Goal: Information Seeking & Learning: Check status

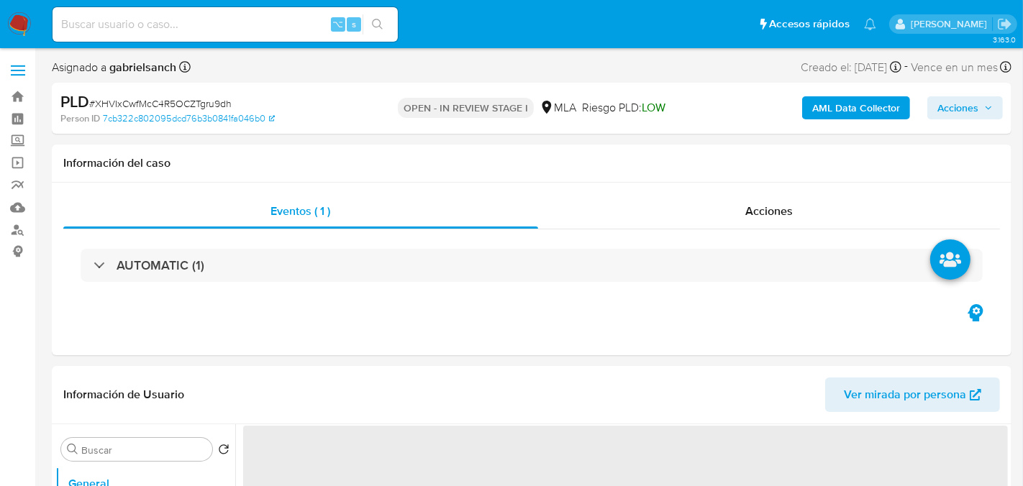
select select "10"
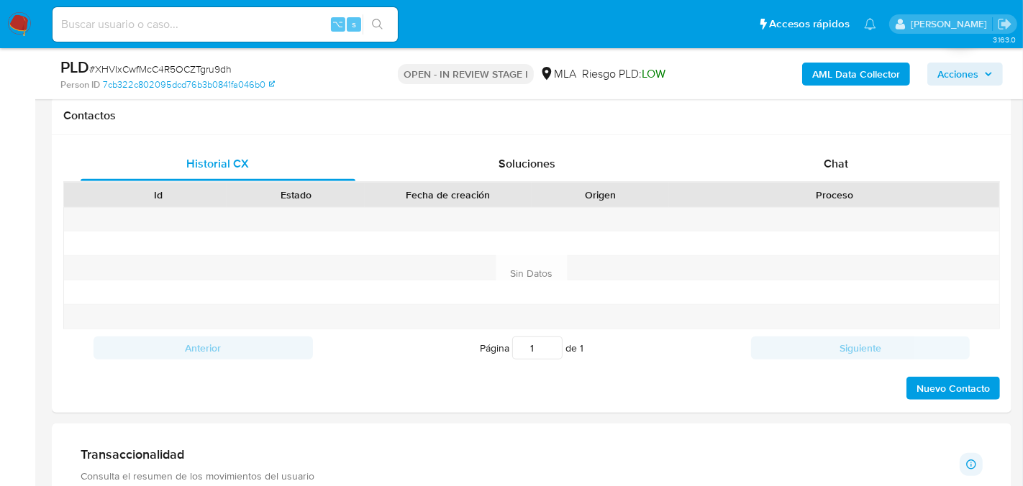
scroll to position [640, 0]
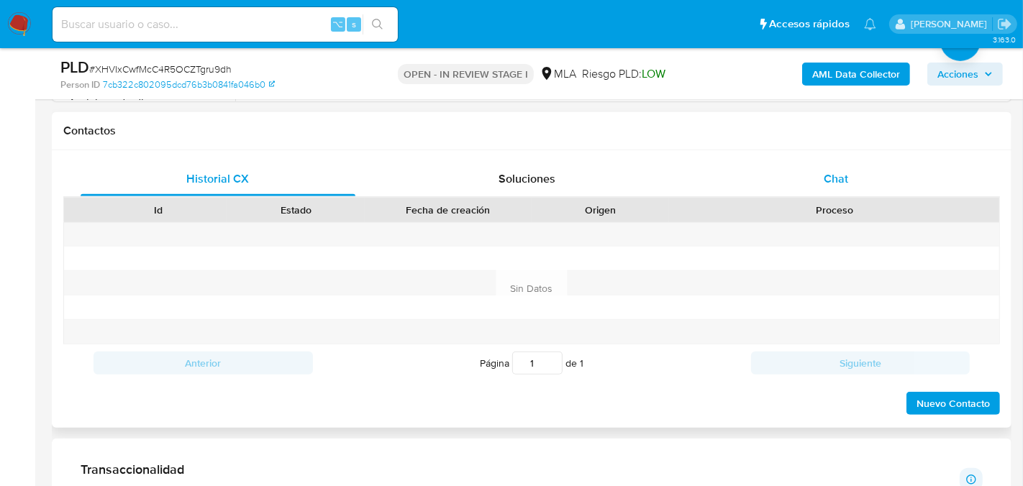
click at [749, 193] on div "Chat" at bounding box center [836, 179] width 275 height 35
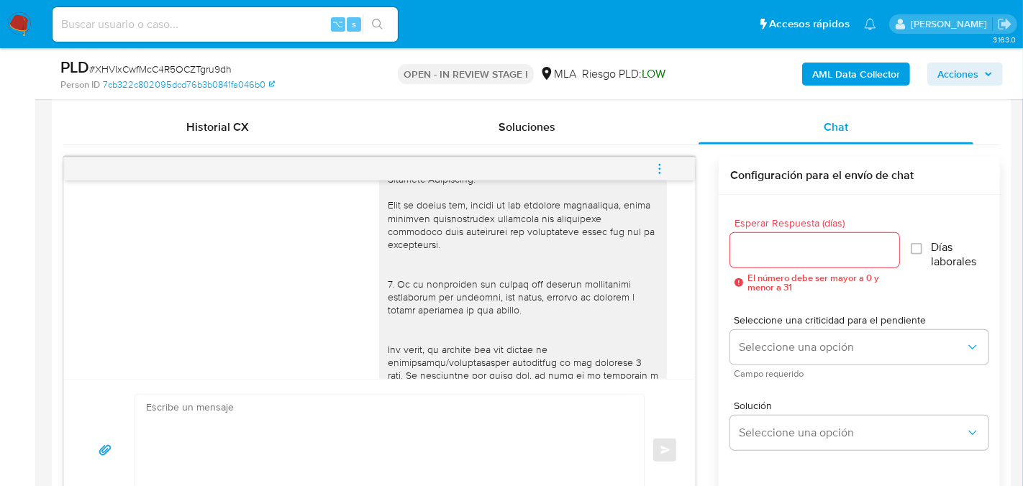
scroll to position [709, 0]
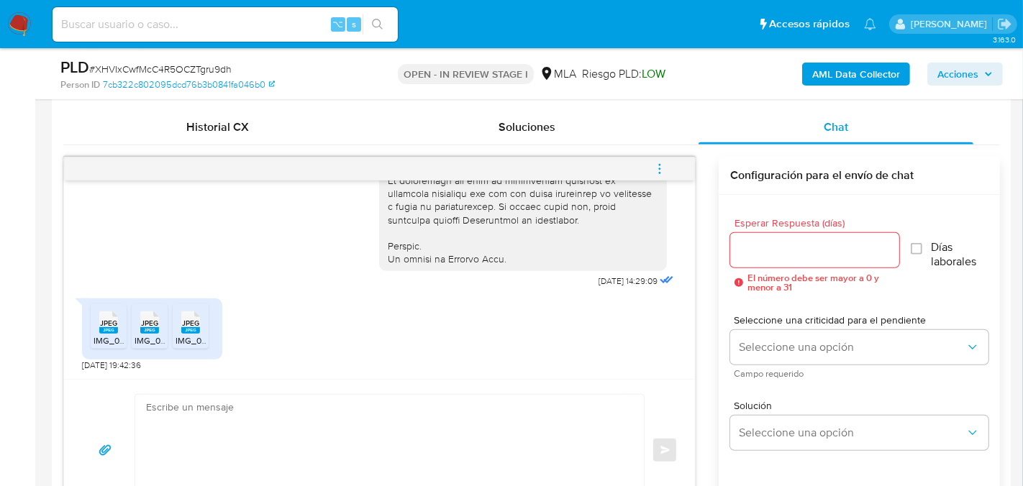
click at [243, 34] on div "⌥ s" at bounding box center [225, 24] width 345 height 35
click at [240, 28] on input at bounding box center [225, 24] width 345 height 19
paste input "s7jvdCUBKLzk1qvuKUd2chsG"
type input "s7jvdCUBKLzk1qvuKUd2chsG"
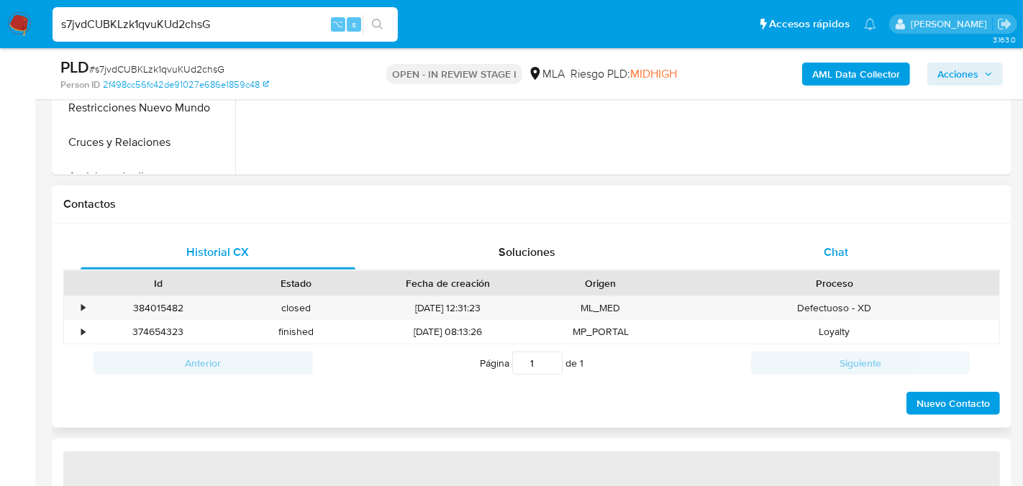
select select "10"
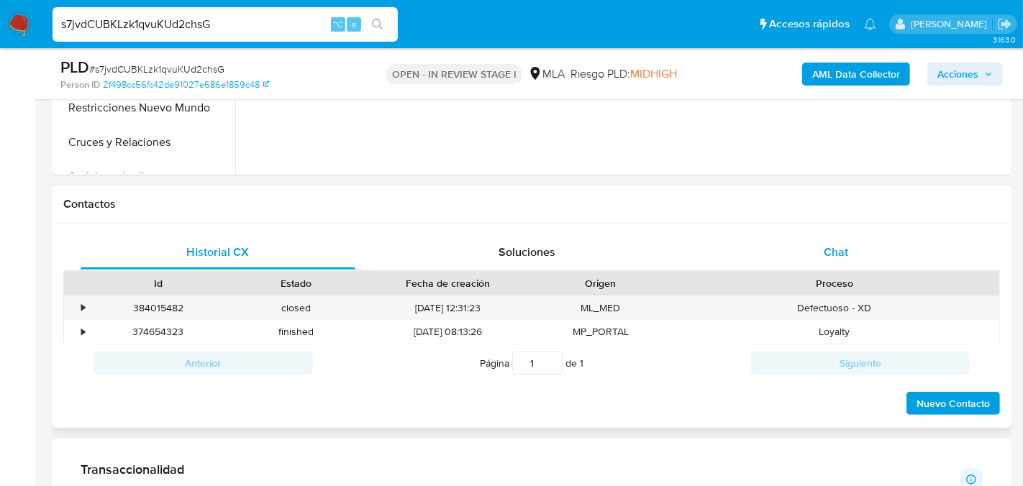
click at [753, 250] on div "Chat" at bounding box center [836, 252] width 275 height 35
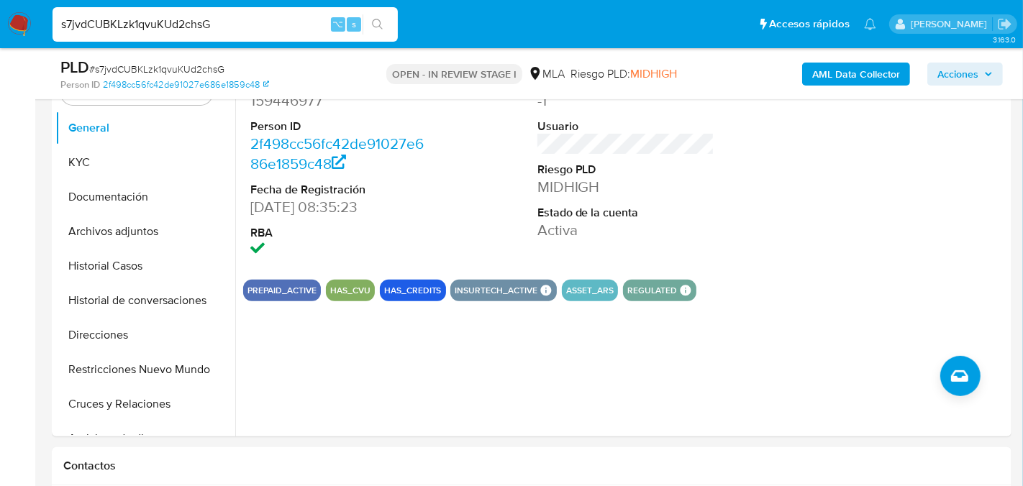
scroll to position [299, 0]
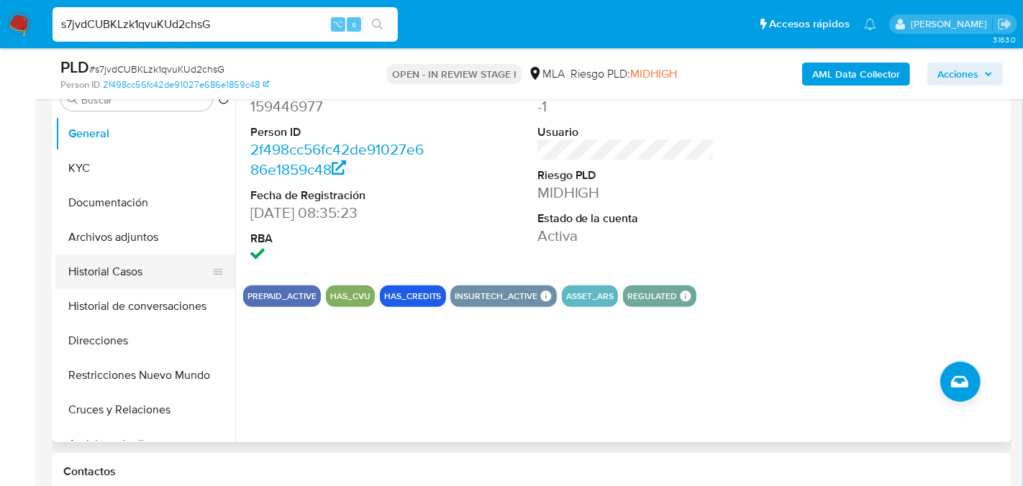
click at [92, 255] on button "Historial Casos" at bounding box center [139, 272] width 168 height 35
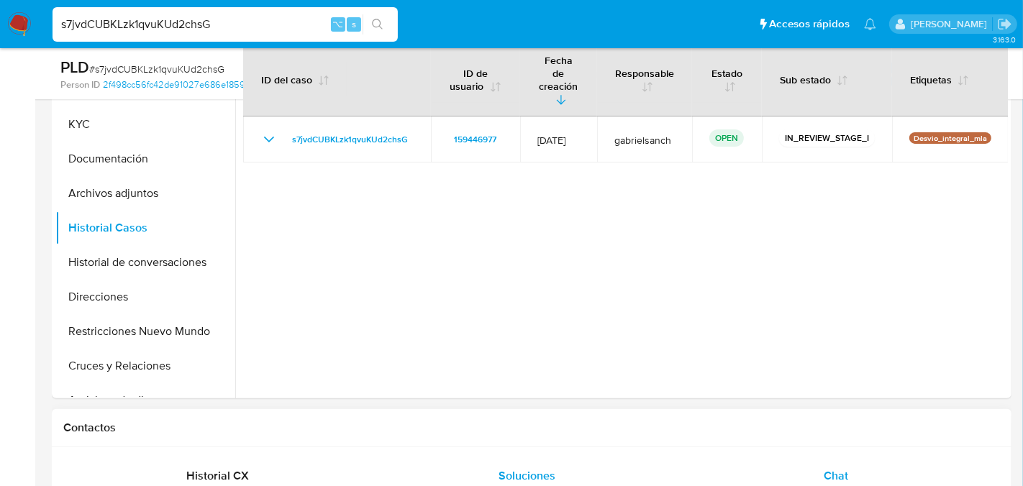
scroll to position [332, 0]
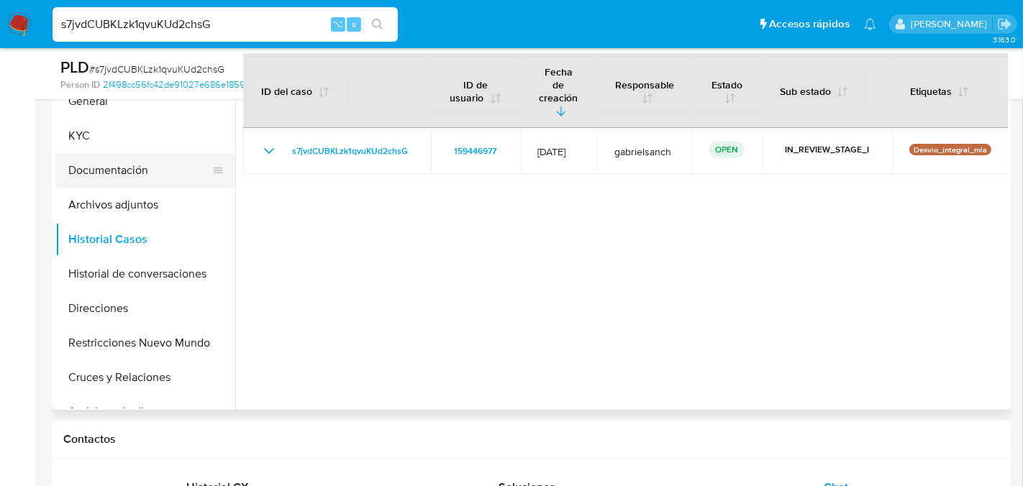
click at [140, 173] on button "Documentación" at bounding box center [139, 170] width 168 height 35
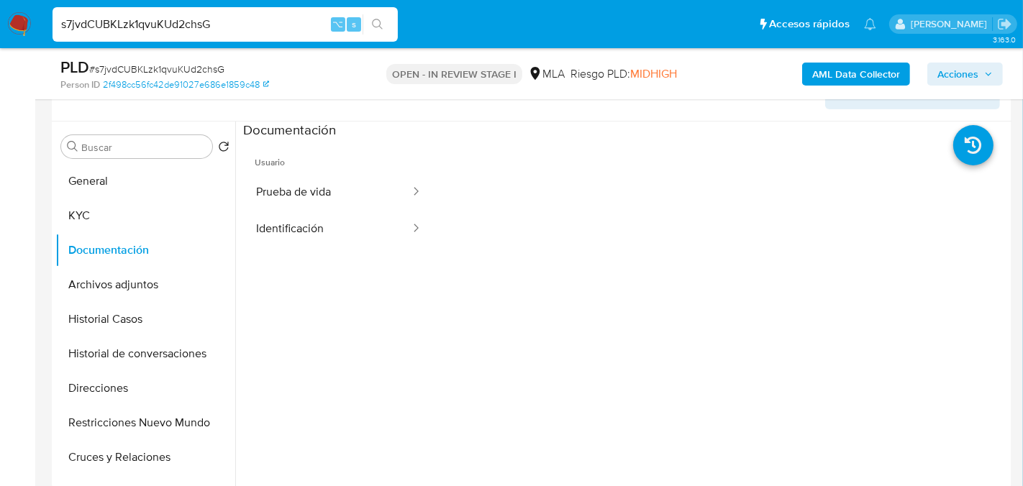
scroll to position [253, 0]
click at [286, 188] on button "Prueba de vida" at bounding box center [327, 191] width 168 height 37
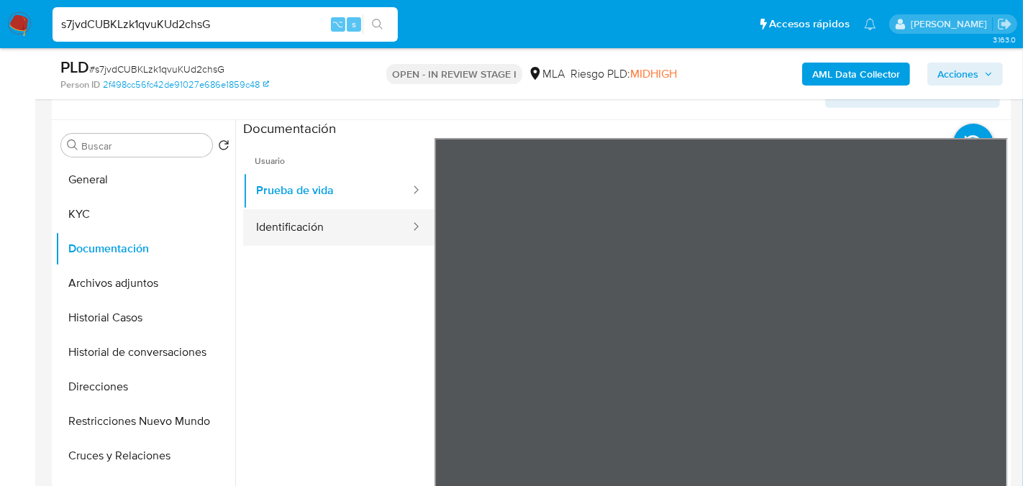
click at [310, 214] on button "Identificación" at bounding box center [327, 227] width 168 height 37
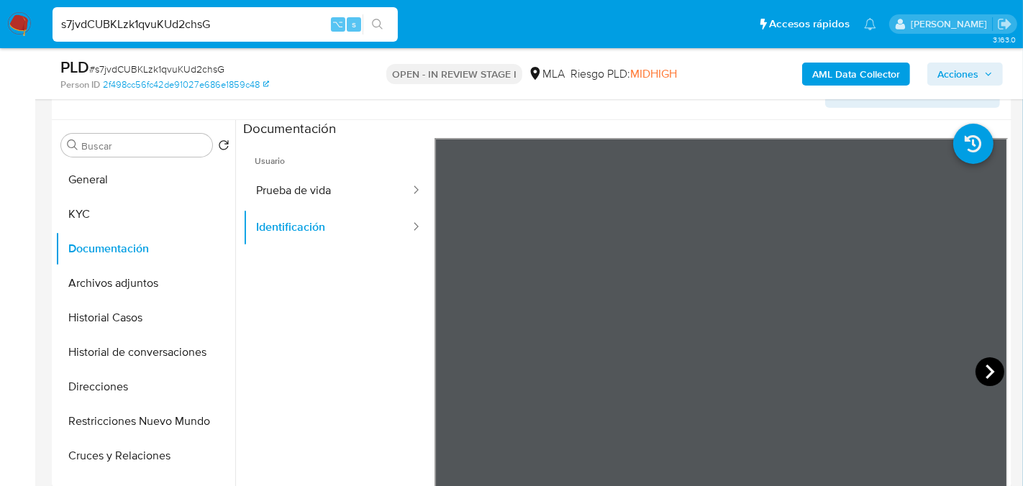
click at [980, 369] on icon at bounding box center [990, 372] width 29 height 29
click at [104, 209] on button "KYC" at bounding box center [139, 214] width 168 height 35
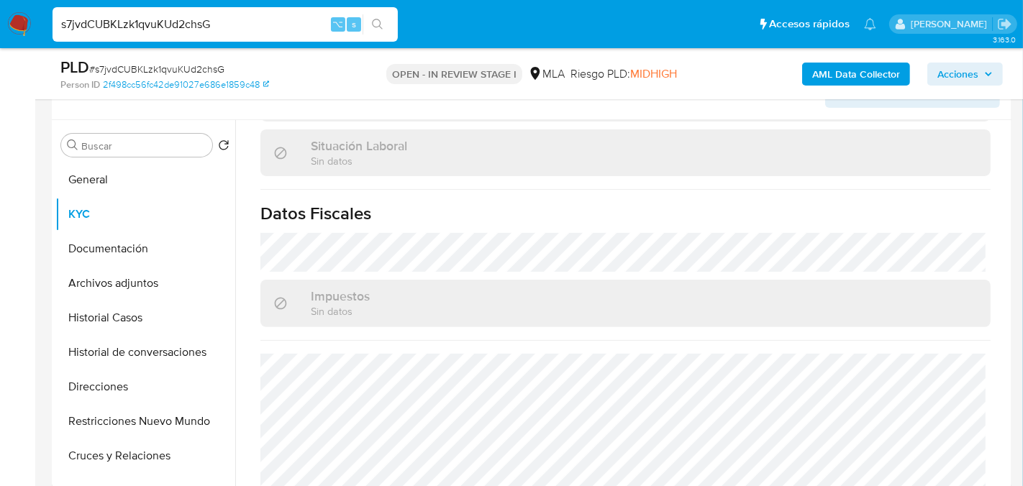
scroll to position [756, 0]
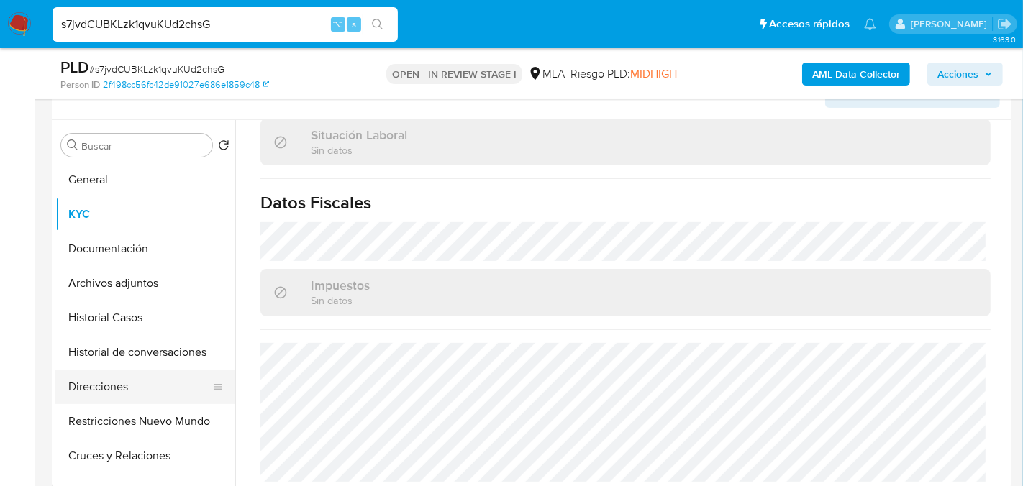
click at [143, 399] on button "Direcciones" at bounding box center [139, 387] width 168 height 35
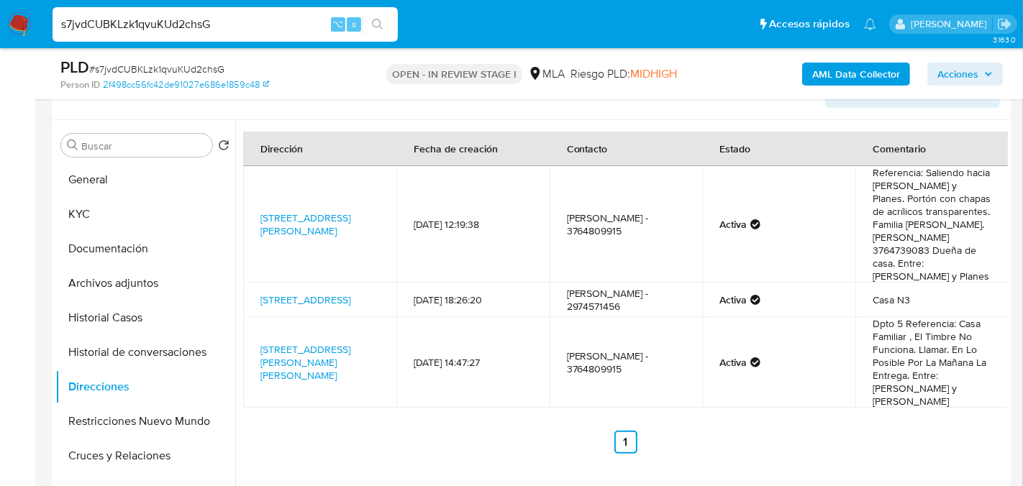
click at [199, 25] on input "s7jvdCUBKLzk1qvuKUd2chsG" at bounding box center [225, 24] width 345 height 19
paste input "ZtPRDzcNhc3peVcifyxnzWuj"
type input "ZtPRDzcNhc3peVcifyxnzWuj"
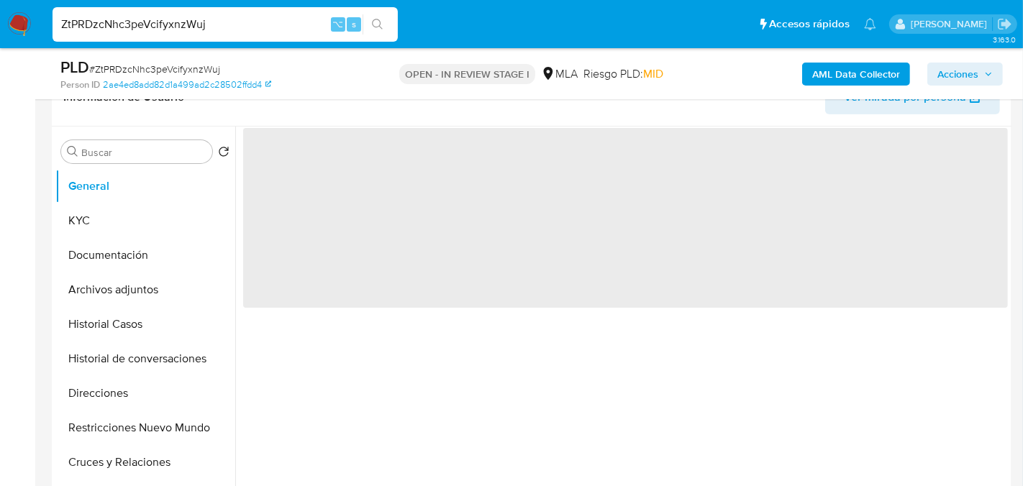
scroll to position [303, 0]
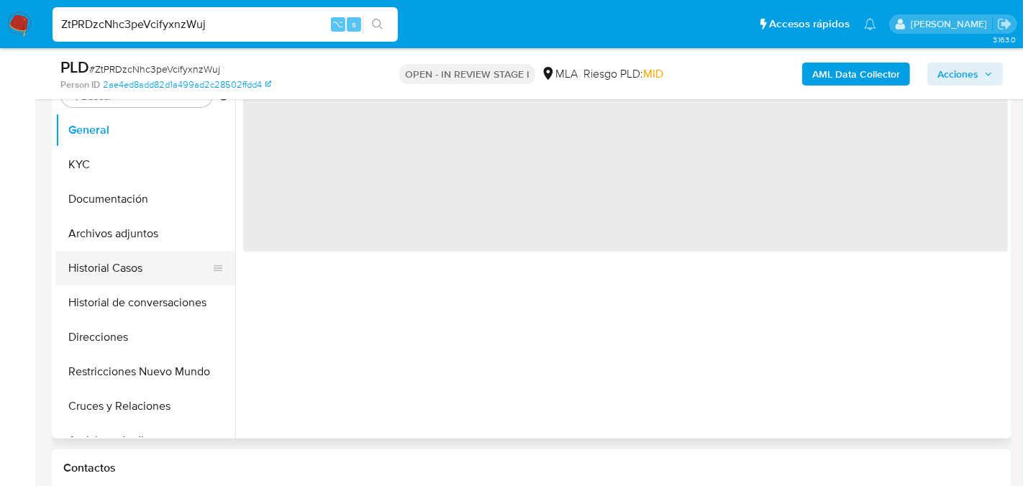
select select "10"
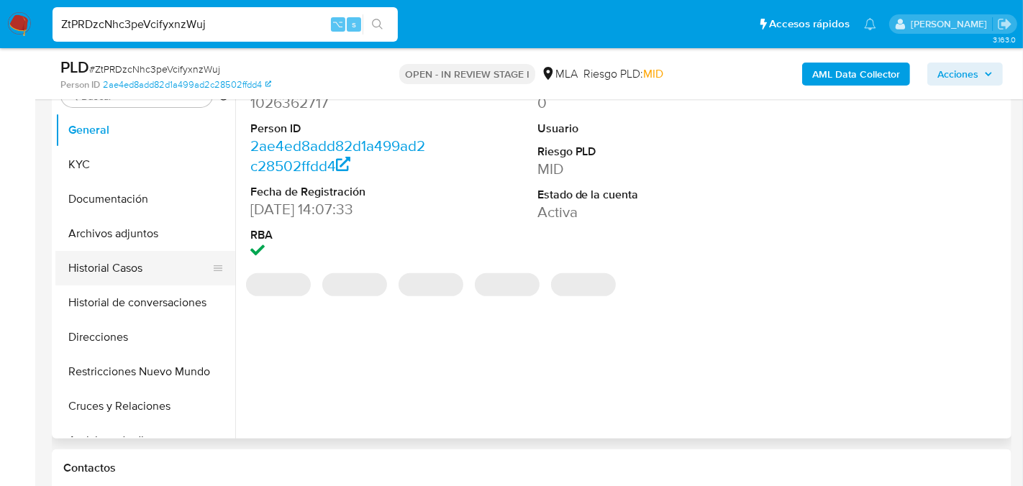
click at [120, 273] on button "Historial Casos" at bounding box center [139, 268] width 168 height 35
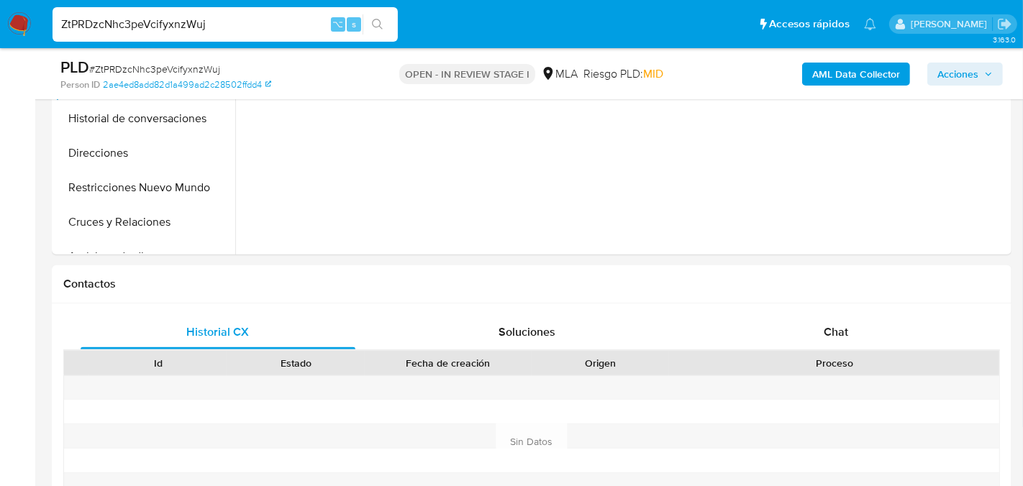
scroll to position [494, 0]
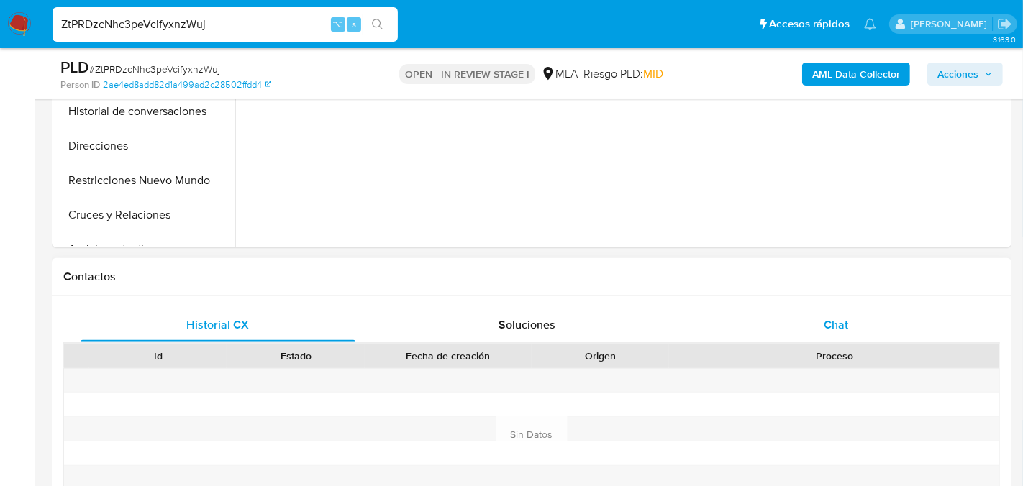
click at [840, 319] on span "Chat" at bounding box center [836, 325] width 24 height 17
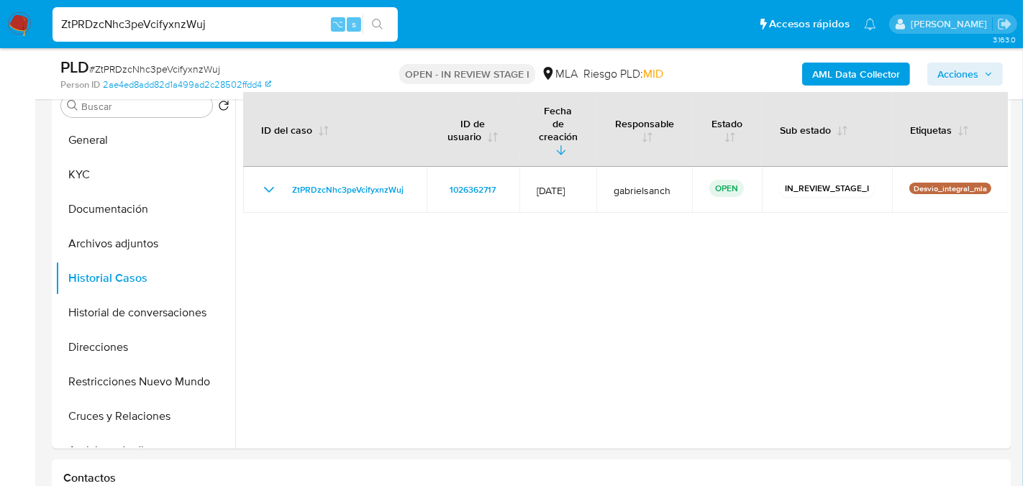
scroll to position [301, 0]
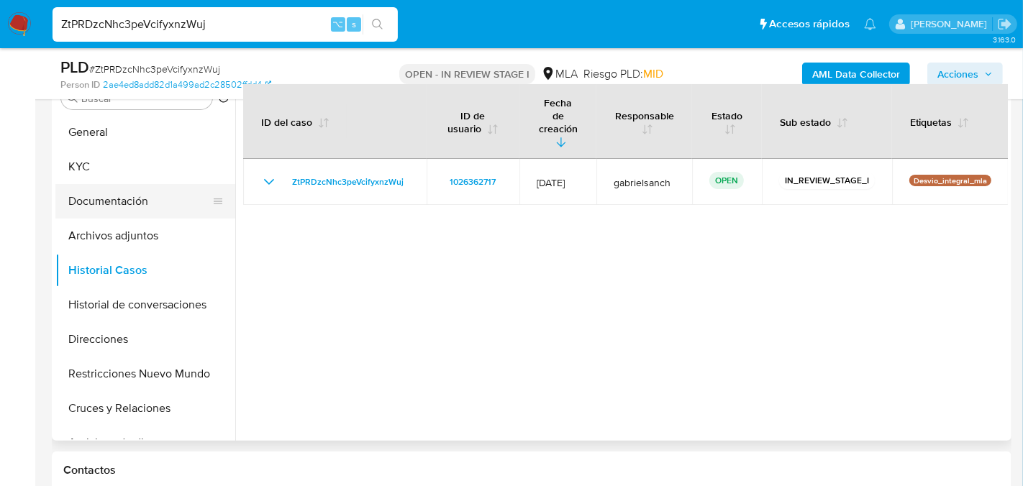
click at [129, 194] on button "Documentación" at bounding box center [139, 201] width 168 height 35
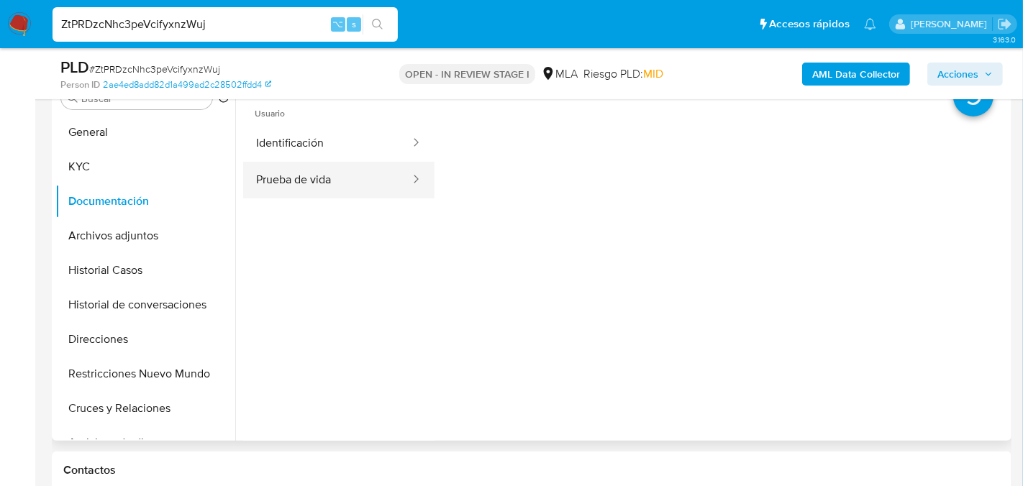
click at [272, 162] on button "Prueba de vida" at bounding box center [327, 180] width 168 height 37
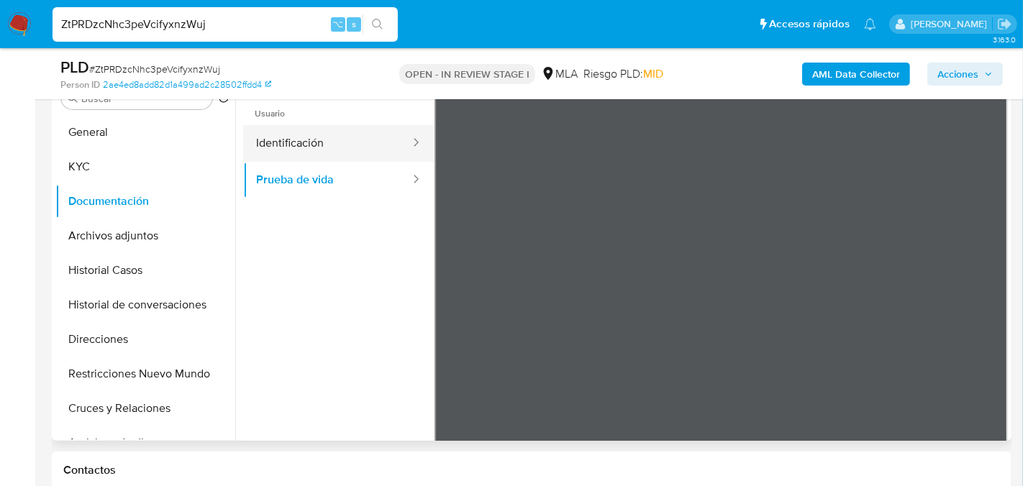
click at [344, 145] on button "Identificación" at bounding box center [327, 143] width 168 height 37
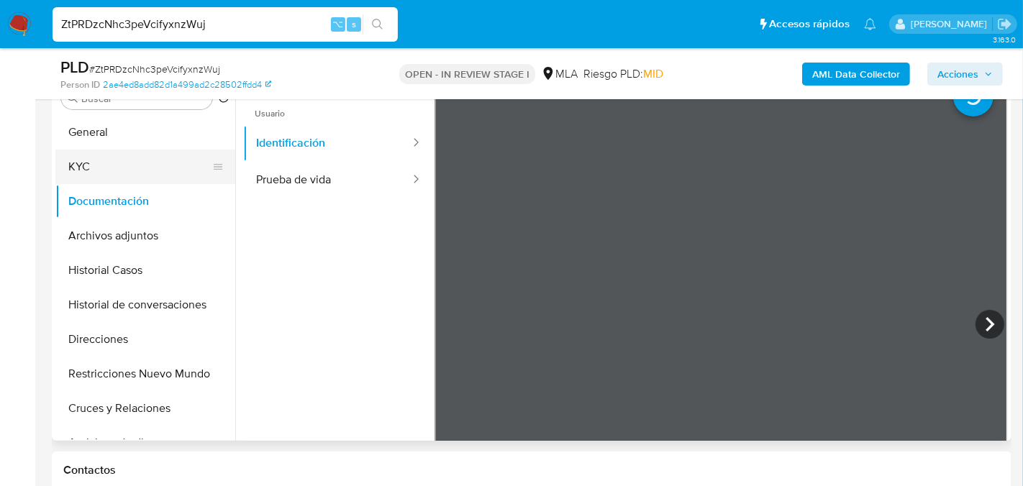
click at [87, 157] on button "KYC" at bounding box center [139, 167] width 168 height 35
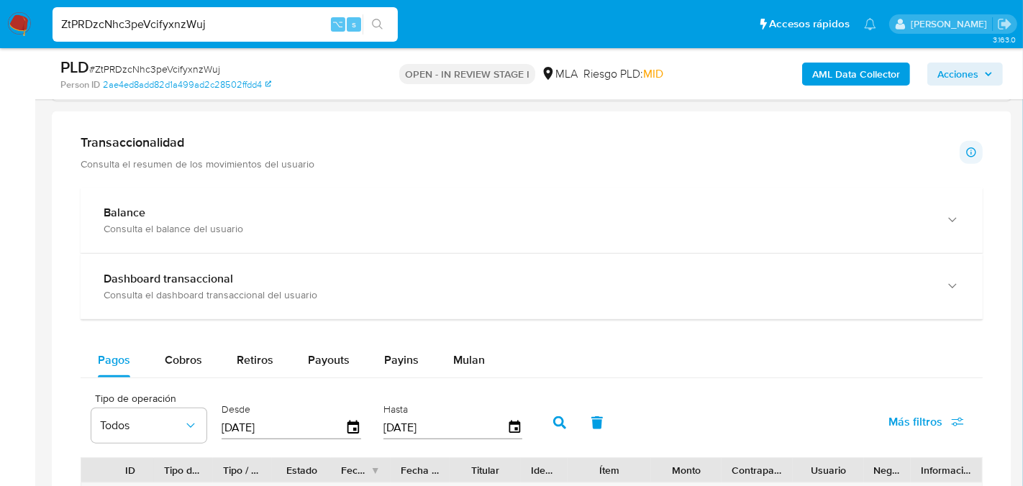
scroll to position [1130, 0]
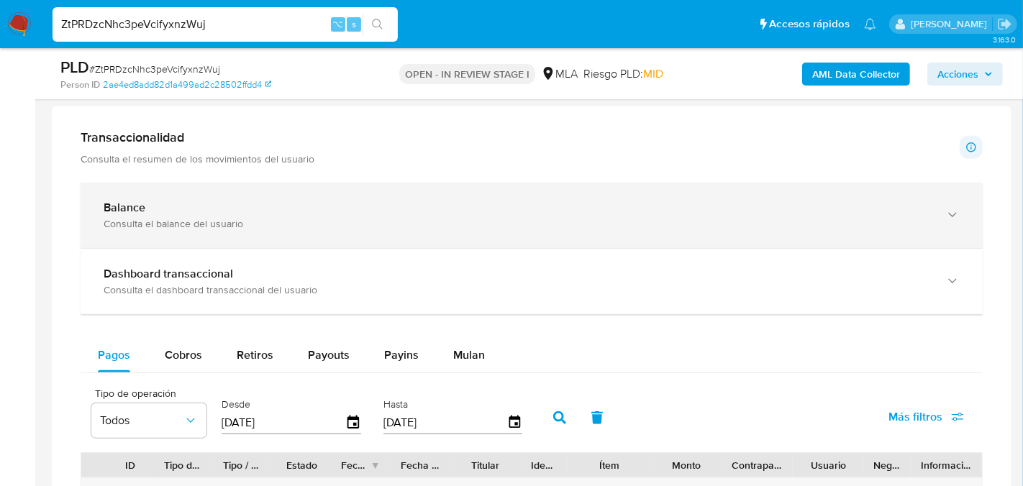
click at [963, 219] on div "Balance Consulta el balance del usuario" at bounding box center [532, 215] width 902 height 65
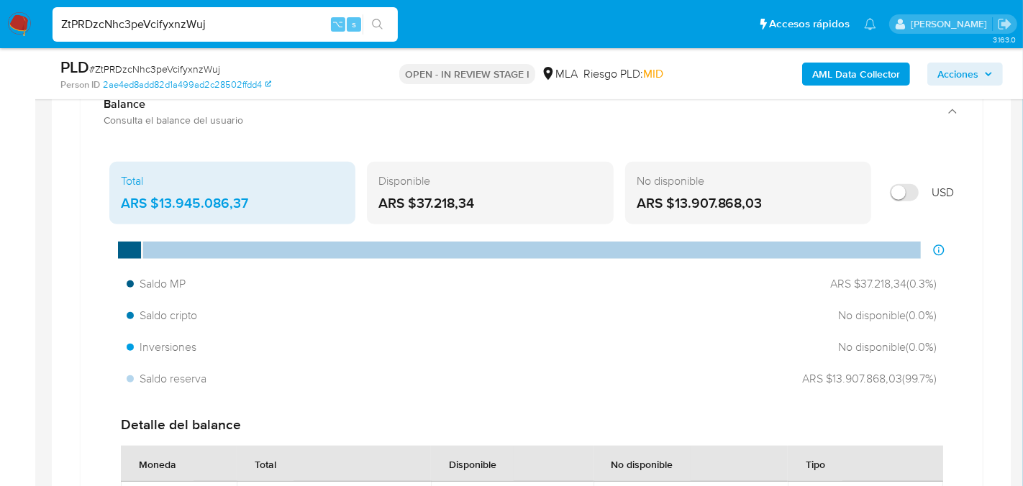
scroll to position [1245, 0]
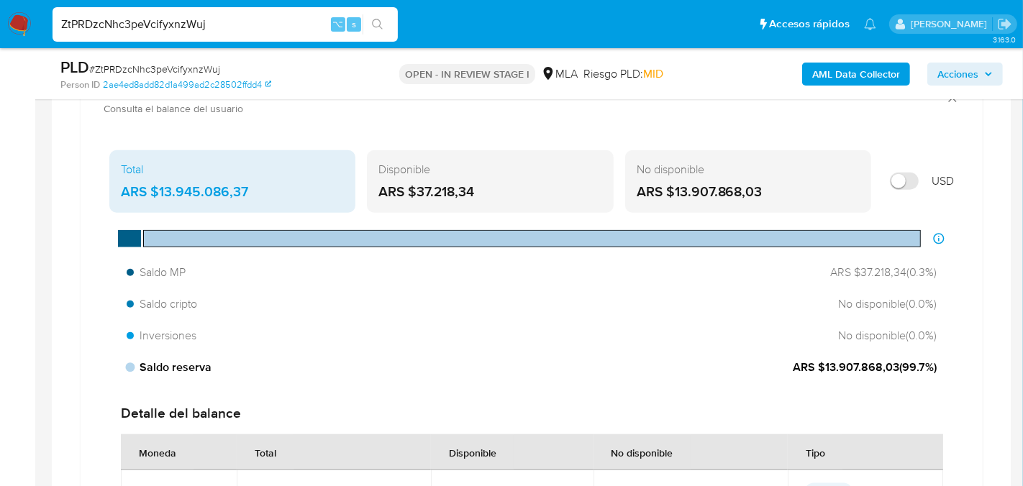
drag, startPoint x: 819, startPoint y: 365, endPoint x: 897, endPoint y: 363, distance: 78.5
click at [897, 363] on span "ARS $13.907.868,03 ( 99.7 %)" at bounding box center [865, 368] width 144 height 16
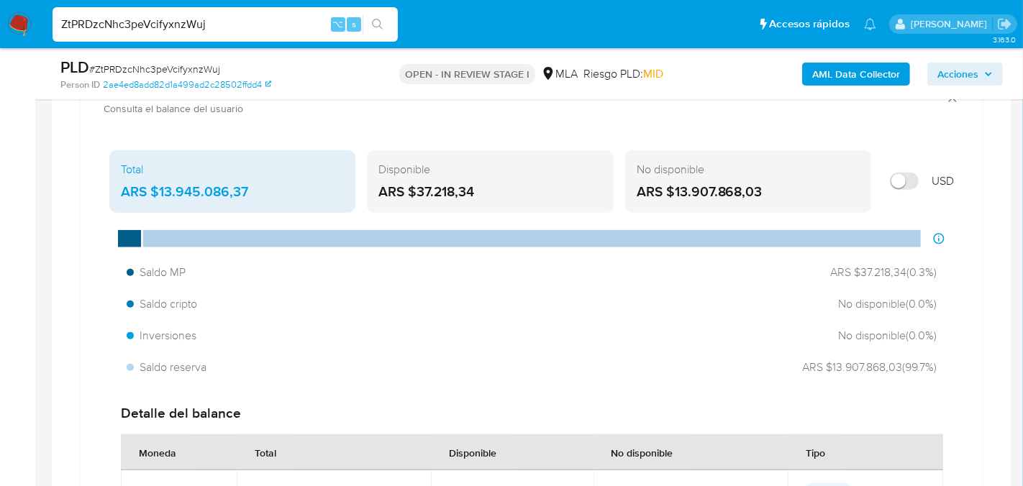
click at [178, 25] on input "ZtPRDzcNhc3peVcifyxnzWuj" at bounding box center [225, 24] width 345 height 19
paste input "Pfh0shUVqRm7DDit7ZOd72tA"
type input "Pfh0shUVqRm7DDit7ZOd72tA"
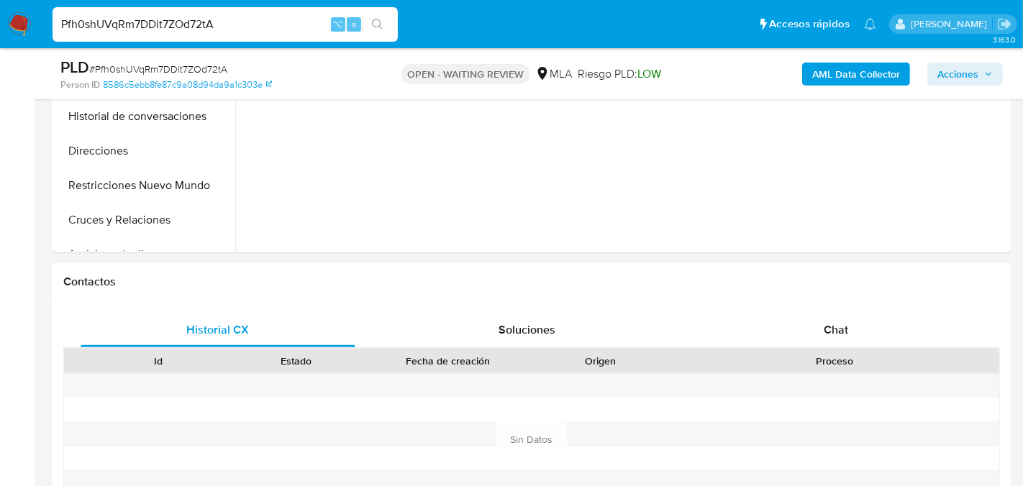
scroll to position [489, 0]
select select "10"
click at [880, 336] on div "Chat" at bounding box center [836, 330] width 275 height 35
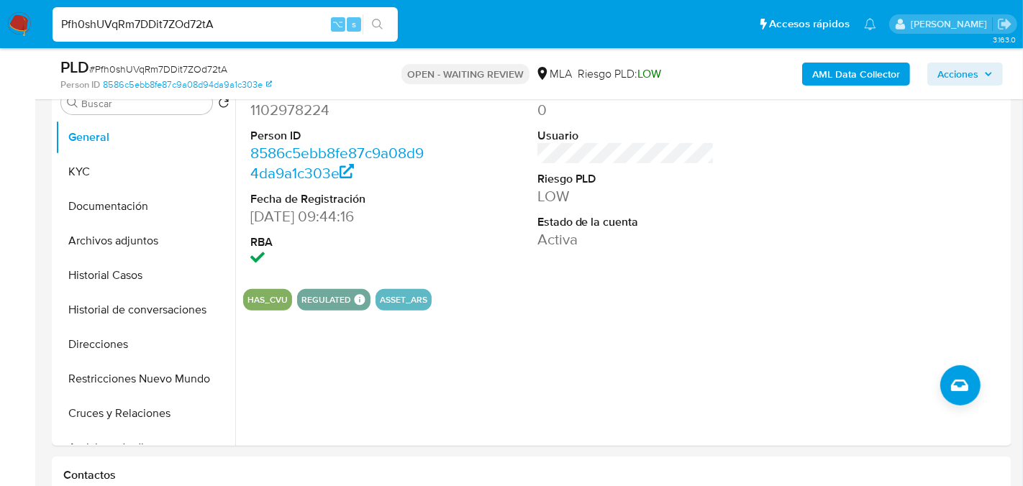
scroll to position [289, 0]
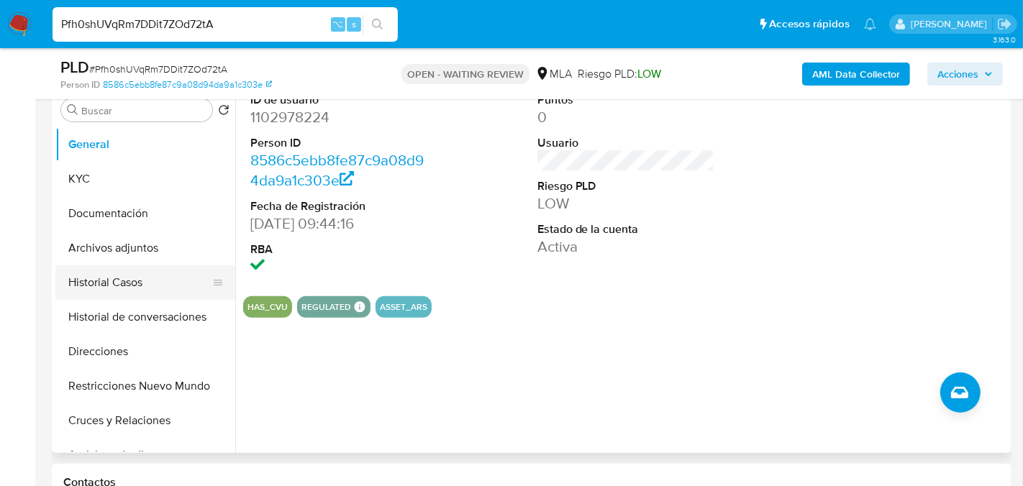
click at [112, 289] on button "Historial Casos" at bounding box center [139, 283] width 168 height 35
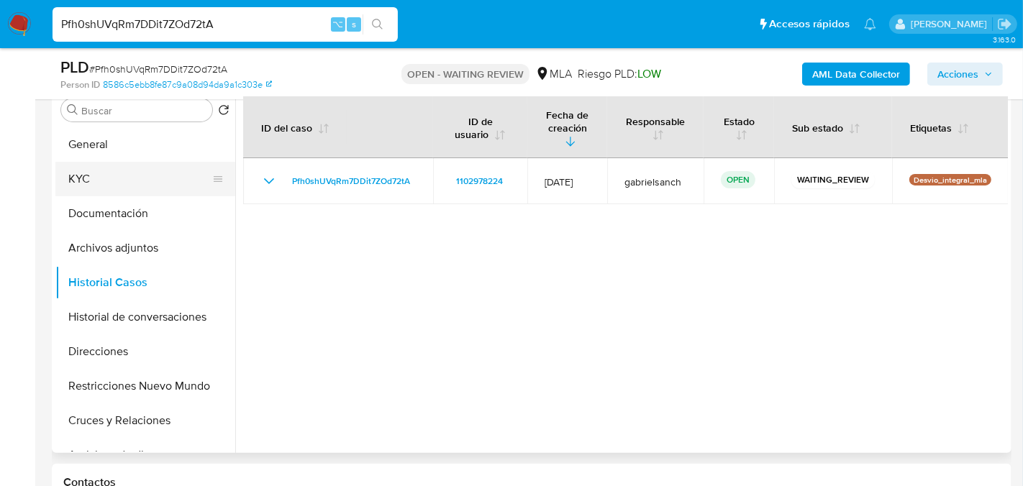
click at [107, 177] on button "KYC" at bounding box center [139, 179] width 168 height 35
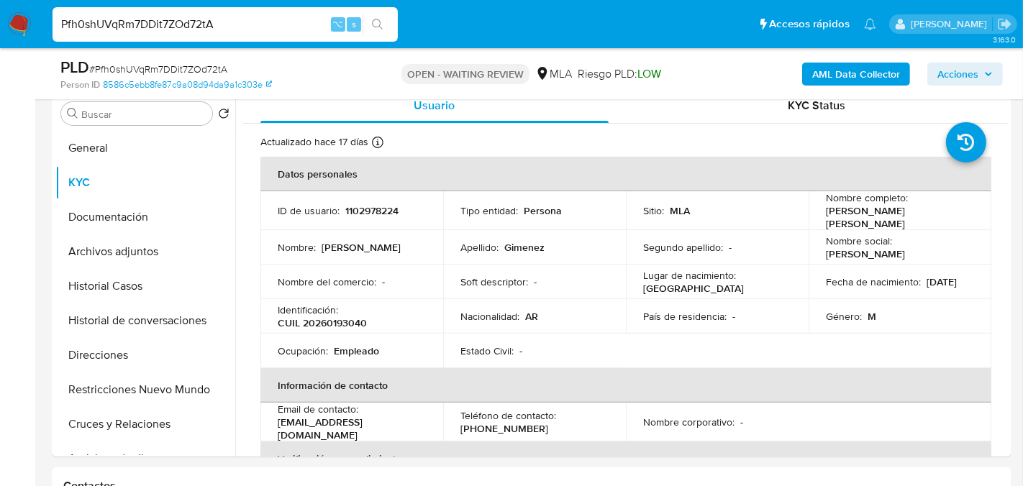
scroll to position [282, 0]
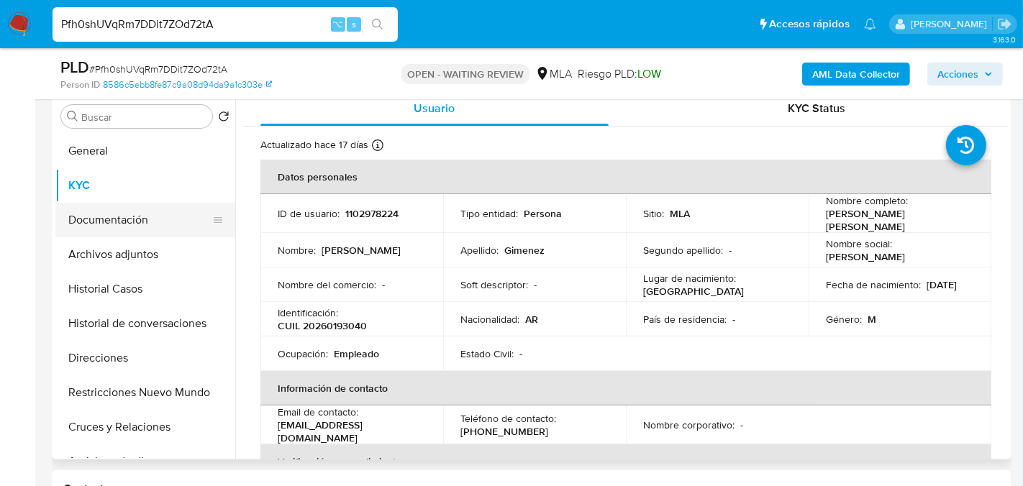
click at [142, 213] on button "Documentación" at bounding box center [139, 220] width 168 height 35
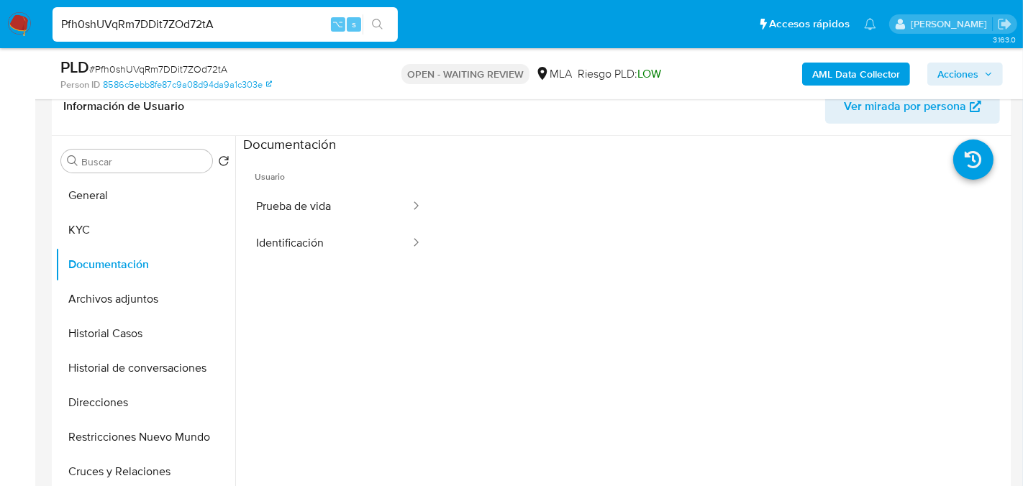
scroll to position [191, 0]
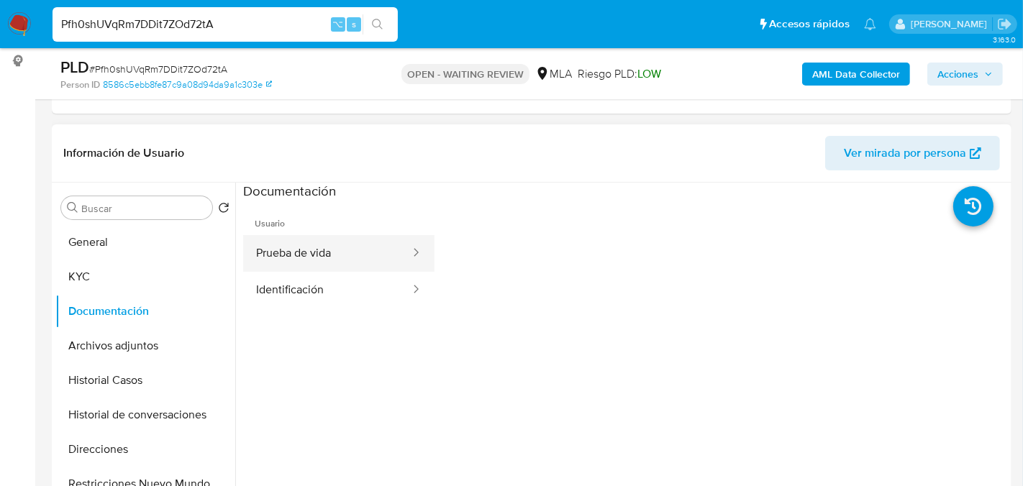
click at [337, 237] on button "Prueba de vida" at bounding box center [327, 253] width 168 height 37
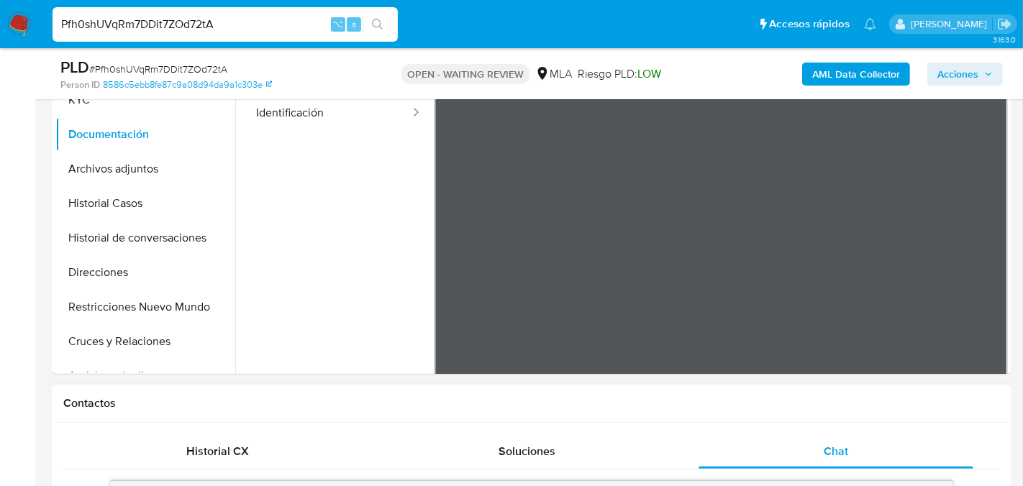
scroll to position [342, 0]
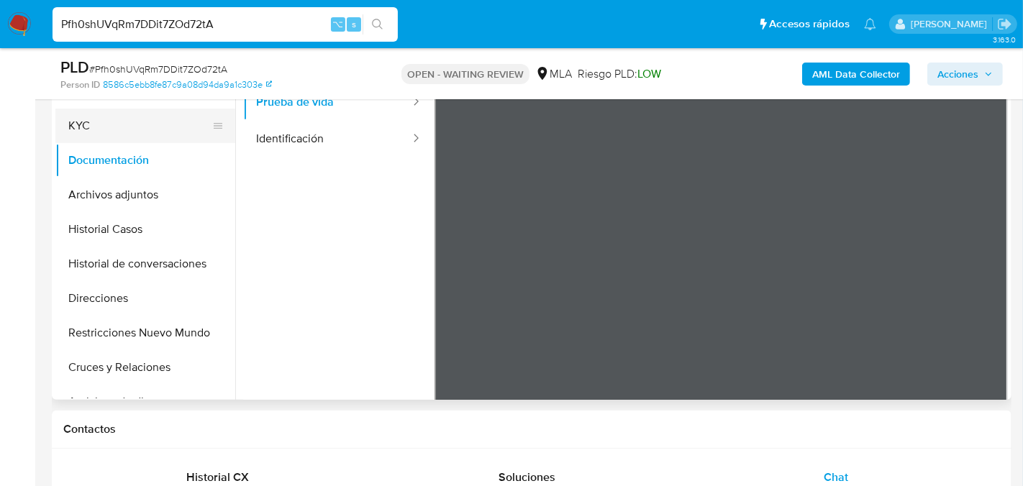
click at [83, 139] on button "KYC" at bounding box center [139, 126] width 168 height 35
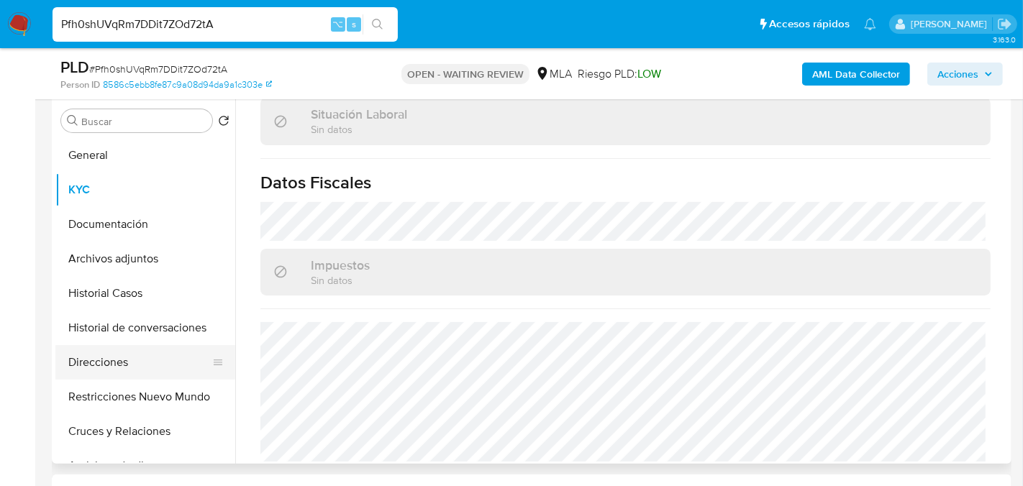
scroll to position [277, 0]
click at [109, 352] on button "Direcciones" at bounding box center [139, 363] width 168 height 35
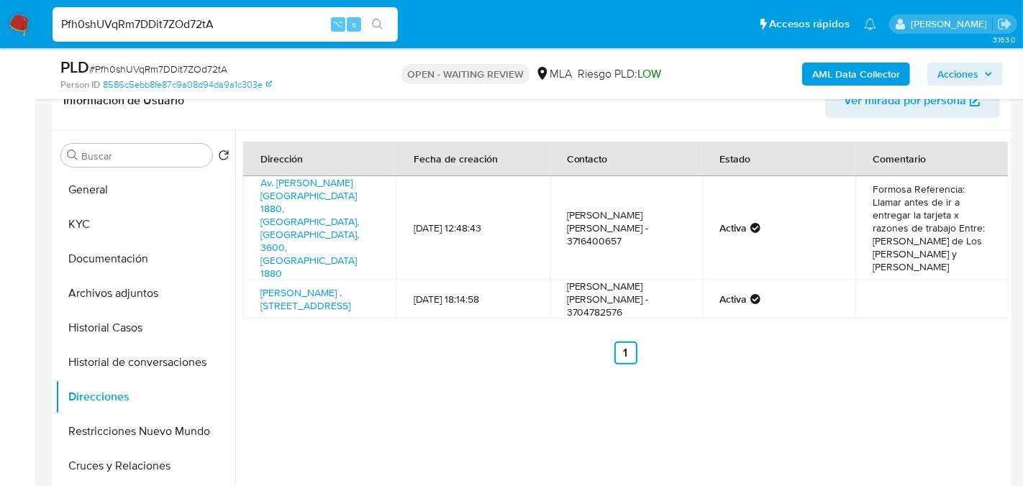
scroll to position [241, 0]
click at [179, 31] on input "Pfh0shUVqRm7DDit7ZOd72tA" at bounding box center [225, 24] width 345 height 19
paste input "oqLNcib7s0NNrmvjsKoBSIWL"
type input "oqLNcib7s0NNrmvjsKoBSIWL"
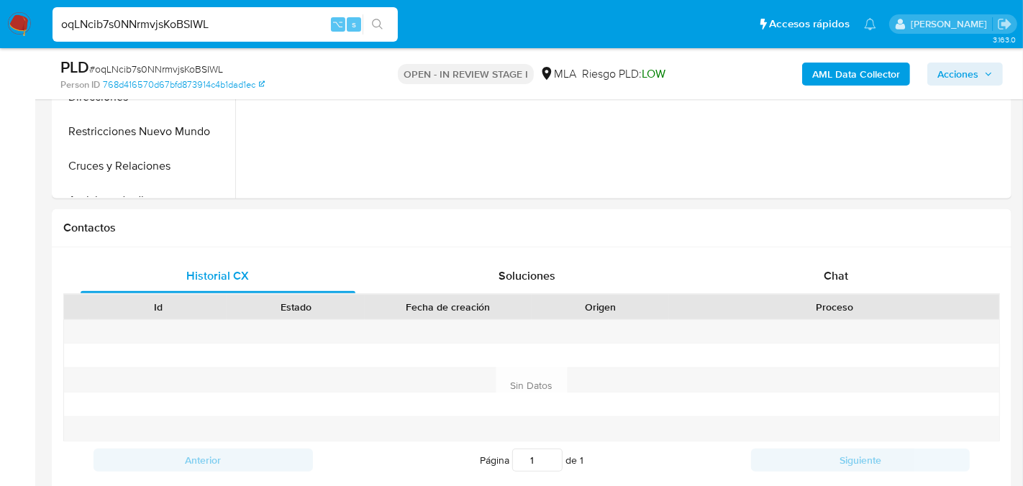
scroll to position [544, 0]
select select "10"
click at [740, 286] on div "Chat" at bounding box center [836, 275] width 275 height 35
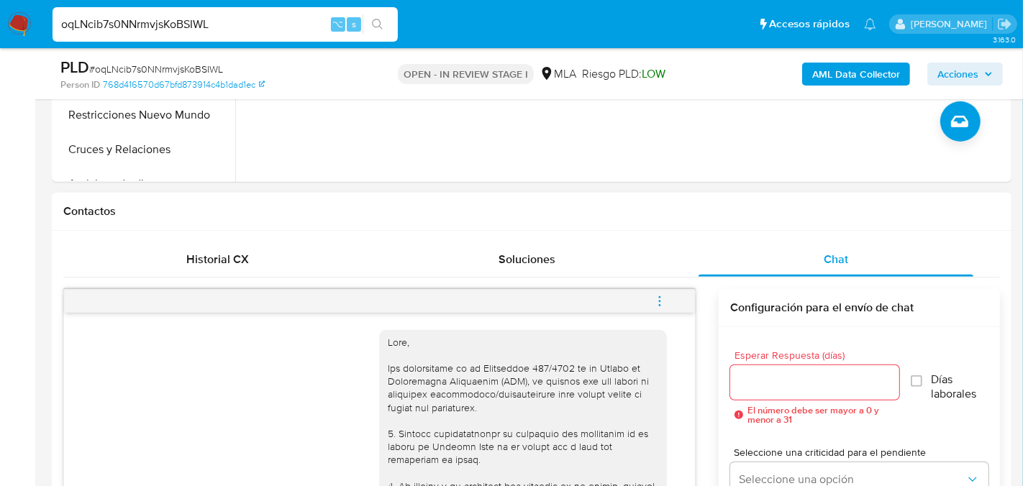
scroll to position [322, 0]
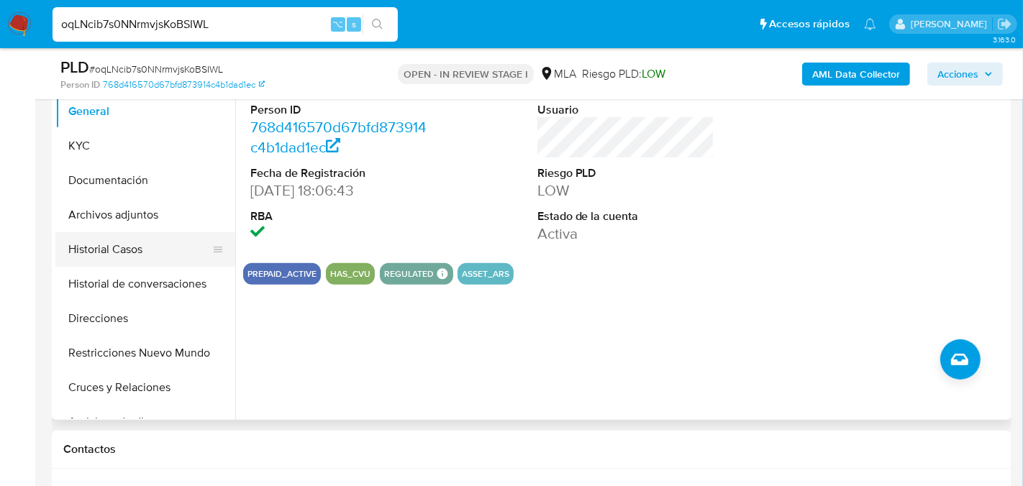
click at [95, 250] on button "Historial Casos" at bounding box center [139, 249] width 168 height 35
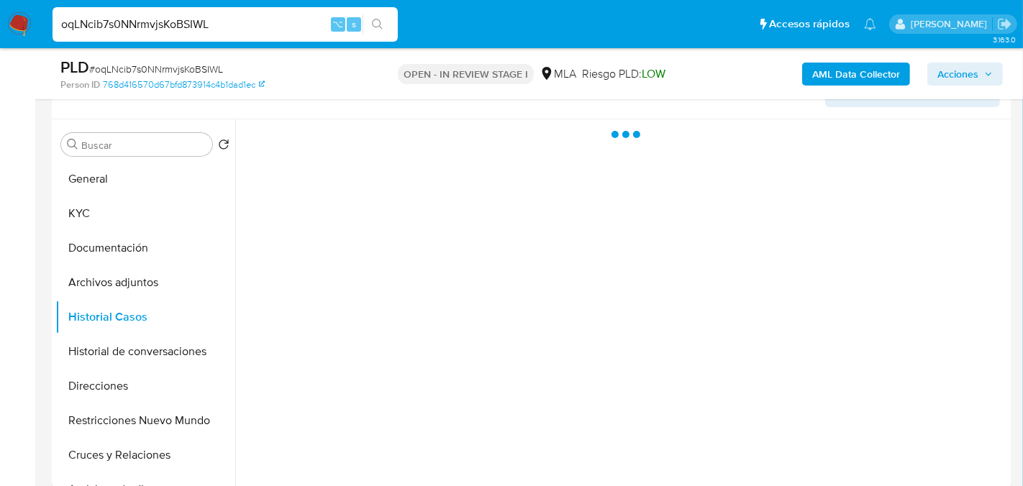
scroll to position [255, 0]
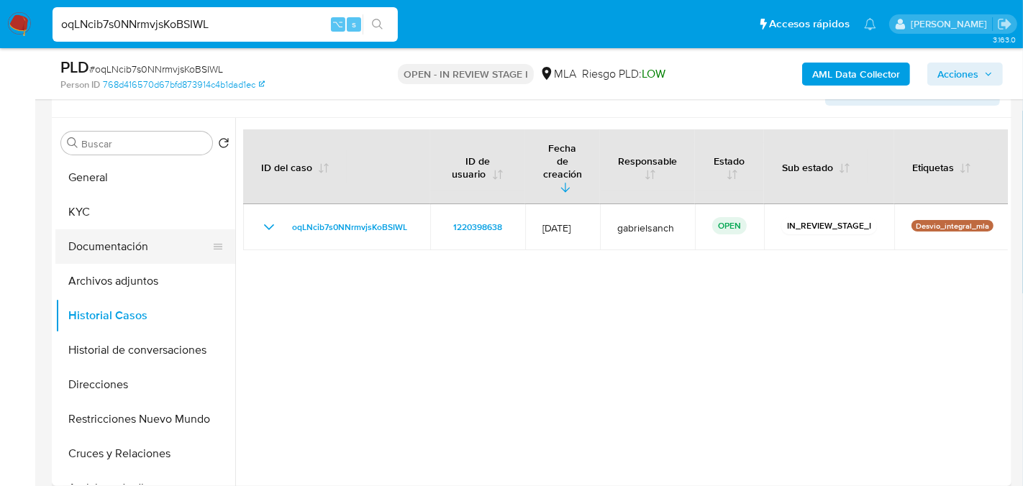
click at [117, 254] on button "Documentación" at bounding box center [139, 247] width 168 height 35
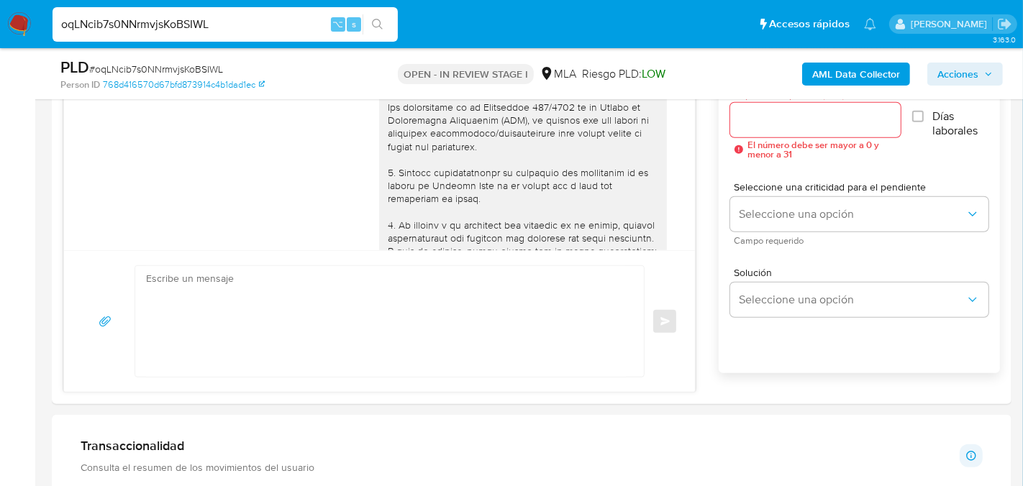
scroll to position [830, 0]
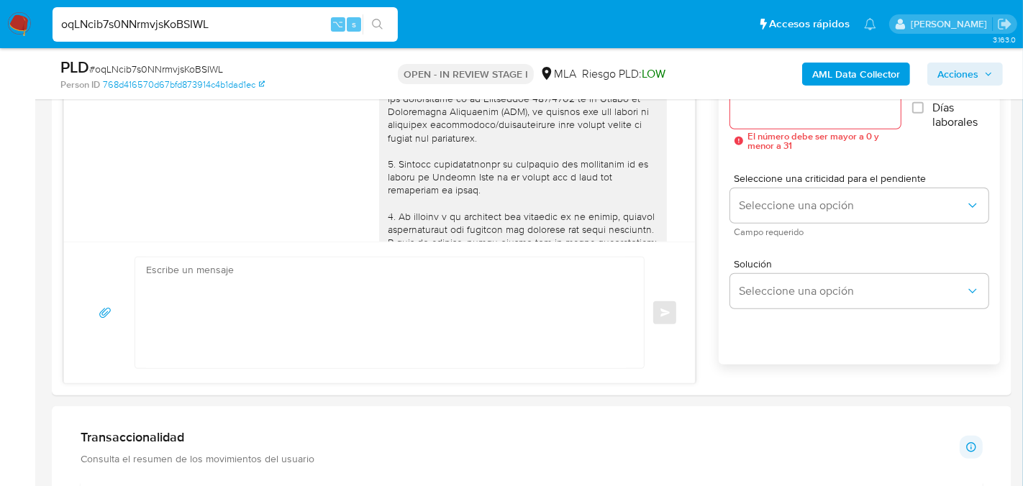
click at [198, 27] on input "oqLNcib7s0NNrmvjsKoBSIWL" at bounding box center [225, 24] width 345 height 19
paste input "E0Me0d19lSzfYJoVDZbiMO8M"
type input "E0Me0d19lSzfYJoVDZbiMO8M"
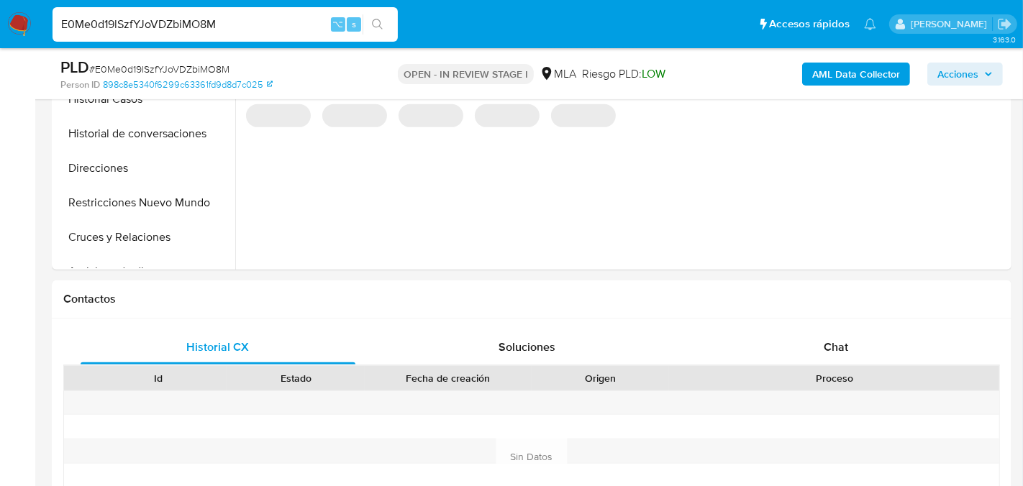
scroll to position [474, 0]
select select "10"
click at [785, 365] on div "Proceso" at bounding box center [834, 377] width 330 height 24
click at [785, 344] on div "Chat" at bounding box center [836, 346] width 275 height 35
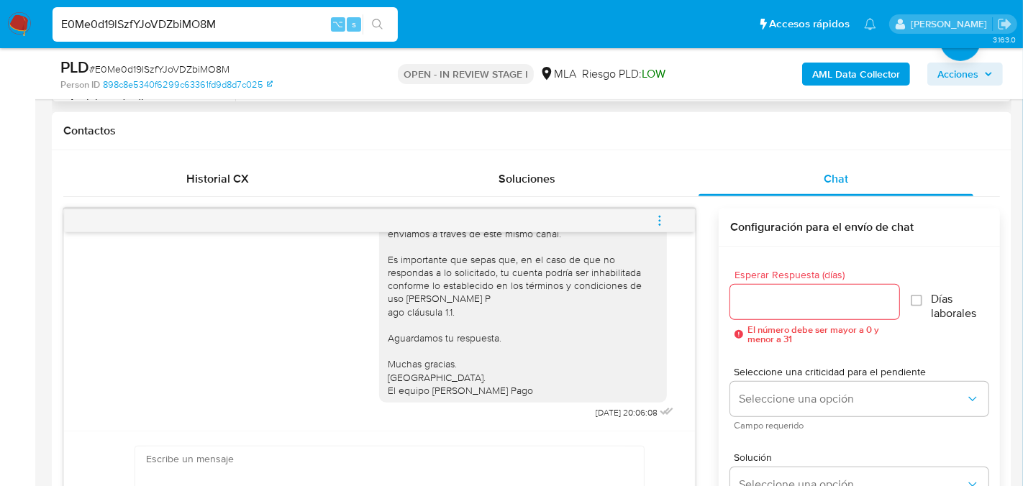
scroll to position [641, 0]
click at [130, 28] on input "E0Me0d19lSzfYJoVDZbiMO8M" at bounding box center [225, 24] width 345 height 19
paste input "u3niDrVZoliNcik9O46HPJd5"
type input "u3niDrVZoliNcik9O46HPJd5"
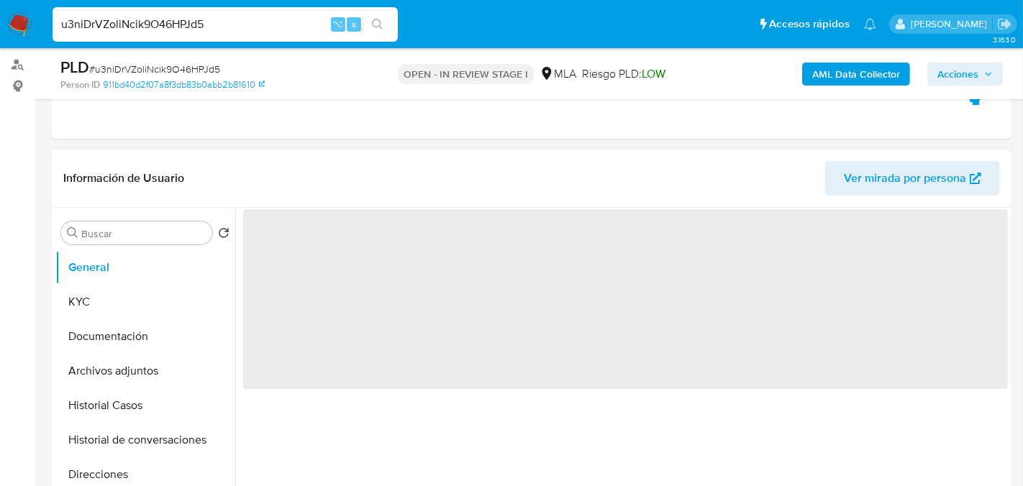
scroll to position [190, 0]
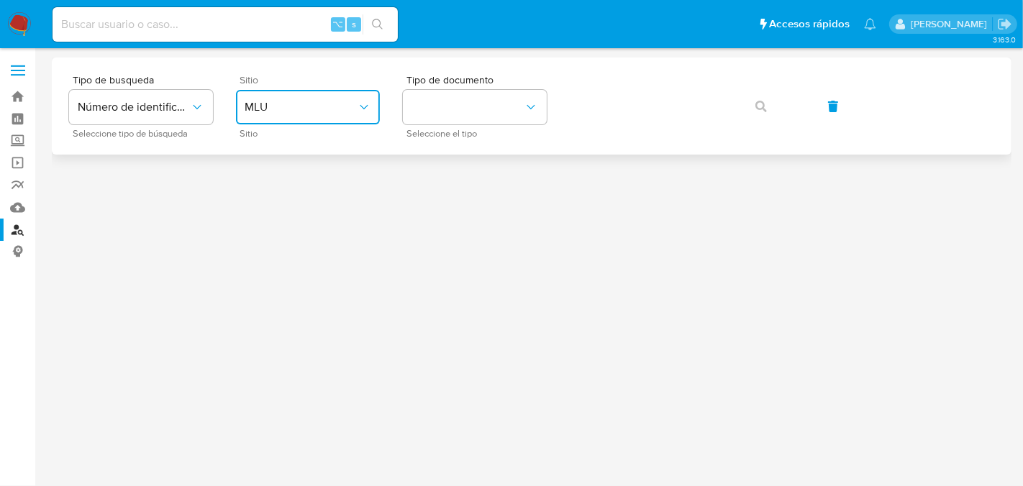
click at [359, 107] on icon "site_id" at bounding box center [364, 107] width 14 height 14
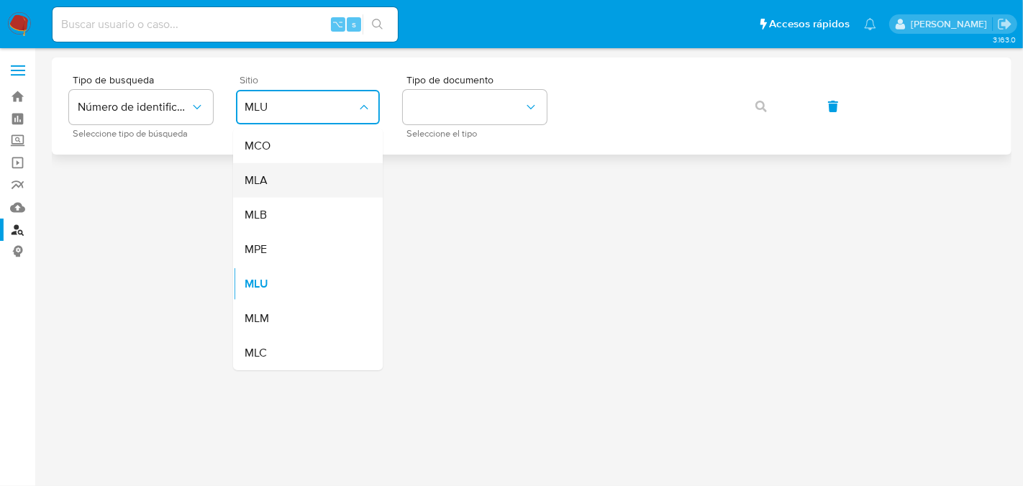
click at [317, 181] on div "MLA" at bounding box center [304, 180] width 118 height 35
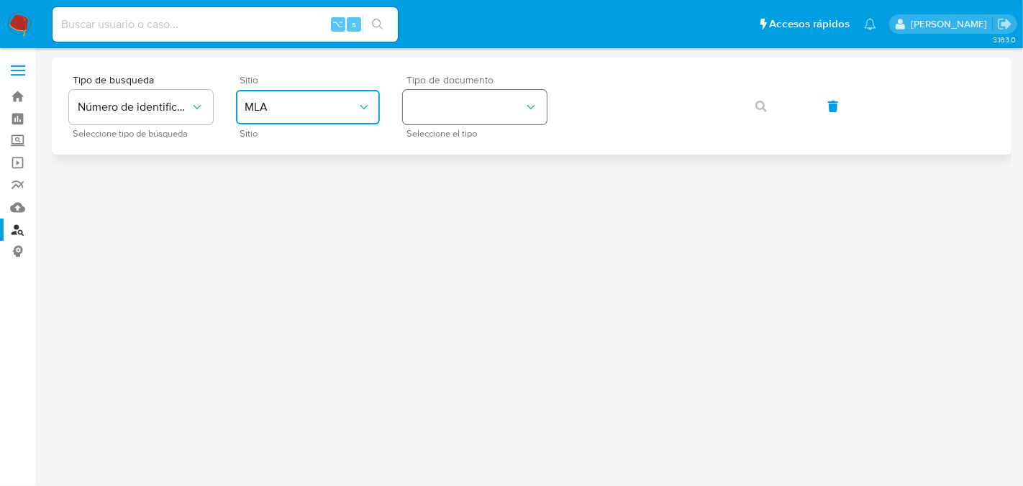
click at [425, 114] on button "identificationType" at bounding box center [475, 107] width 144 height 35
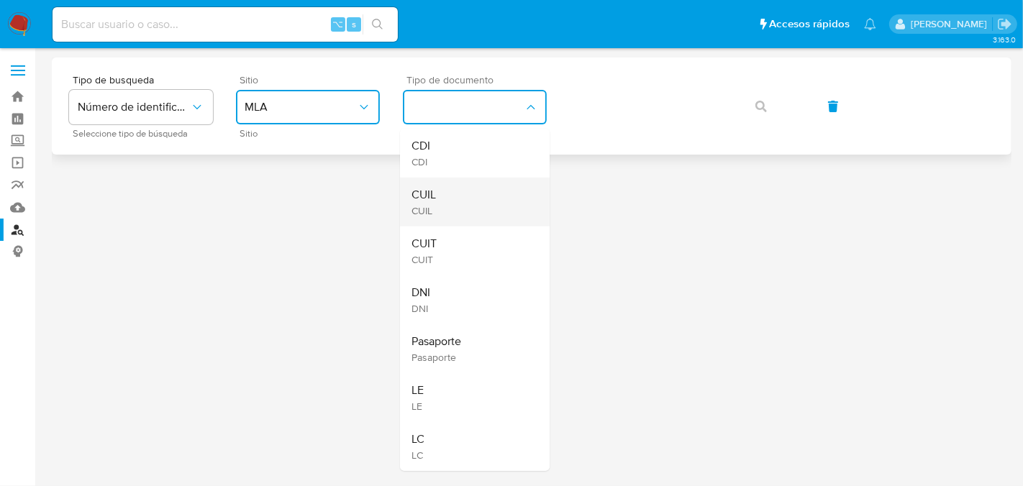
click at [428, 201] on span "CUIL" at bounding box center [424, 195] width 24 height 14
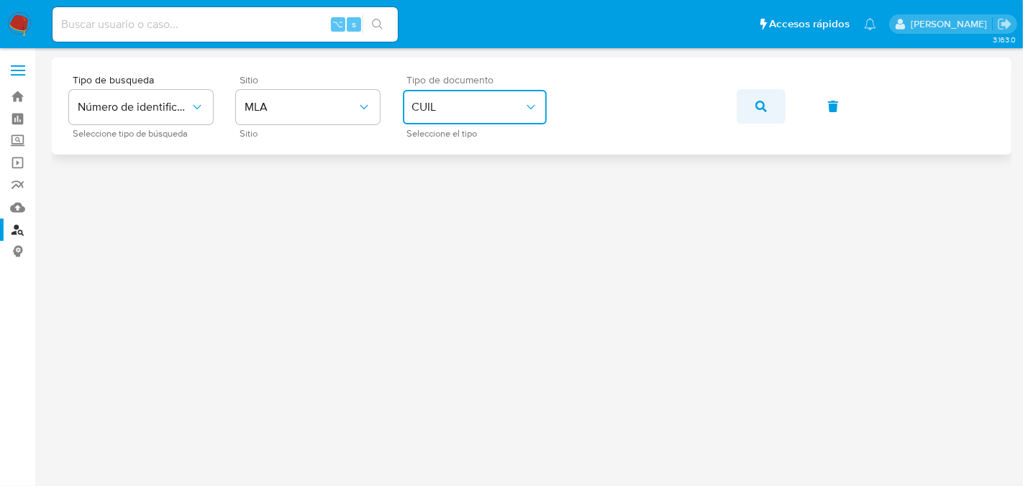
click at [759, 104] on icon "button" at bounding box center [762, 107] width 12 height 12
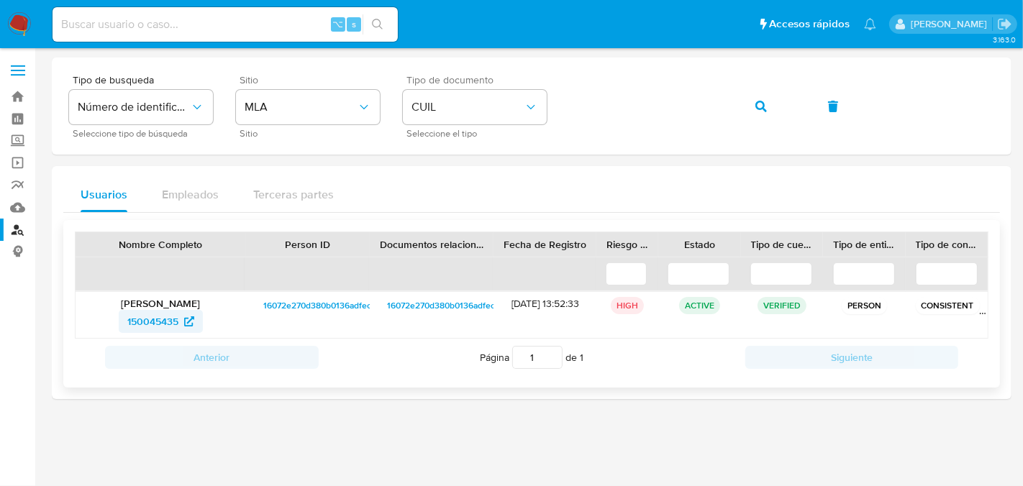
click at [155, 322] on span "150045435" at bounding box center [152, 321] width 51 height 23
click at [761, 111] on icon "button" at bounding box center [762, 107] width 12 height 12
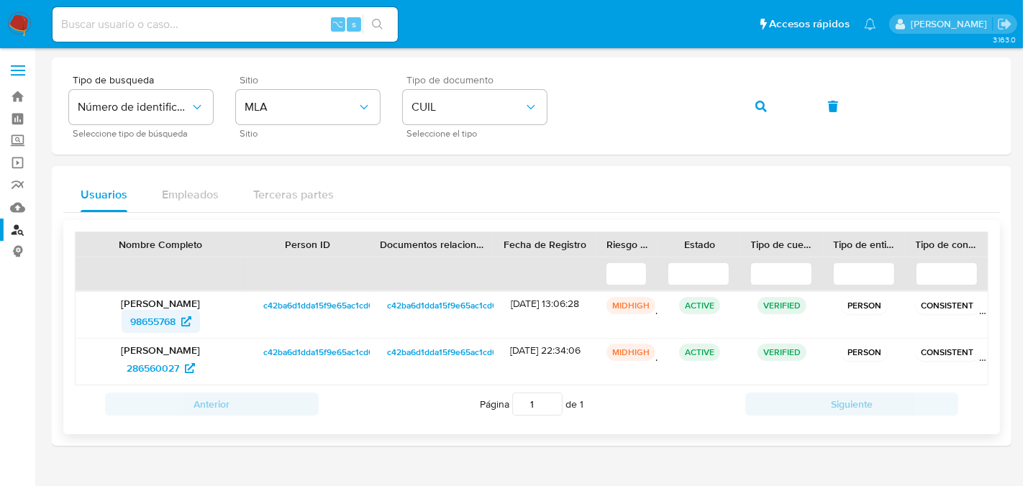
click at [143, 322] on span "98655768" at bounding box center [152, 321] width 45 height 23
click at [748, 107] on button "button" at bounding box center [761, 106] width 49 height 35
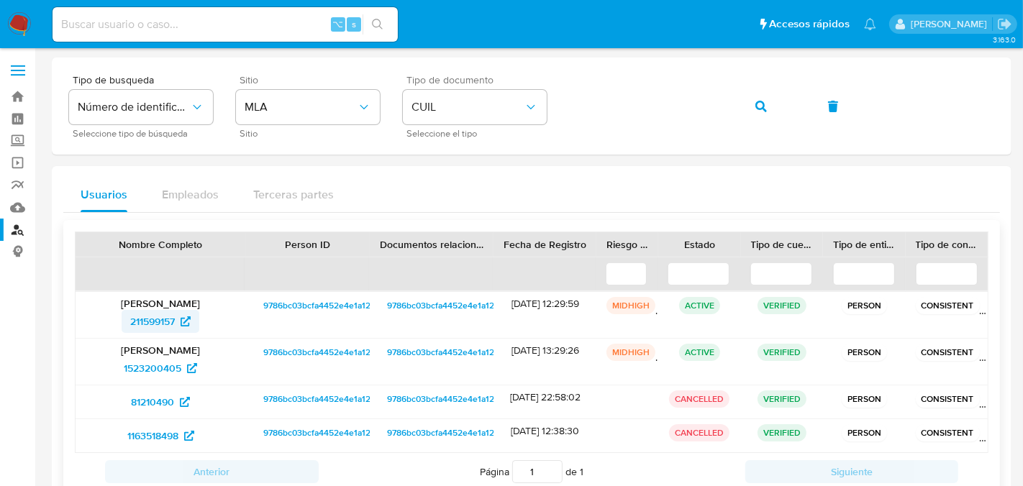
click at [143, 327] on span "211599157" at bounding box center [152, 321] width 45 height 23
click at [771, 118] on button "button" at bounding box center [761, 106] width 49 height 35
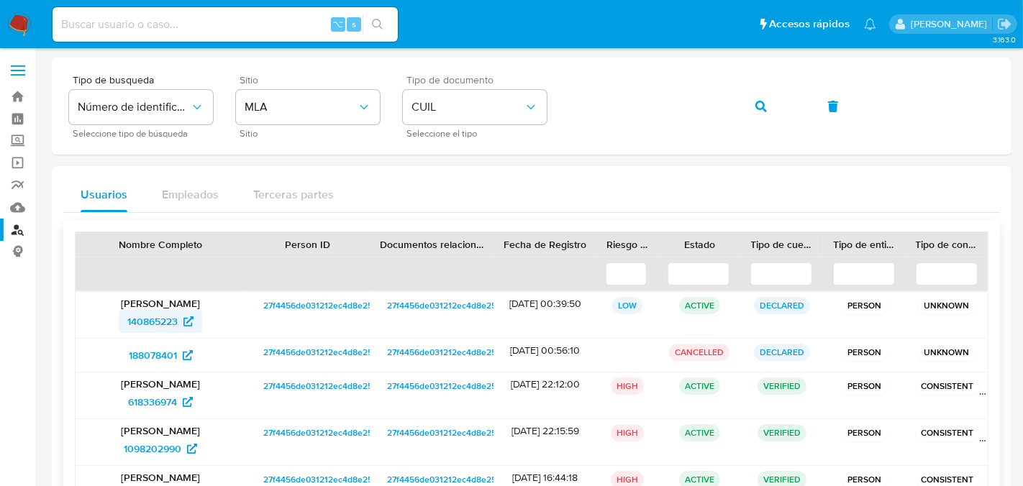
click at [166, 321] on span "140865223" at bounding box center [152, 321] width 50 height 23
click at [756, 91] on span "button" at bounding box center [762, 107] width 12 height 32
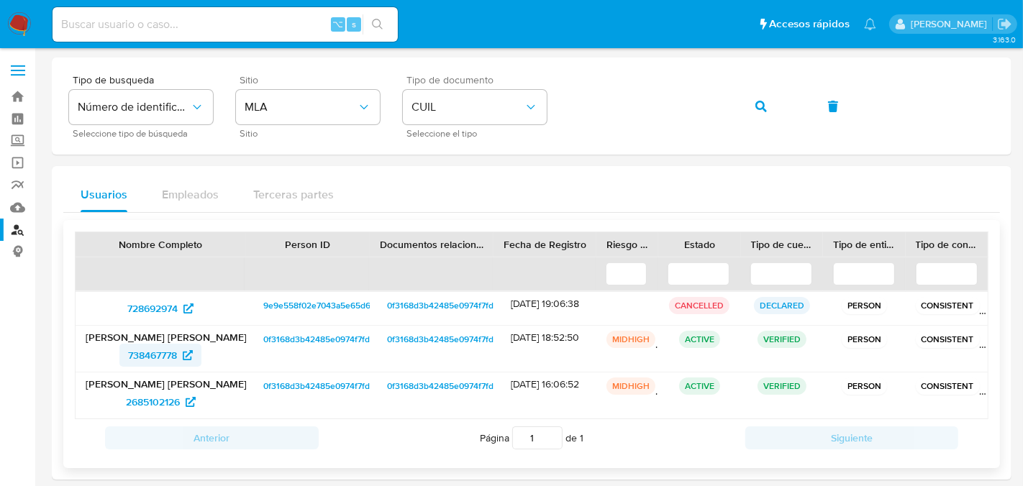
click at [161, 353] on span "738467778" at bounding box center [152, 355] width 49 height 23
click at [779, 109] on button "button" at bounding box center [761, 106] width 49 height 35
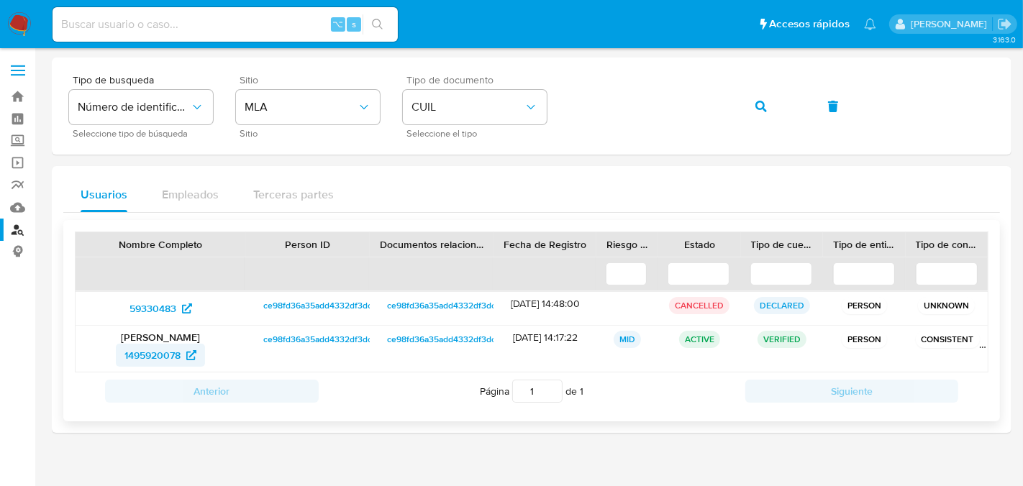
click at [146, 360] on span "1495920078" at bounding box center [152, 355] width 56 height 23
click at [776, 104] on button "button" at bounding box center [761, 106] width 49 height 35
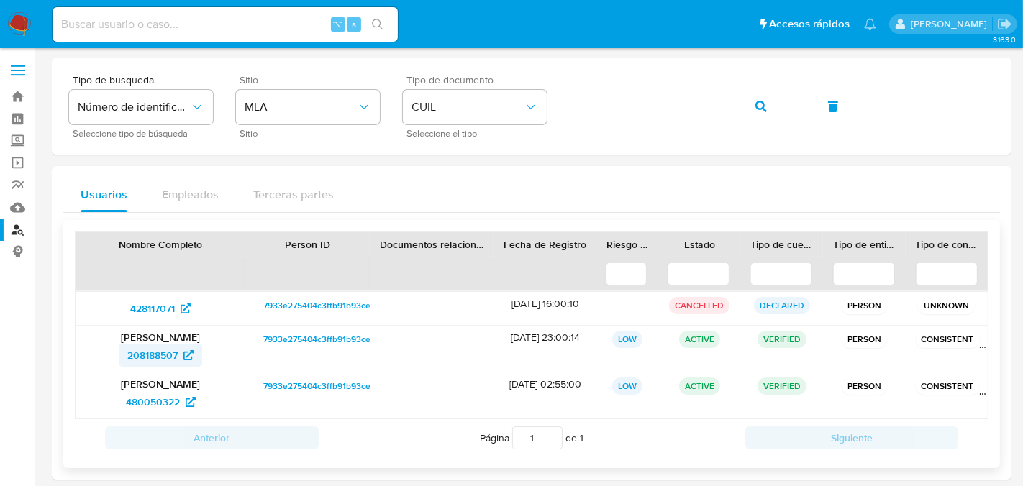
click at [171, 358] on span "208188507" at bounding box center [152, 355] width 50 height 23
click at [735, 103] on div "Tipo de busqueda Número de identificación Seleccione tipo de búsqueda Sitio MLA…" at bounding box center [531, 106] width 925 height 63
click at [762, 101] on icon "button" at bounding box center [762, 107] width 12 height 12
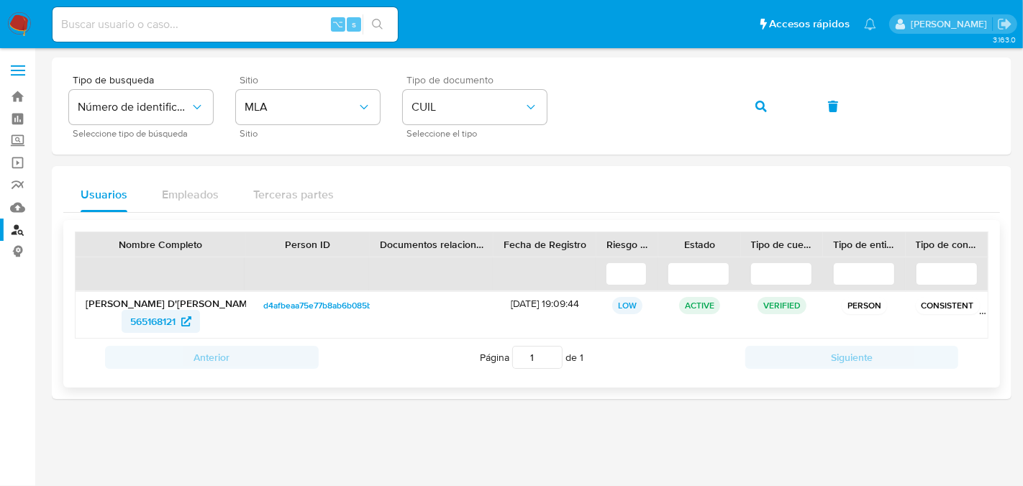
click at [176, 326] on span "565168121" at bounding box center [152, 321] width 45 height 23
click at [756, 111] on icon "button" at bounding box center [762, 107] width 12 height 12
click at [151, 326] on span "1385683526" at bounding box center [152, 321] width 55 height 23
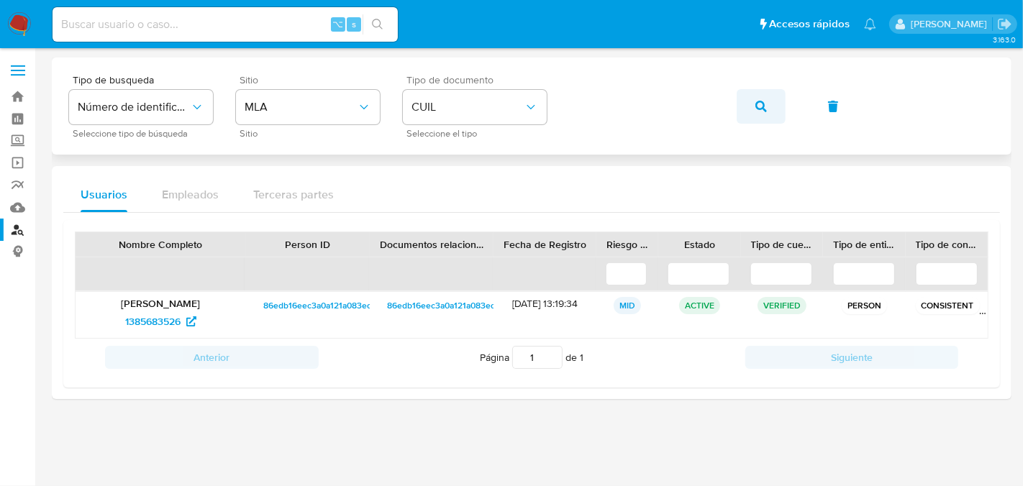
click at [757, 115] on span "button" at bounding box center [762, 107] width 12 height 32
click at [155, 316] on span "1343731931" at bounding box center [152, 321] width 50 height 23
click at [765, 110] on icon "button" at bounding box center [762, 107] width 12 height 12
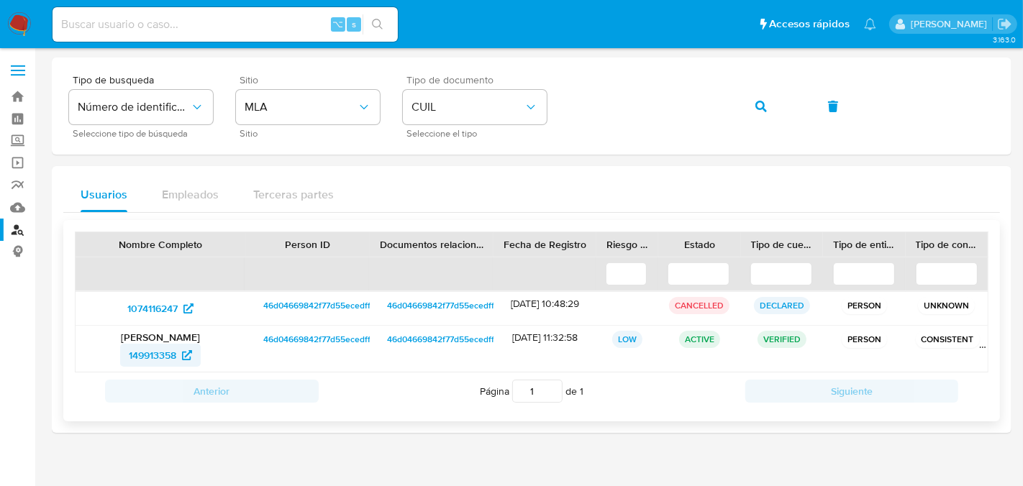
click at [160, 349] on span "149913358" at bounding box center [152, 355] width 47 height 23
click at [759, 112] on span "button" at bounding box center [762, 107] width 12 height 32
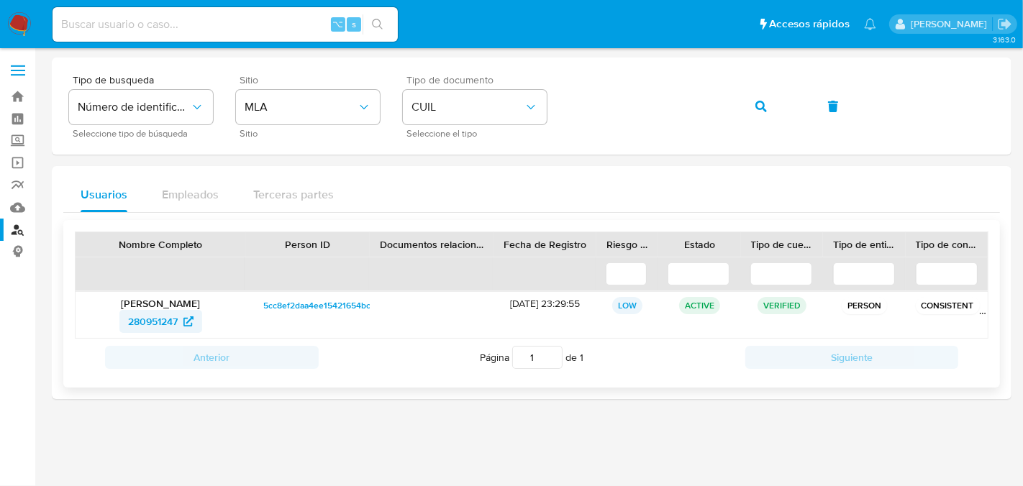
click at [137, 323] on span "280951247" at bounding box center [153, 321] width 50 height 23
click at [749, 114] on button "button" at bounding box center [761, 106] width 49 height 35
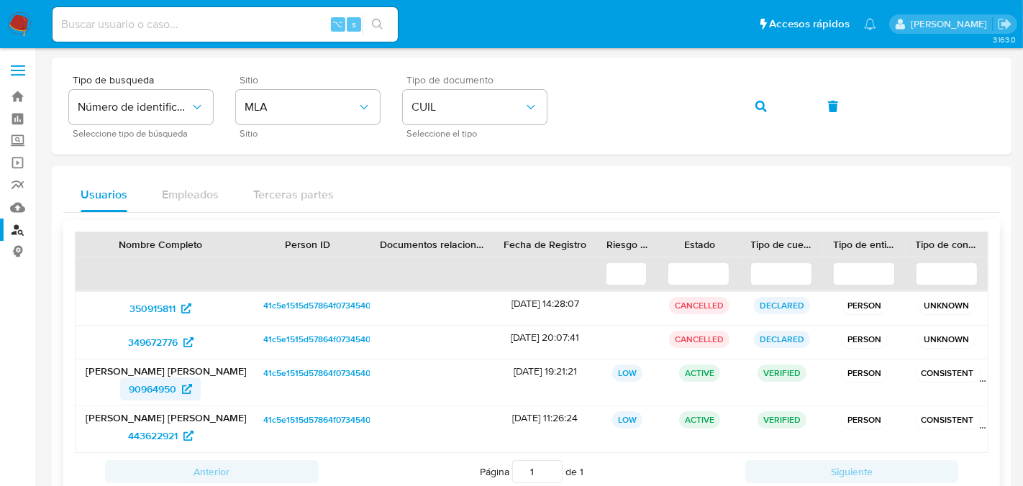
click at [157, 386] on span "90964950" at bounding box center [152, 389] width 47 height 23
click at [760, 110] on icon "button" at bounding box center [762, 107] width 12 height 12
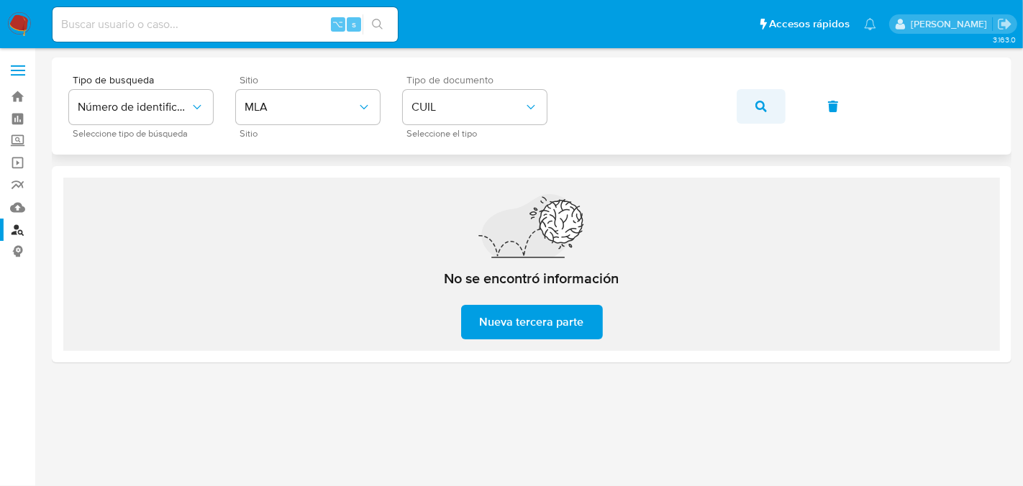
click at [753, 113] on button "button" at bounding box center [761, 106] width 49 height 35
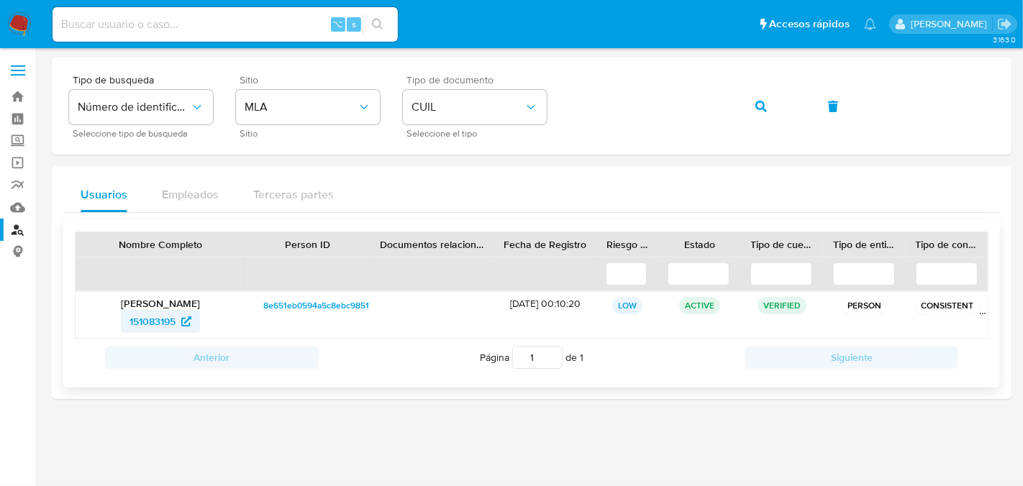
click at [160, 327] on span "151083195" at bounding box center [153, 321] width 46 height 23
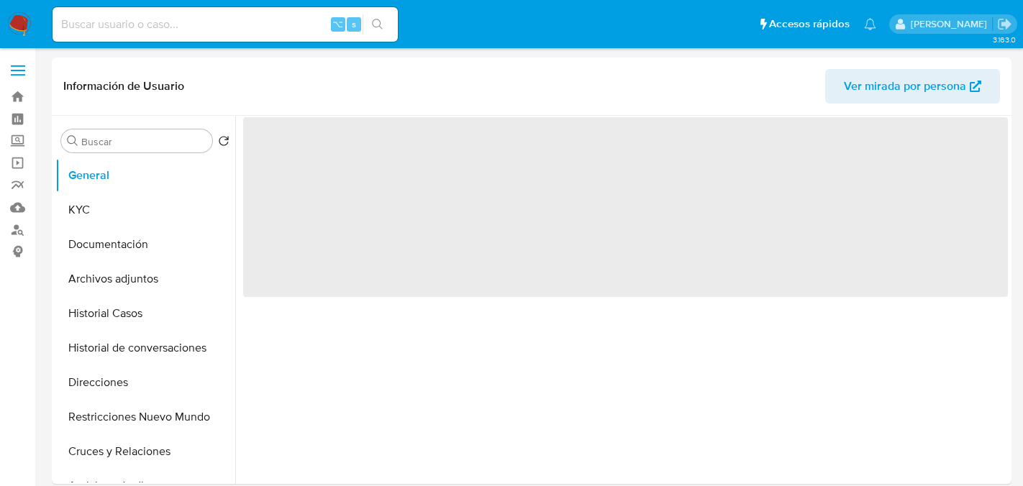
select select "10"
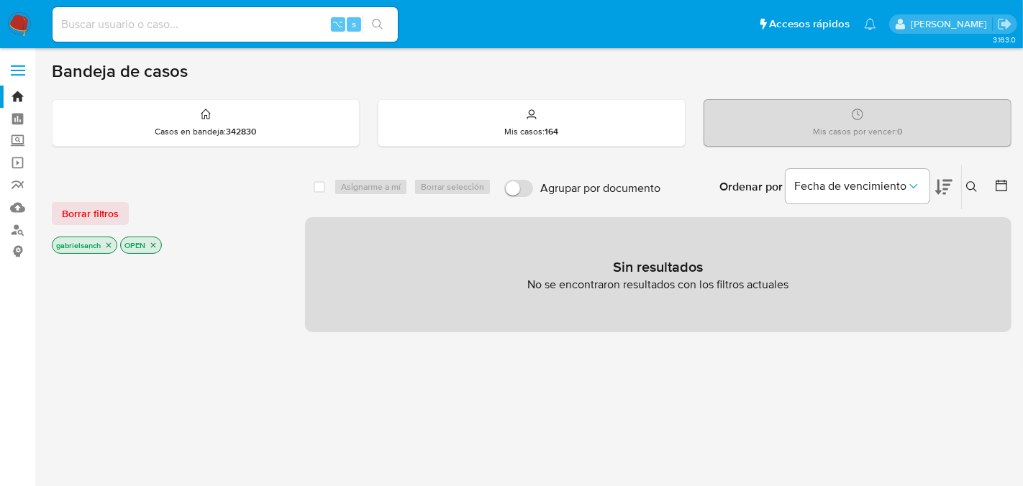
click at [30, 28] on img at bounding box center [19, 24] width 24 height 24
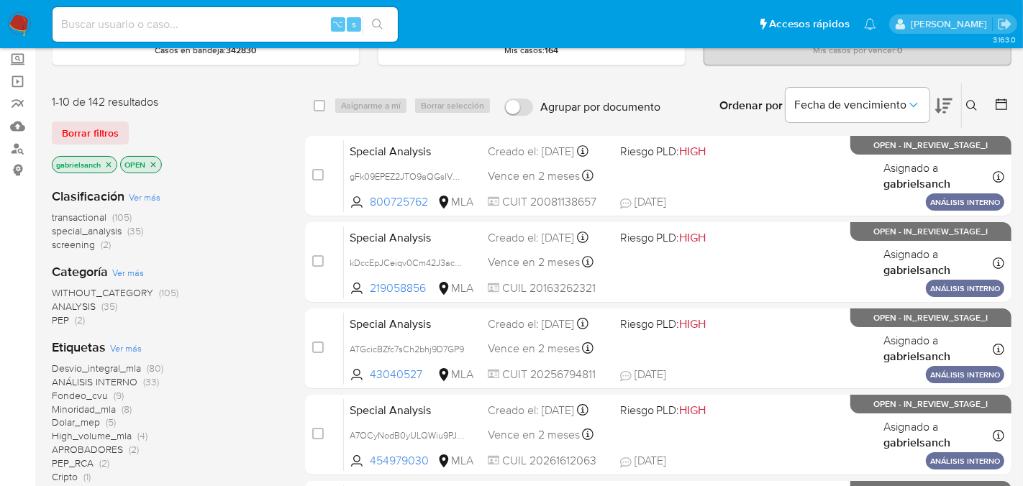
scroll to position [84, 0]
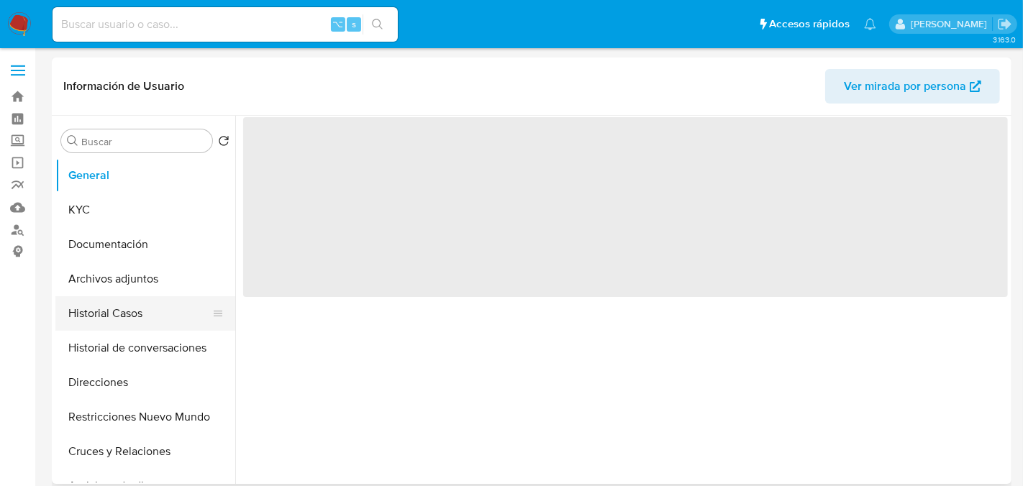
click at [107, 312] on button "Historial Casos" at bounding box center [139, 313] width 168 height 35
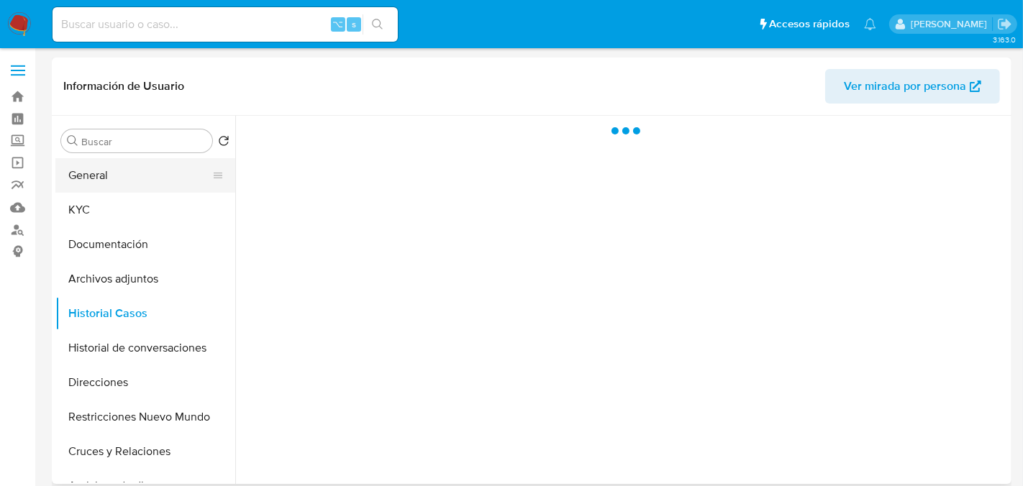
select select "10"
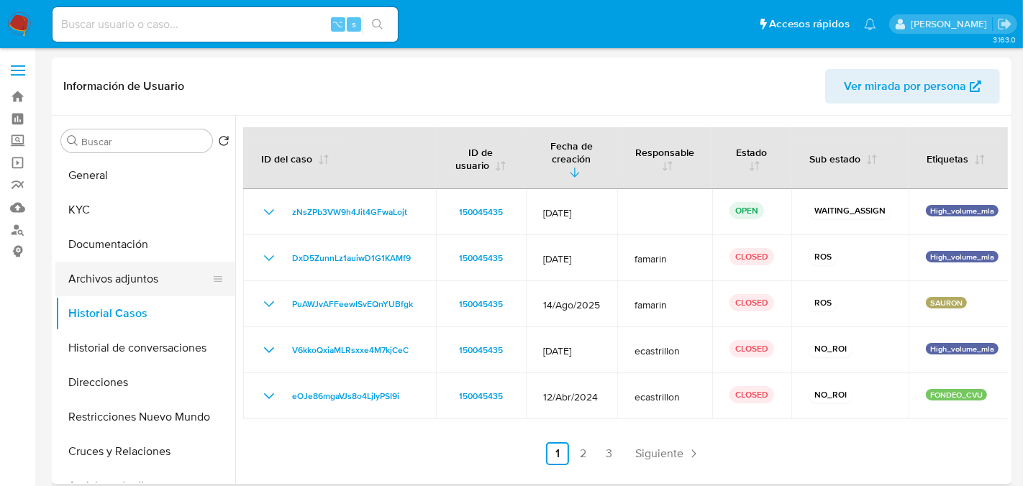
click at [132, 286] on button "Archivos adjuntos" at bounding box center [139, 279] width 168 height 35
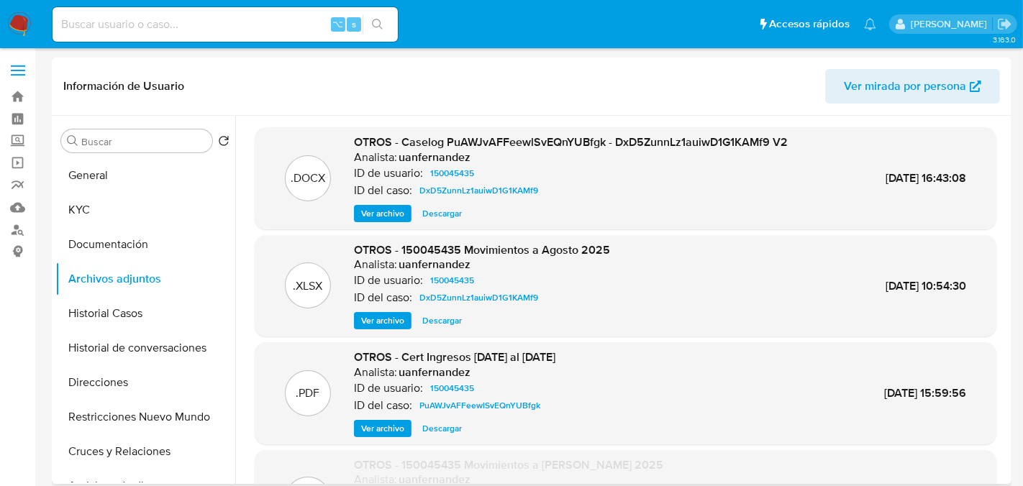
click at [381, 220] on span "Ver archivo" at bounding box center [382, 214] width 43 height 14
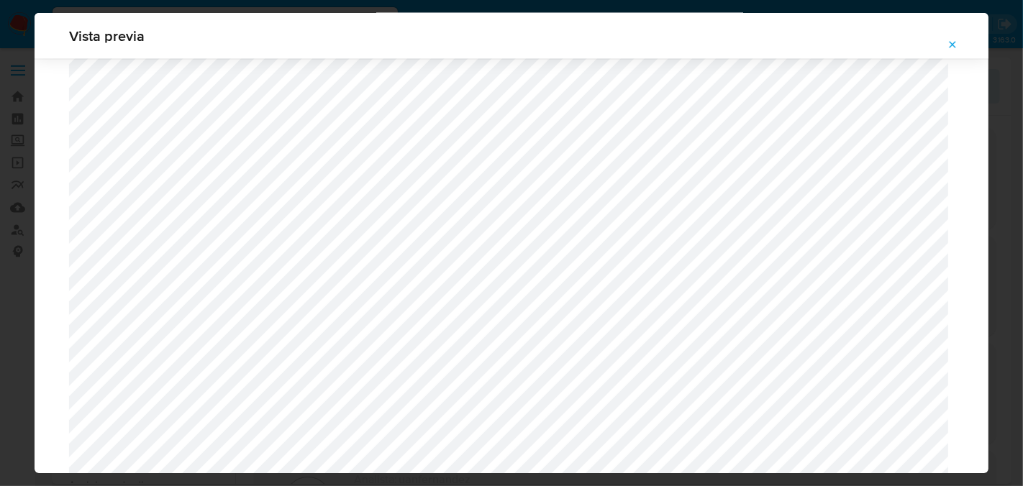
scroll to position [1803, 0]
click at [949, 45] on icon "Attachment preview" at bounding box center [953, 45] width 12 height 12
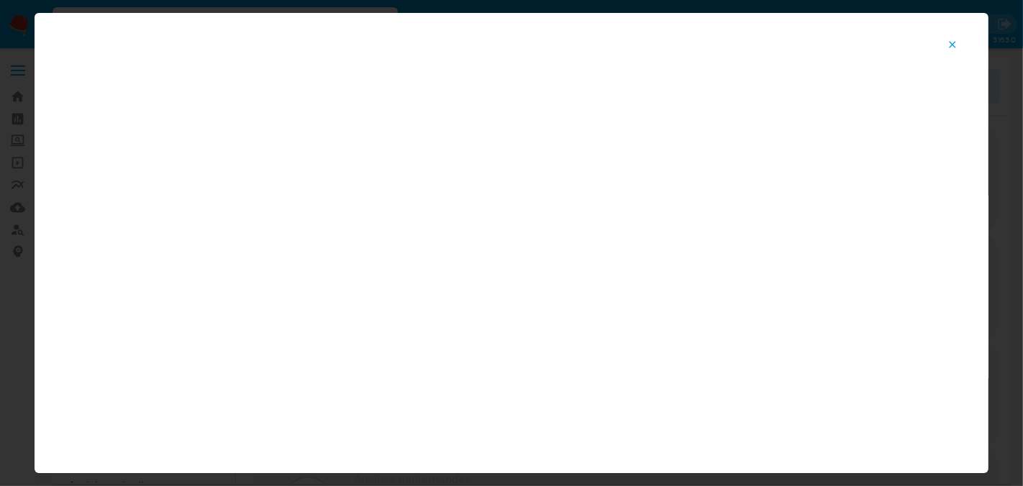
scroll to position [74, 0]
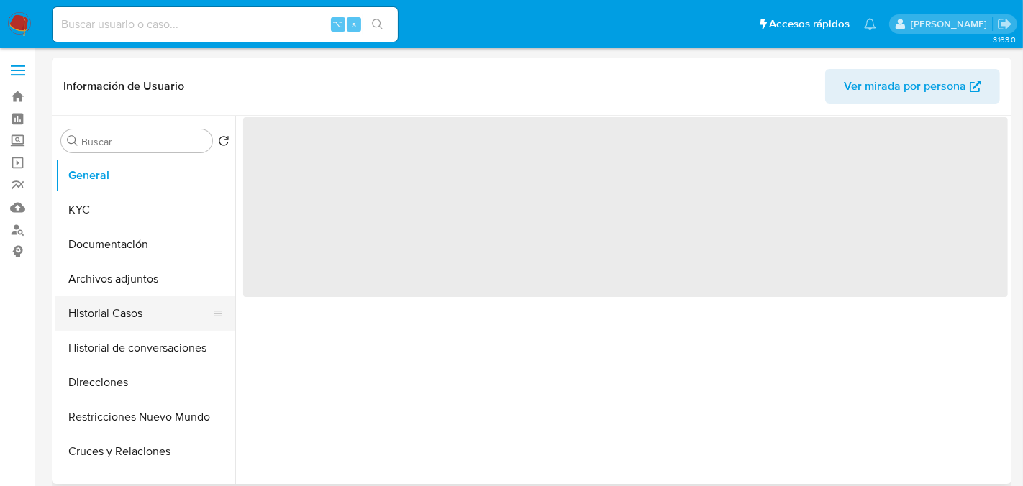
click at [120, 312] on button "Historial Casos" at bounding box center [139, 313] width 168 height 35
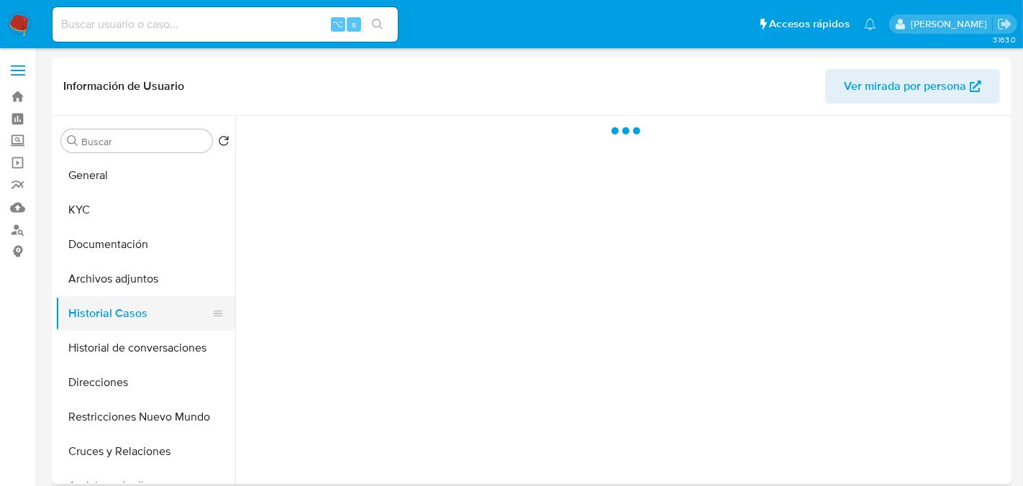
select select "10"
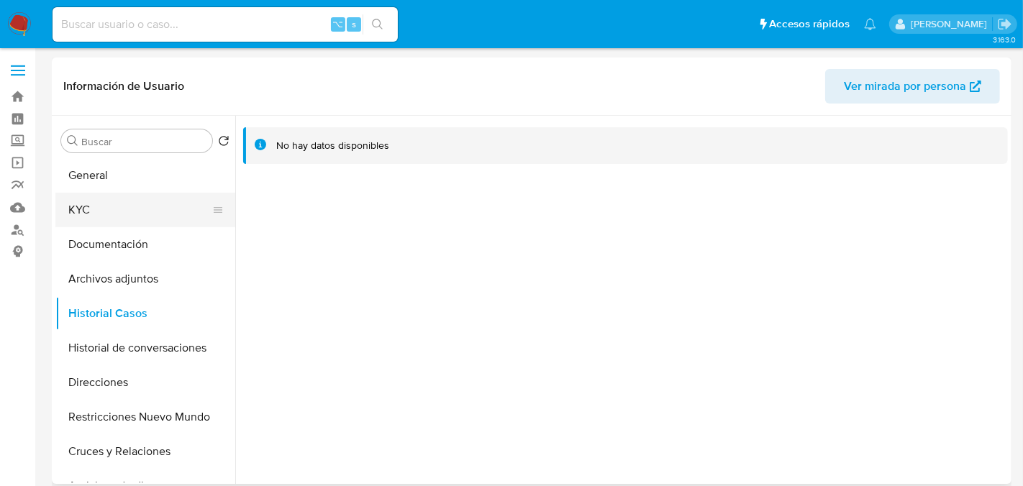
click at [115, 223] on button "KYC" at bounding box center [139, 210] width 168 height 35
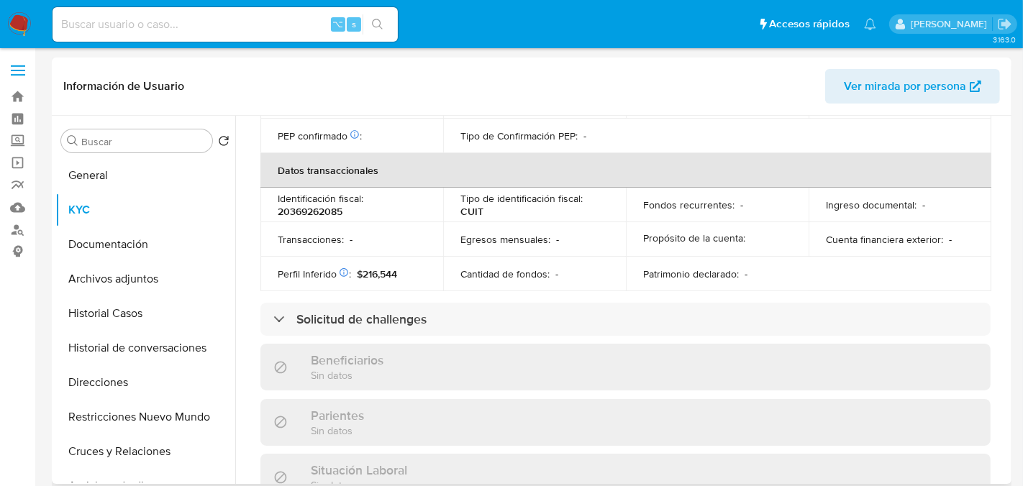
scroll to position [756, 0]
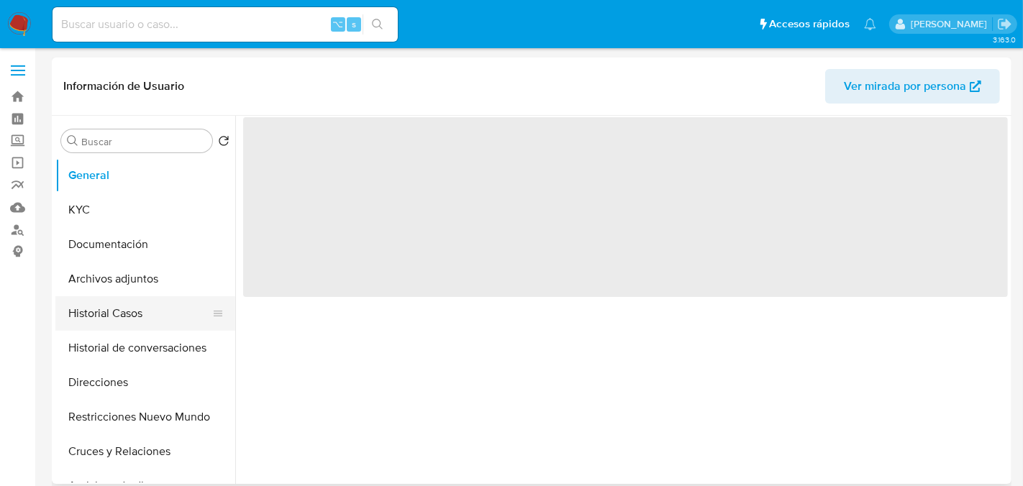
click at [127, 318] on button "Historial Casos" at bounding box center [139, 313] width 168 height 35
select select "10"
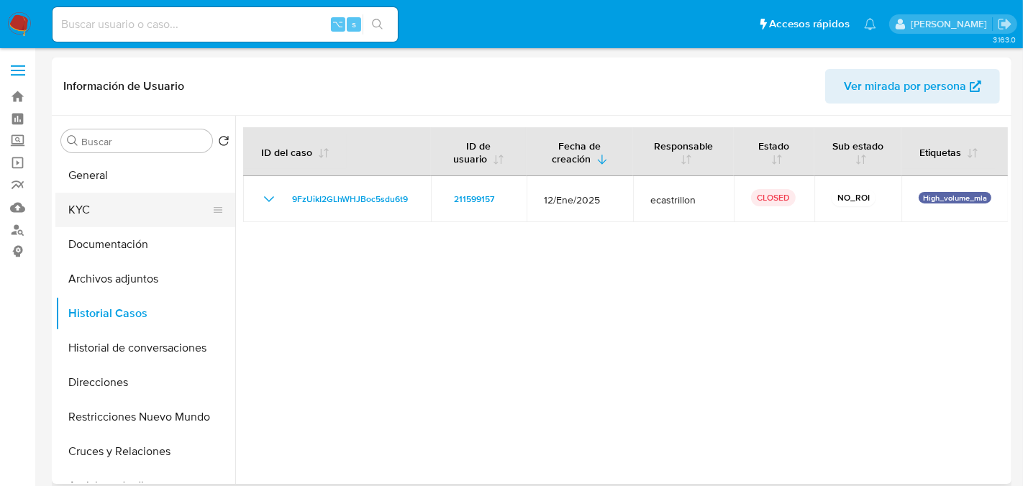
click at [121, 213] on button "KYC" at bounding box center [139, 210] width 168 height 35
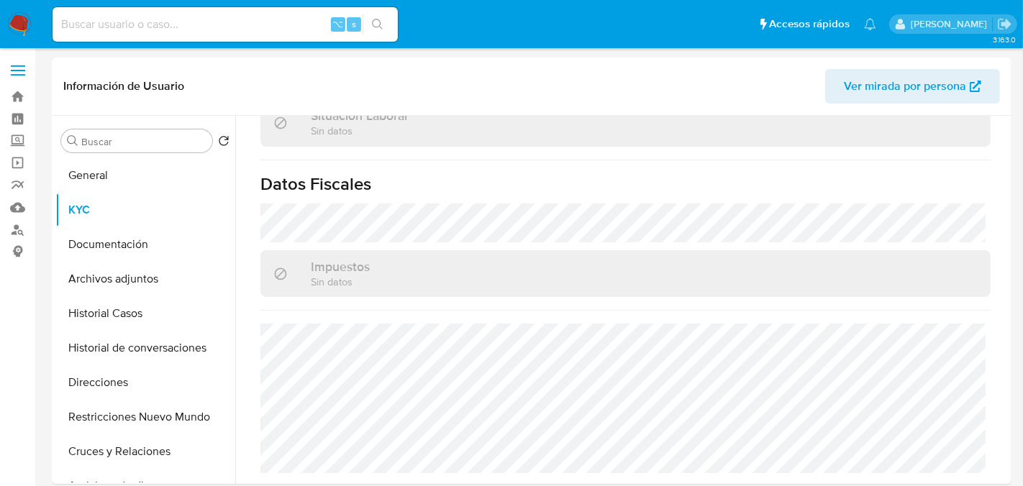
scroll to position [766, 0]
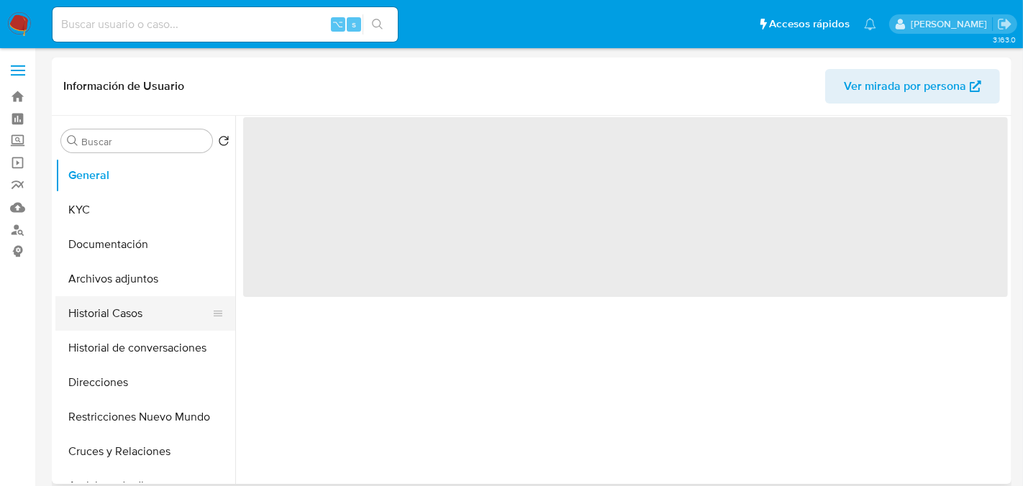
click at [131, 312] on button "Historial Casos" at bounding box center [139, 313] width 168 height 35
select select "10"
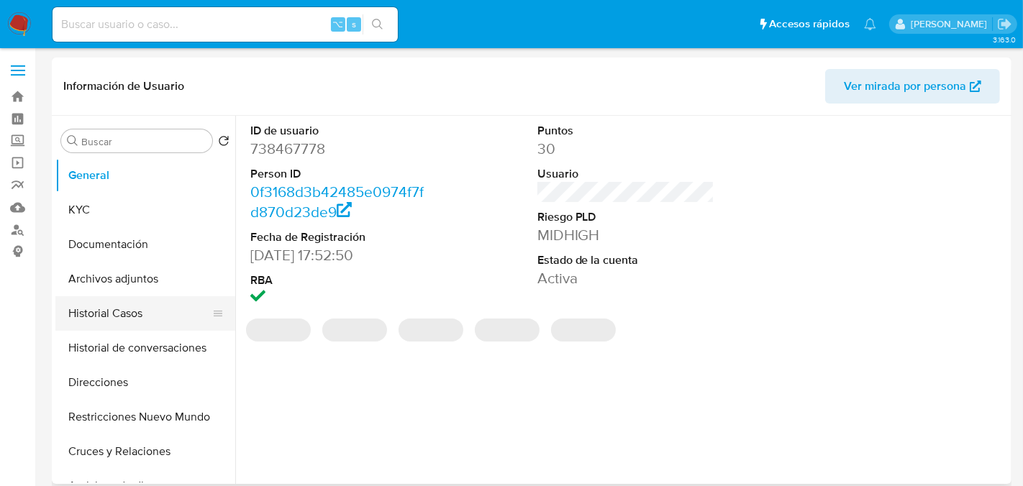
click at [142, 318] on button "Historial Casos" at bounding box center [139, 313] width 168 height 35
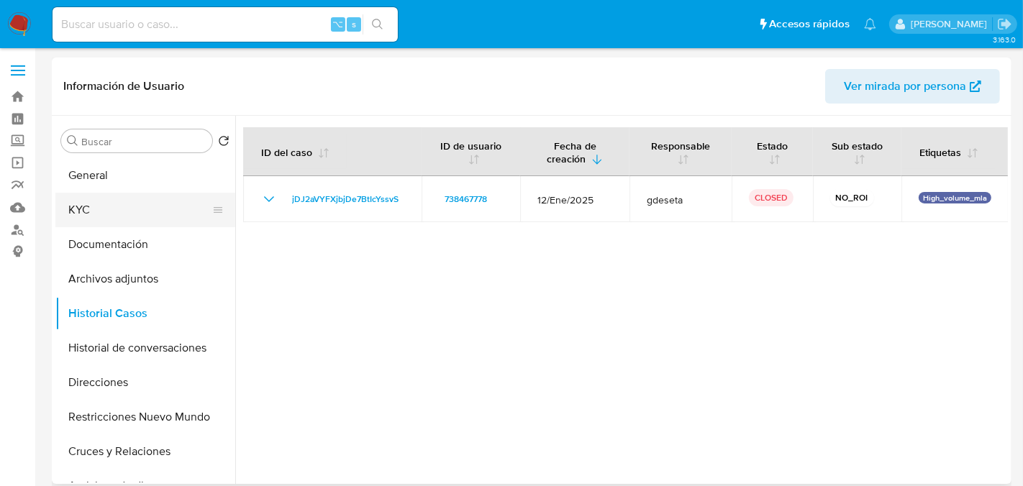
click at [128, 212] on button "KYC" at bounding box center [139, 210] width 168 height 35
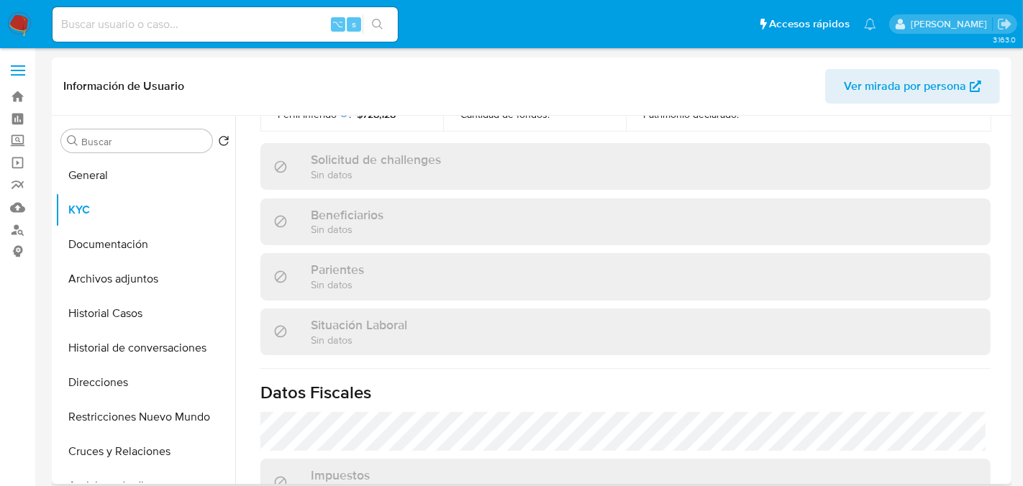
scroll to position [770, 0]
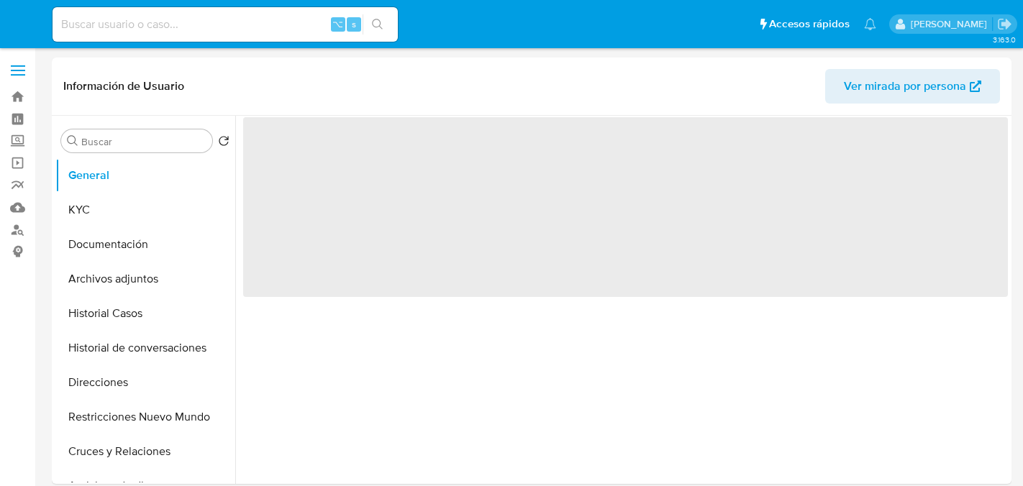
select select "10"
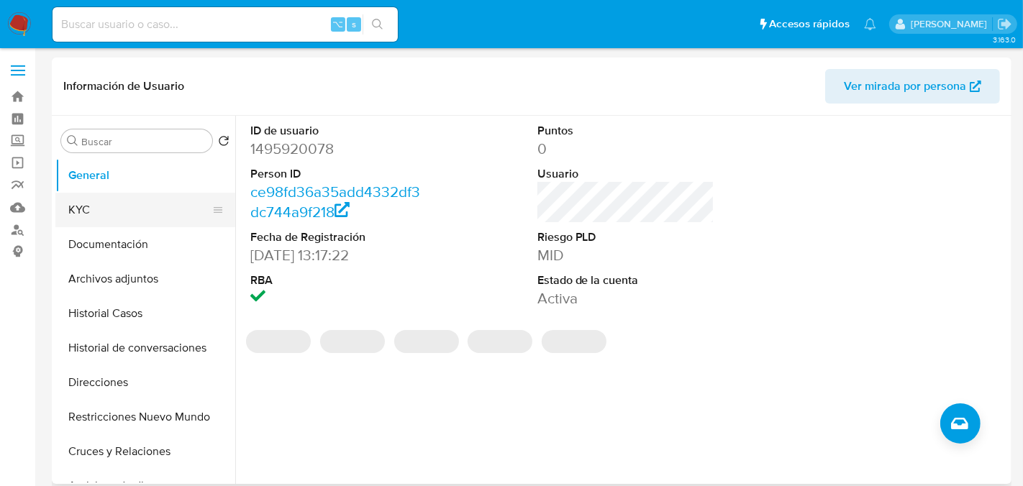
click at [86, 202] on button "KYC" at bounding box center [139, 210] width 168 height 35
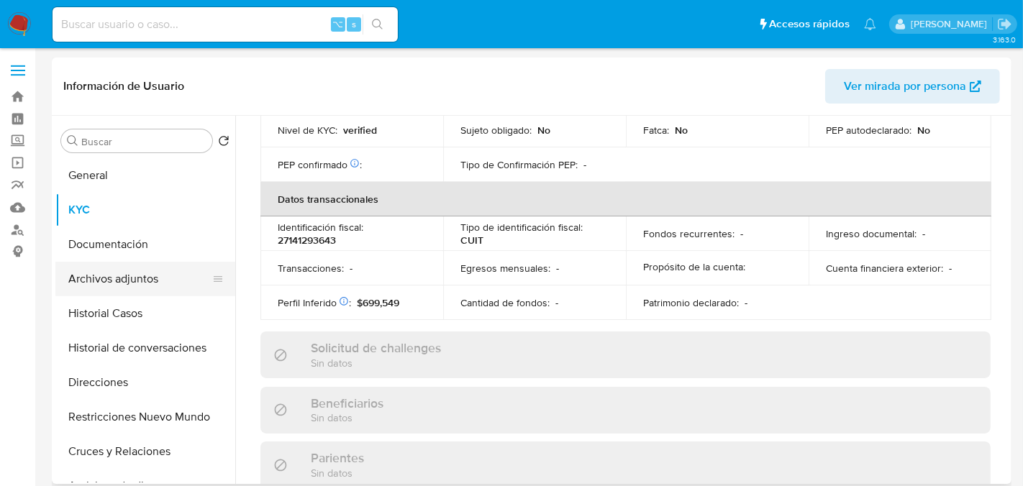
scroll to position [770, 0]
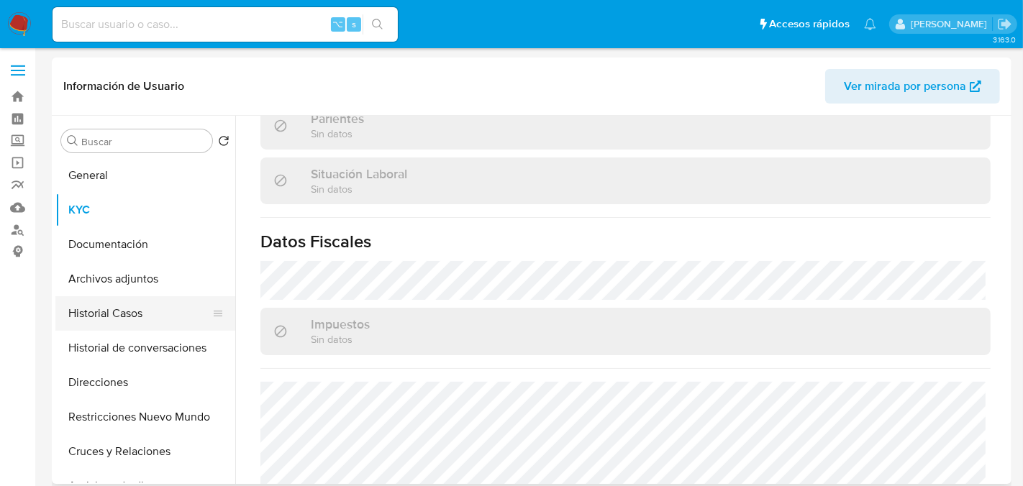
click at [136, 322] on button "Historial Casos" at bounding box center [139, 313] width 168 height 35
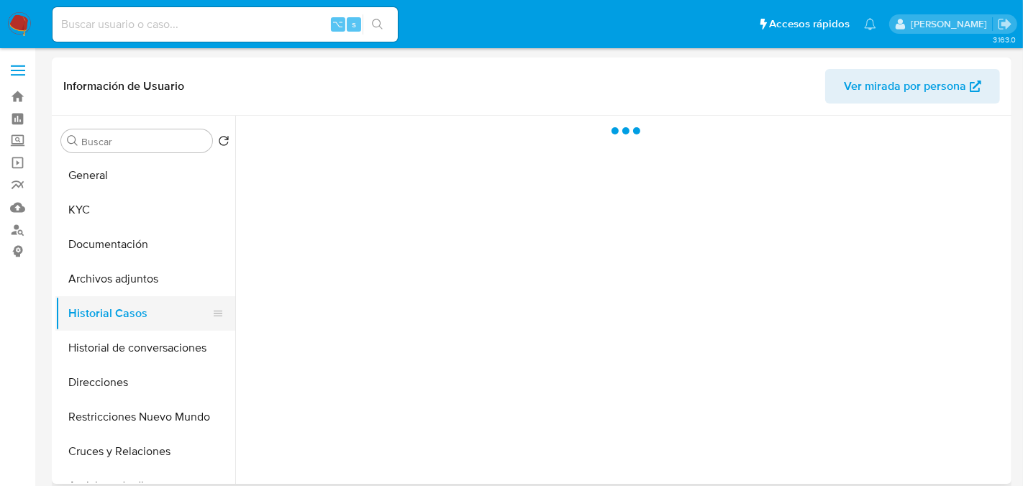
scroll to position [0, 0]
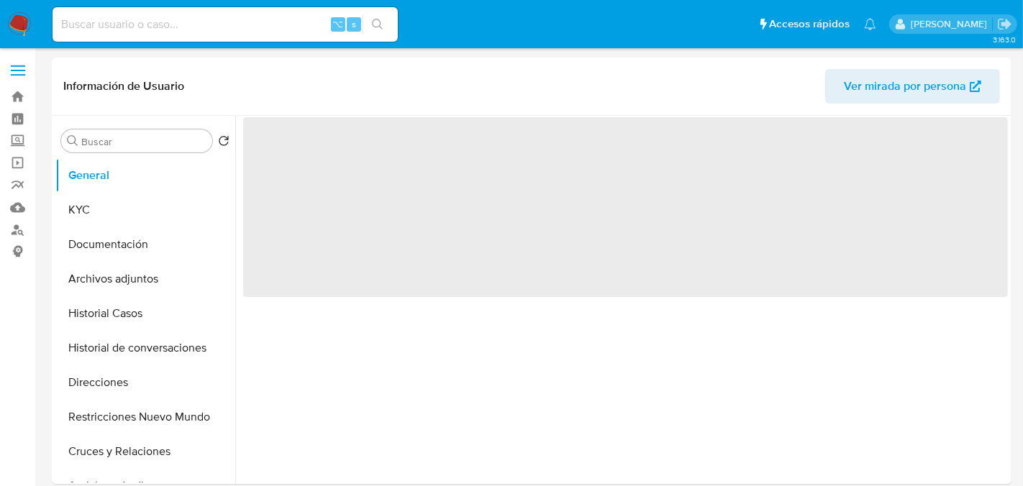
select select "10"
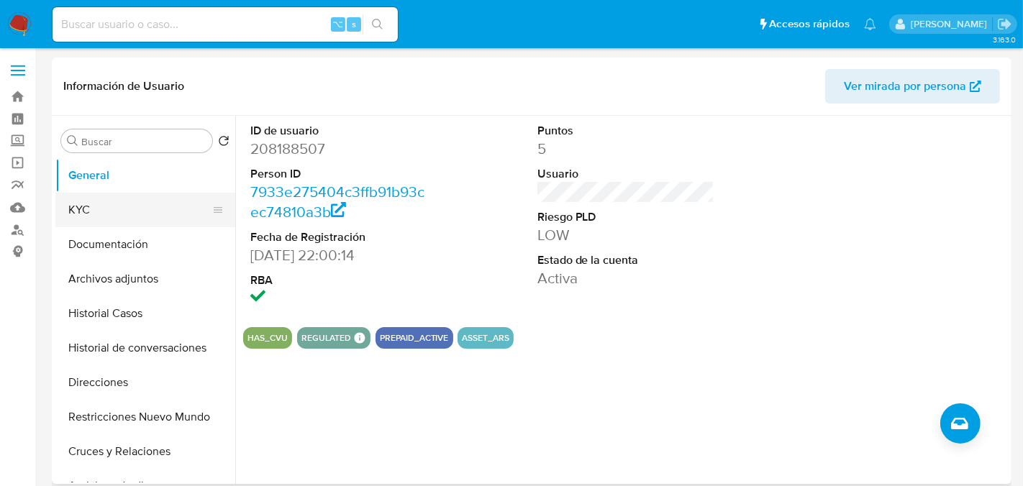
click at [96, 214] on button "KYC" at bounding box center [139, 210] width 168 height 35
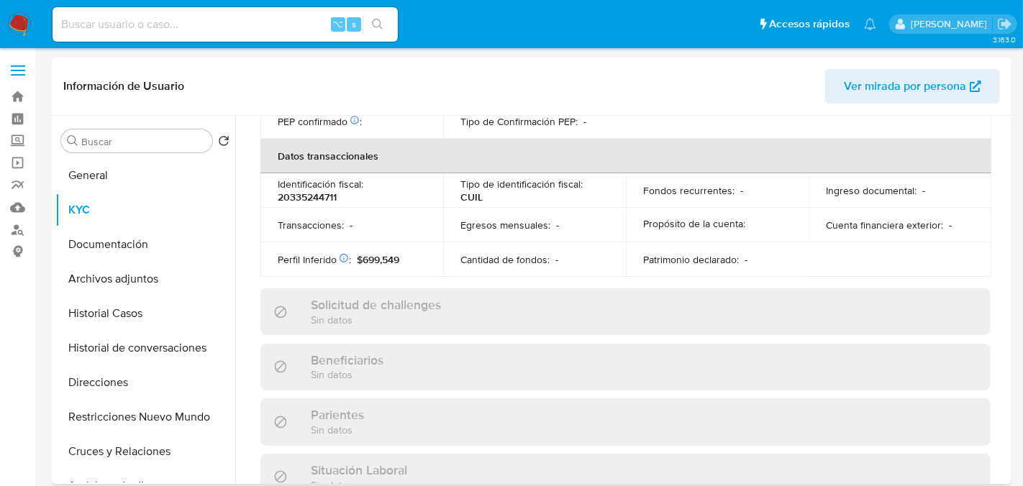
scroll to position [770, 0]
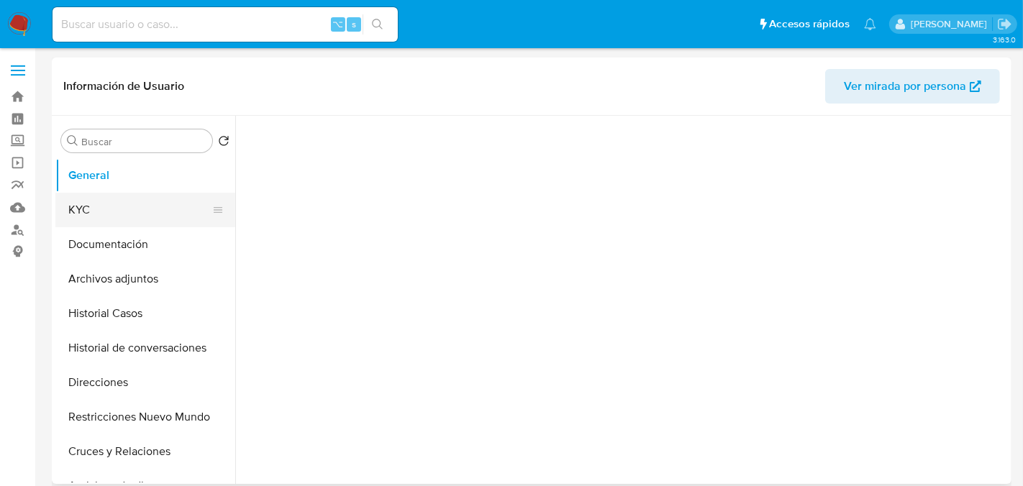
select select "10"
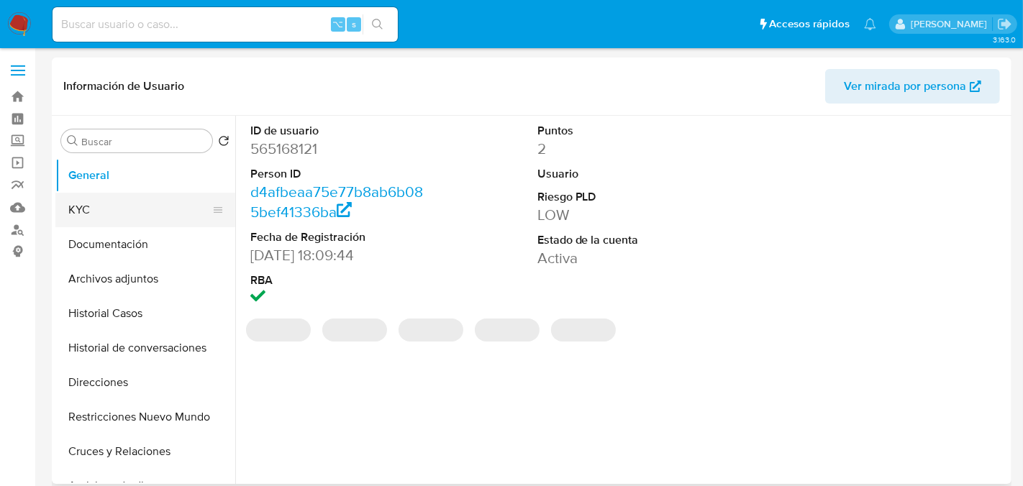
click at [130, 219] on button "KYC" at bounding box center [139, 210] width 168 height 35
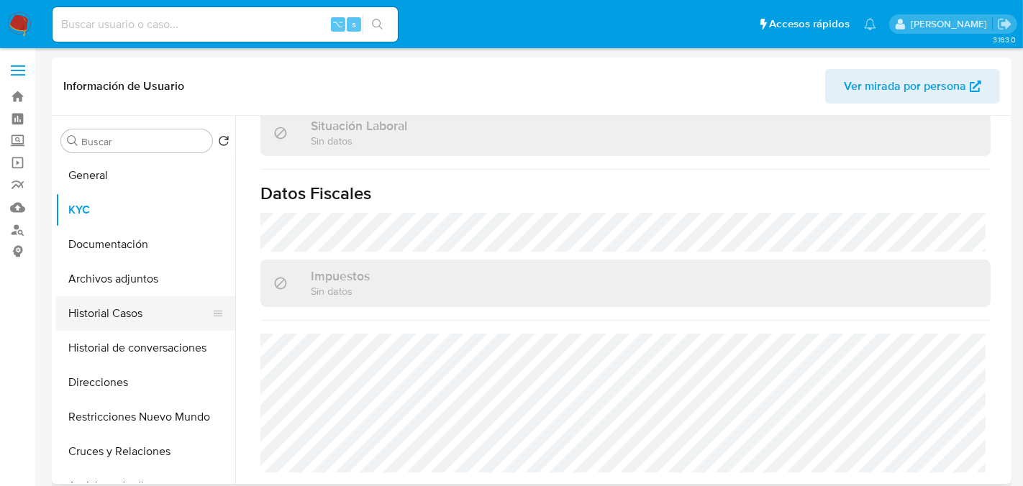
scroll to position [770, 0]
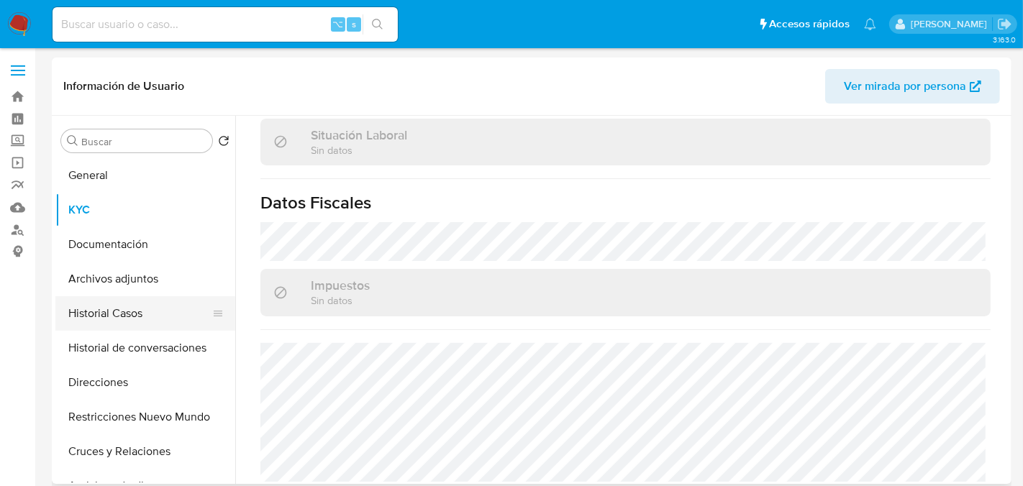
click at [127, 322] on button "Historial Casos" at bounding box center [139, 313] width 168 height 35
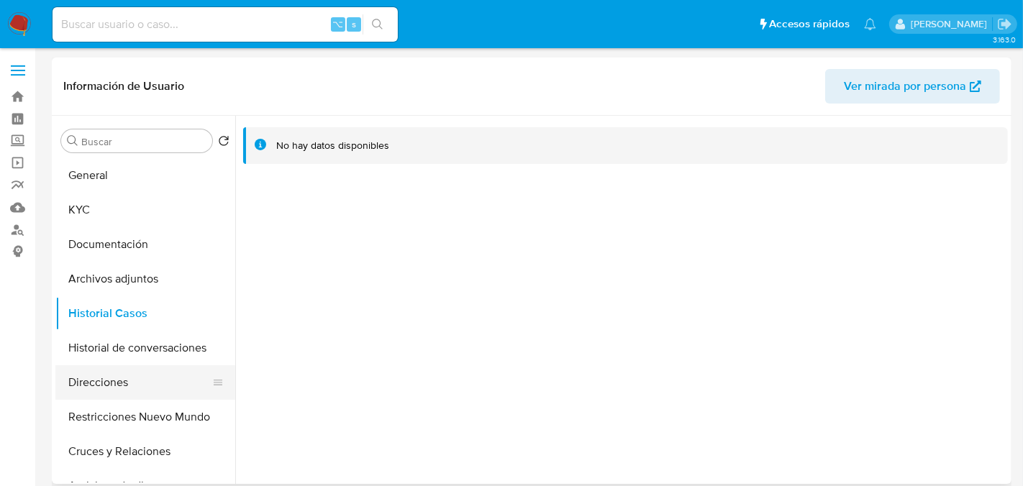
click at [114, 384] on button "Direcciones" at bounding box center [139, 383] width 168 height 35
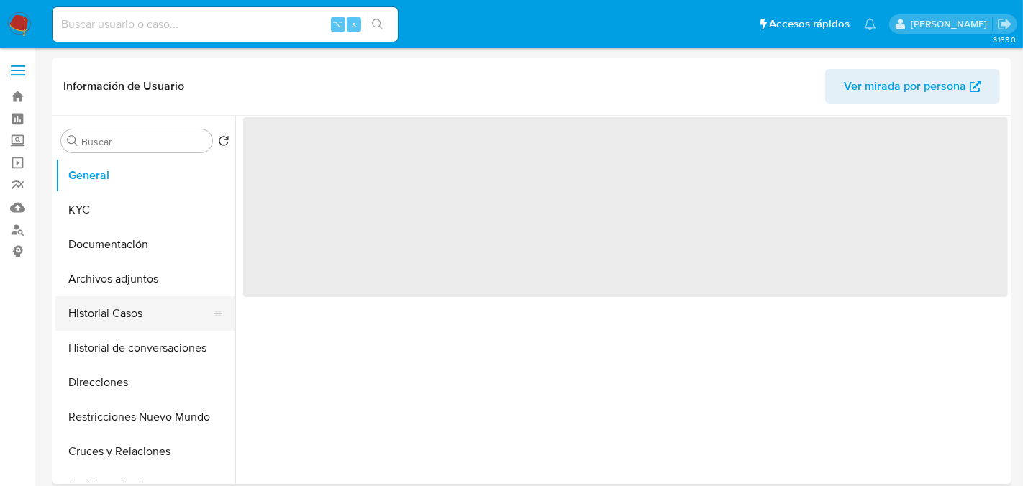
click at [102, 314] on button "Historial Casos" at bounding box center [139, 313] width 168 height 35
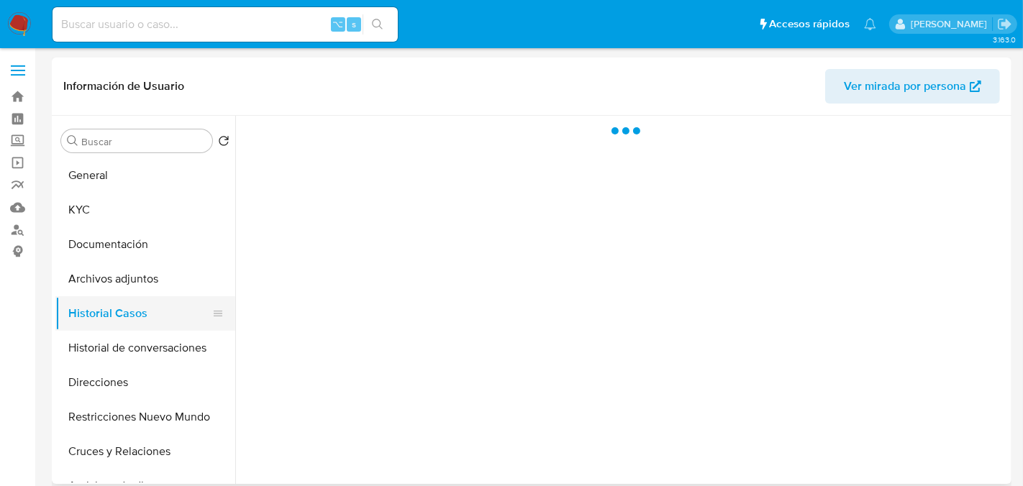
select select "10"
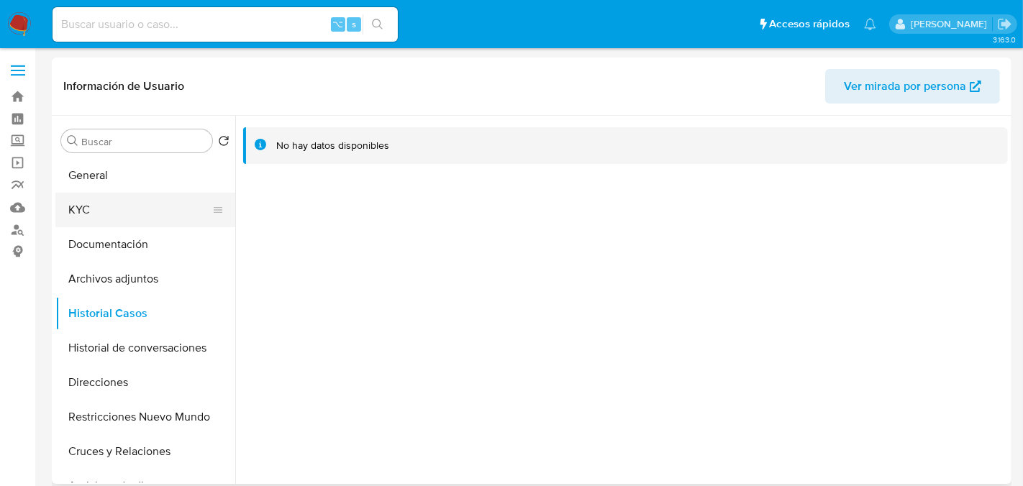
click at [104, 222] on button "KYC" at bounding box center [139, 210] width 168 height 35
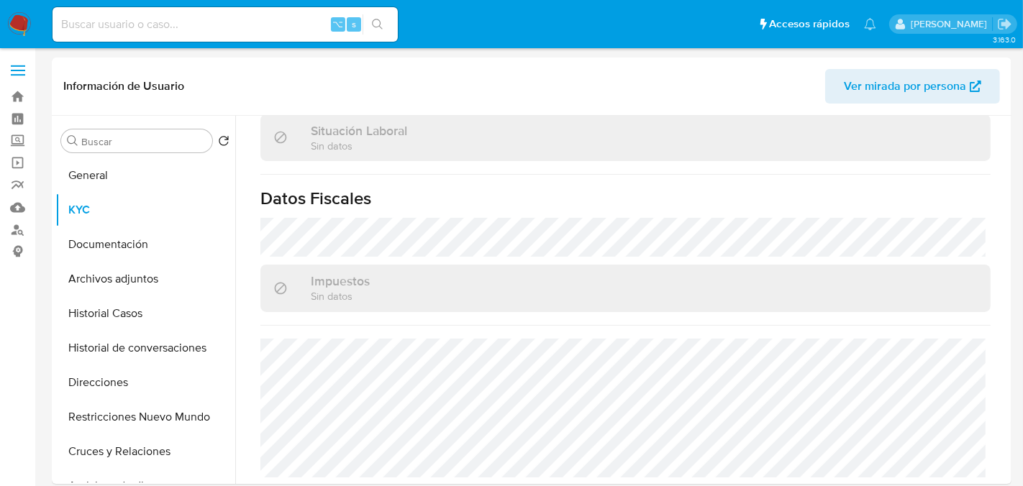
scroll to position [47, 0]
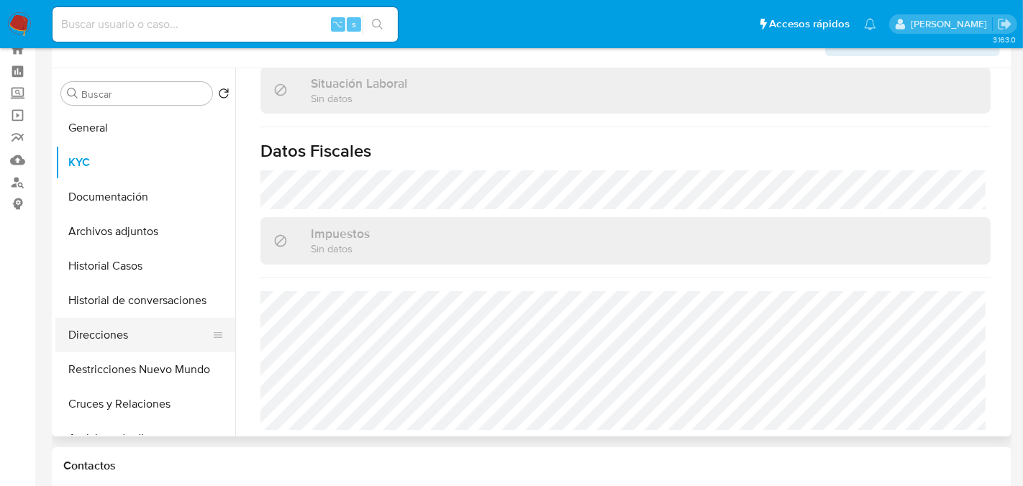
click at [92, 322] on button "Direcciones" at bounding box center [139, 335] width 168 height 35
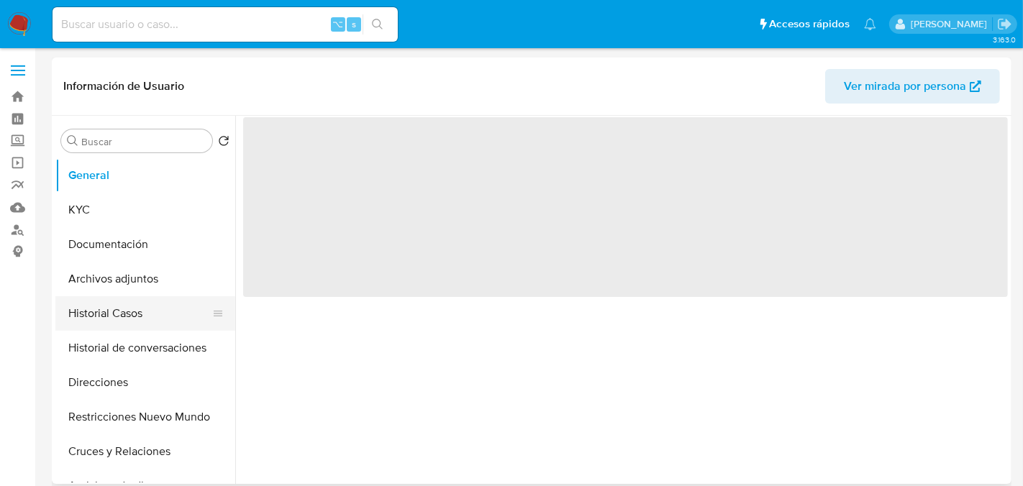
click at [117, 311] on button "Historial Casos" at bounding box center [139, 313] width 168 height 35
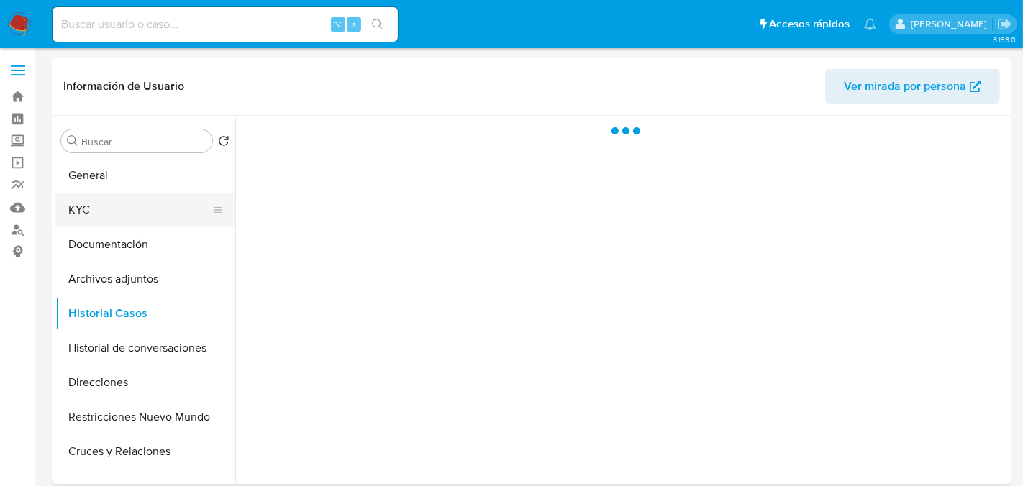
select select "10"
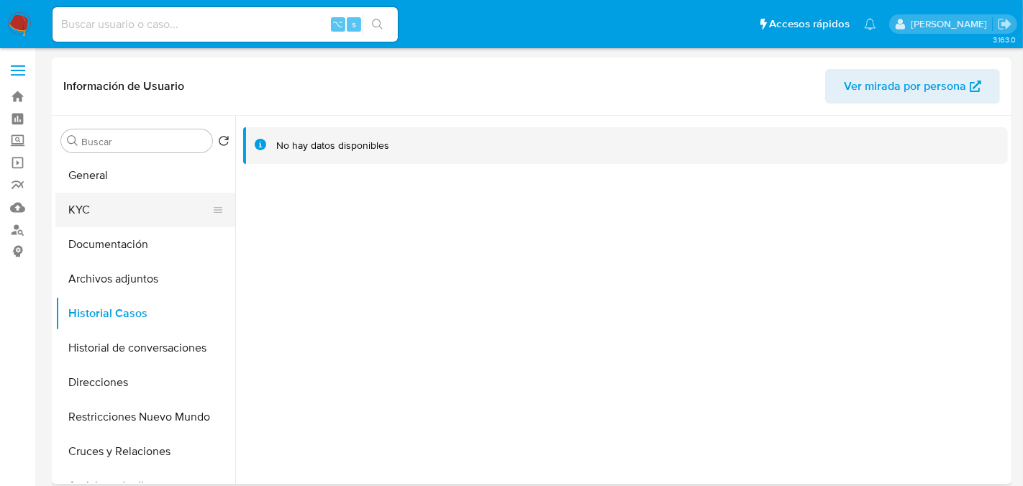
click at [124, 212] on button "KYC" at bounding box center [139, 210] width 168 height 35
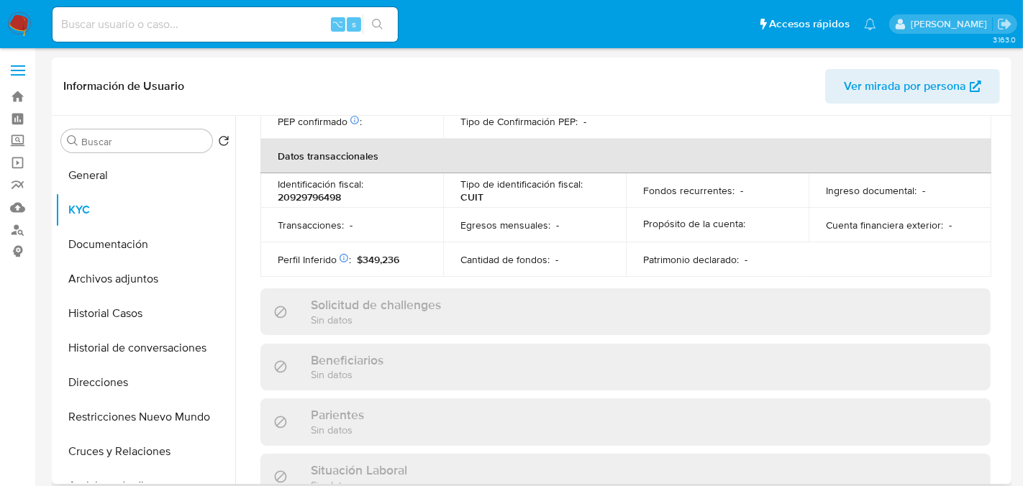
scroll to position [770, 0]
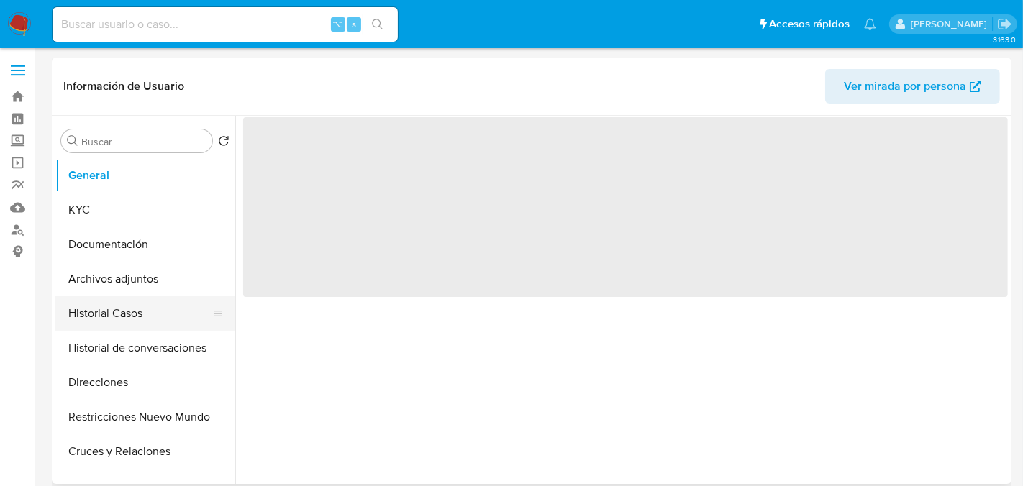
click at [115, 317] on button "Historial Casos" at bounding box center [139, 313] width 168 height 35
select select "10"
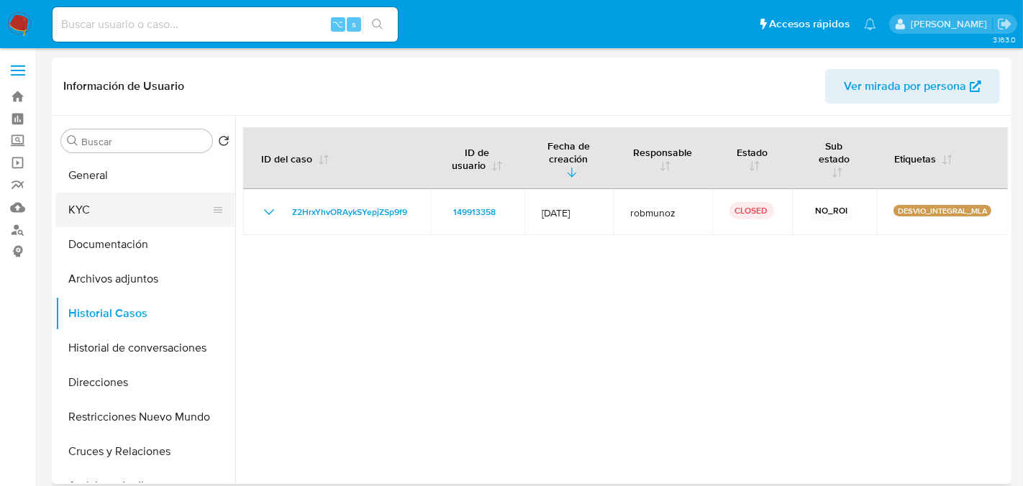
click at [107, 204] on button "KYC" at bounding box center [139, 210] width 168 height 35
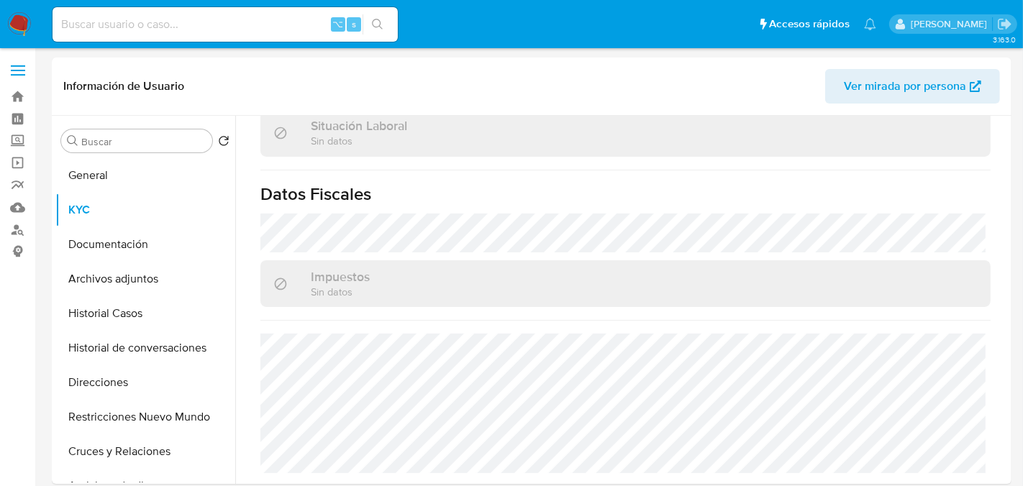
scroll to position [756, 0]
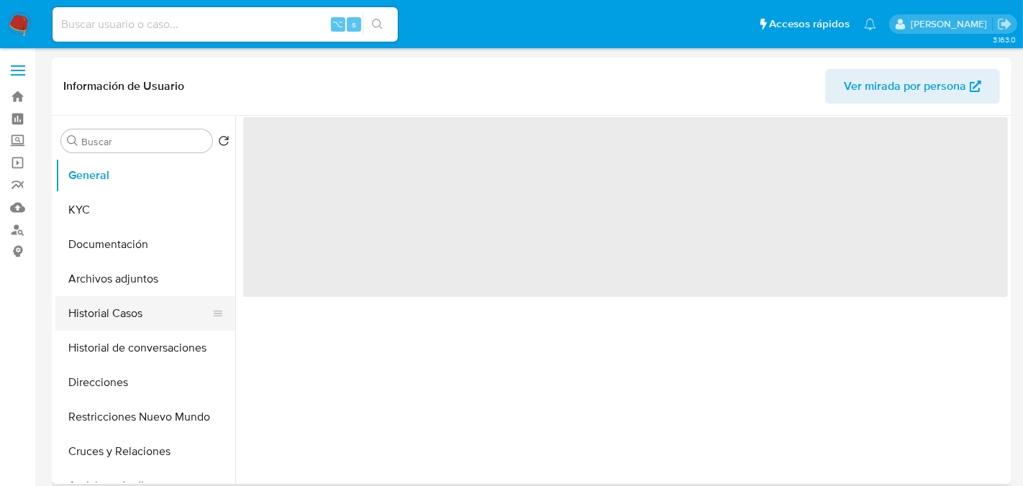
click at [117, 312] on button "Historial Casos" at bounding box center [139, 313] width 168 height 35
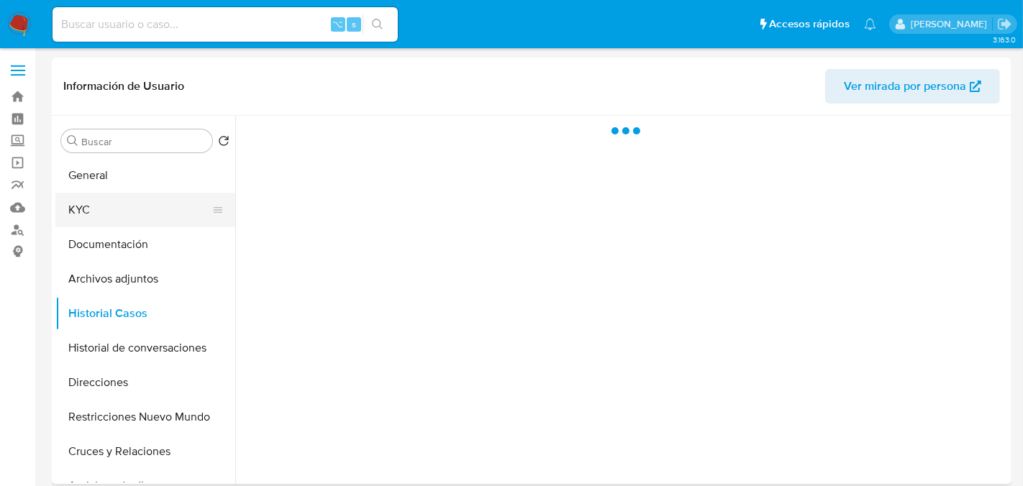
select select "10"
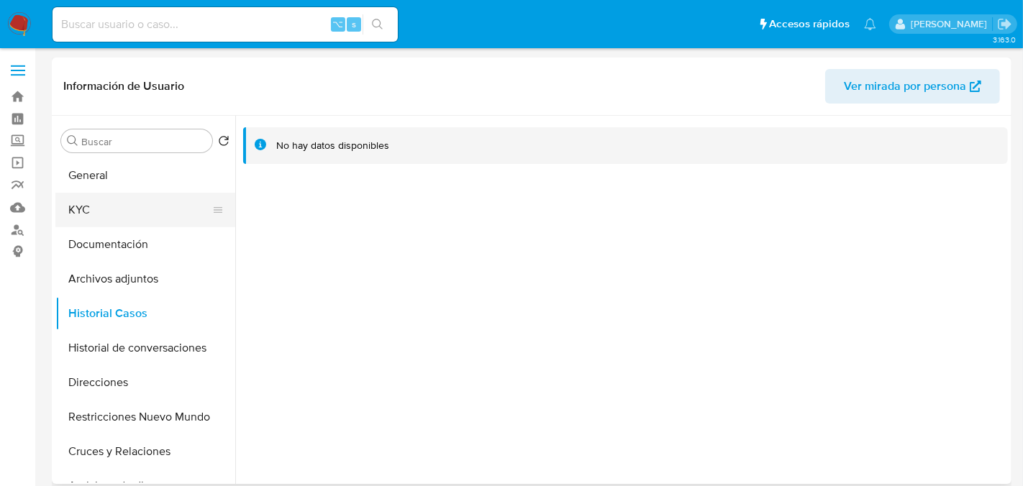
click at [112, 205] on button "KYC" at bounding box center [139, 210] width 168 height 35
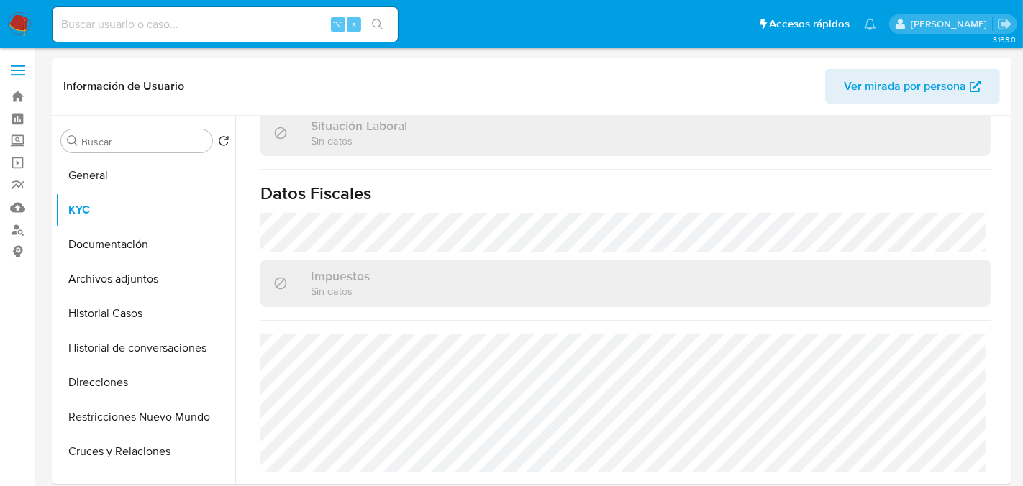
scroll to position [770, 0]
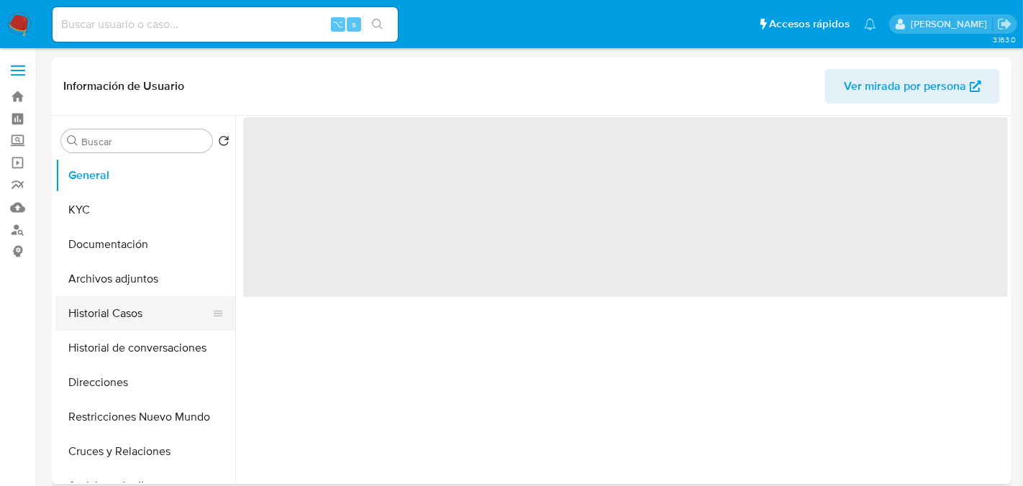
click at [122, 312] on button "Historial Casos" at bounding box center [139, 313] width 168 height 35
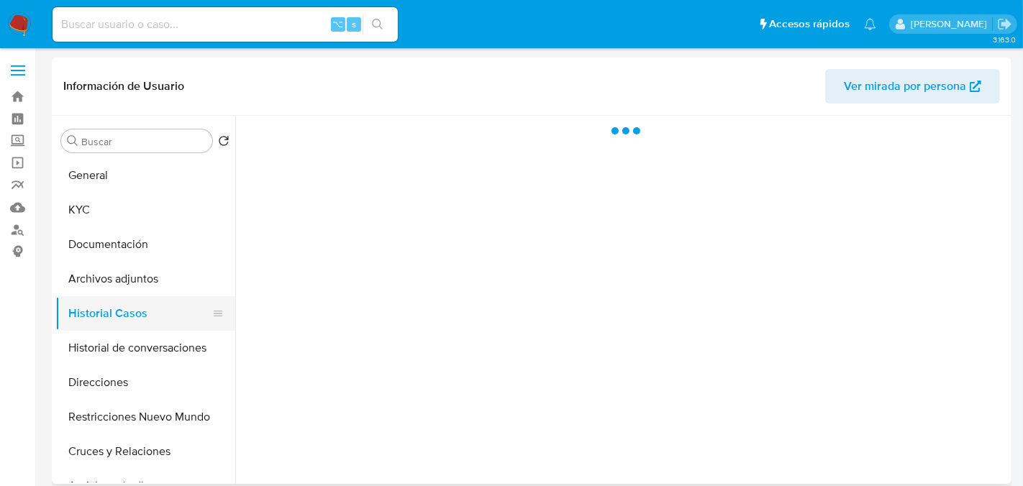
select select "10"
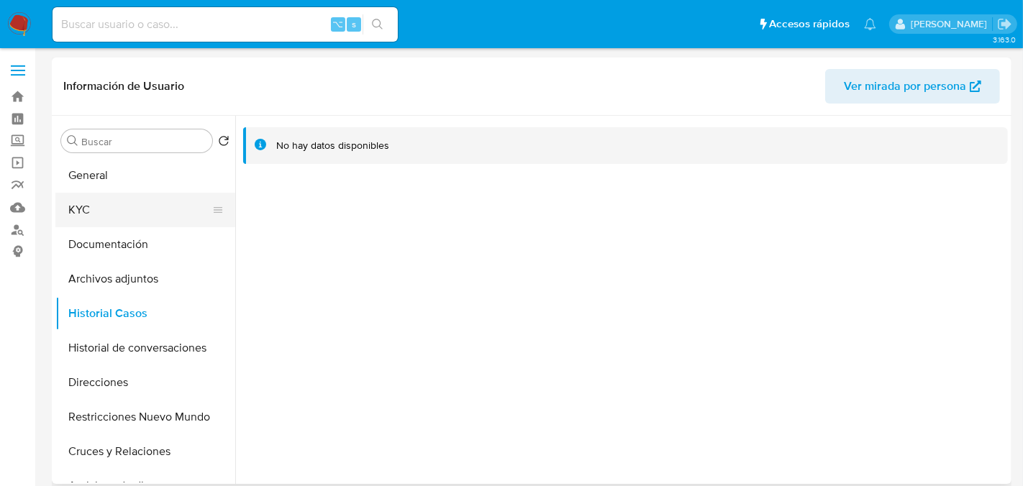
click at [109, 216] on button "KYC" at bounding box center [139, 210] width 168 height 35
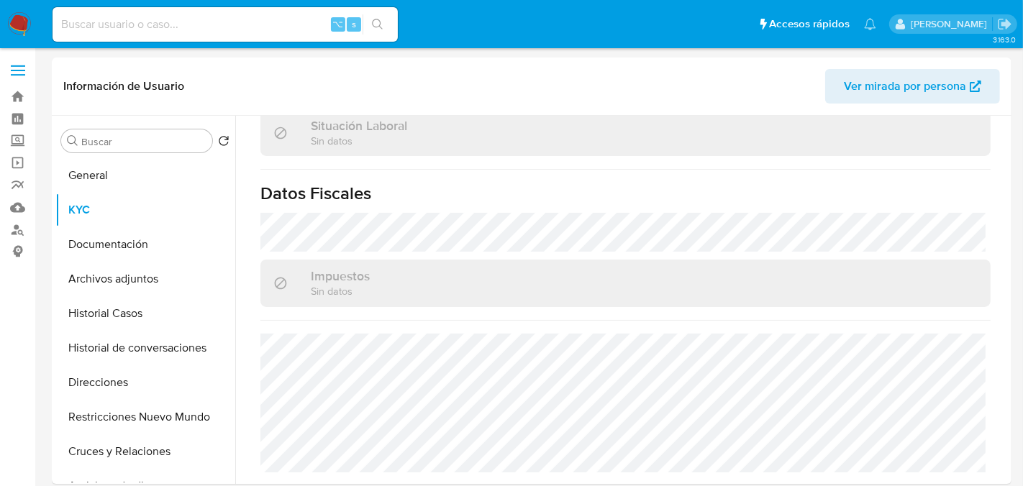
scroll to position [770, 0]
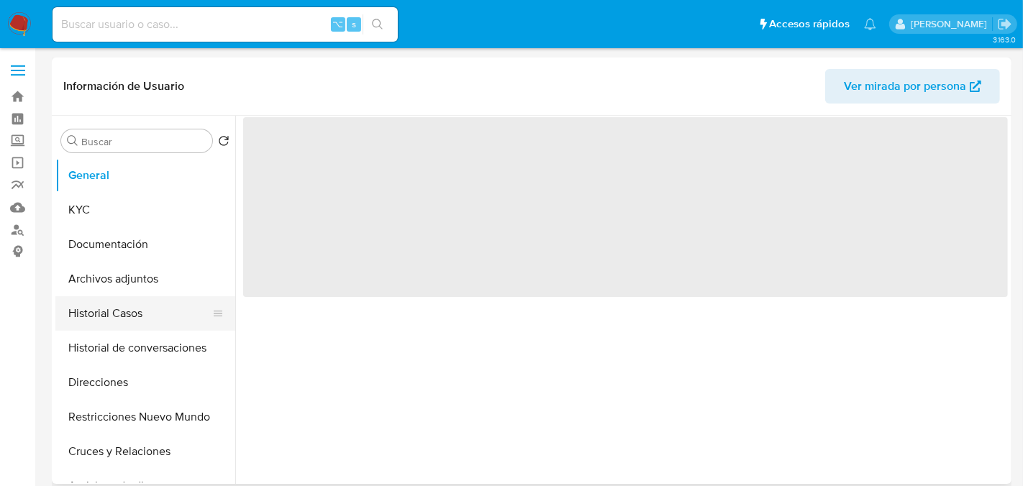
click at [114, 320] on button "Historial Casos" at bounding box center [139, 313] width 168 height 35
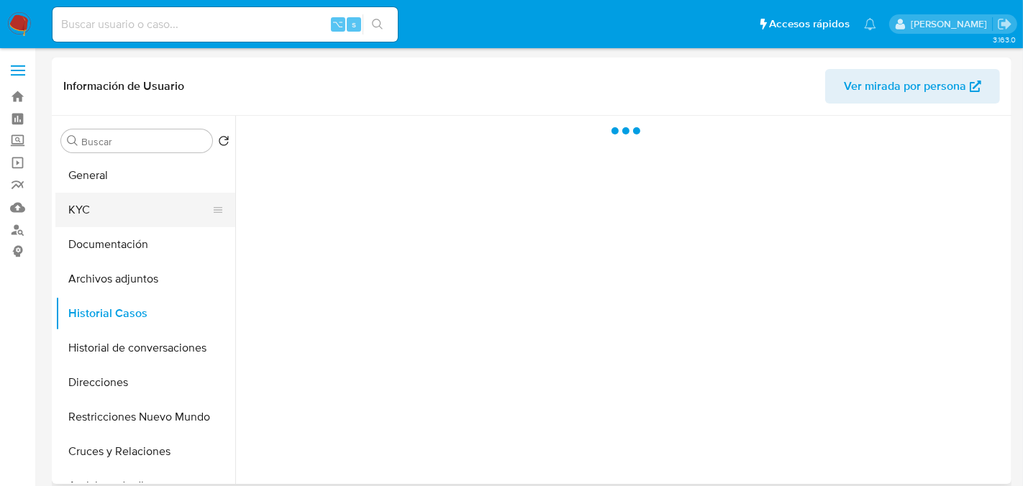
select select "10"
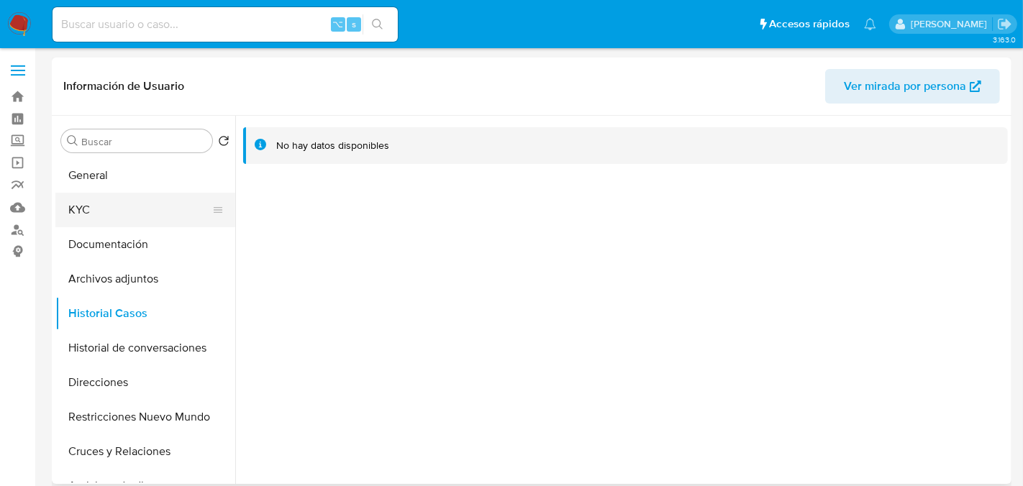
click at [114, 206] on button "KYC" at bounding box center [139, 210] width 168 height 35
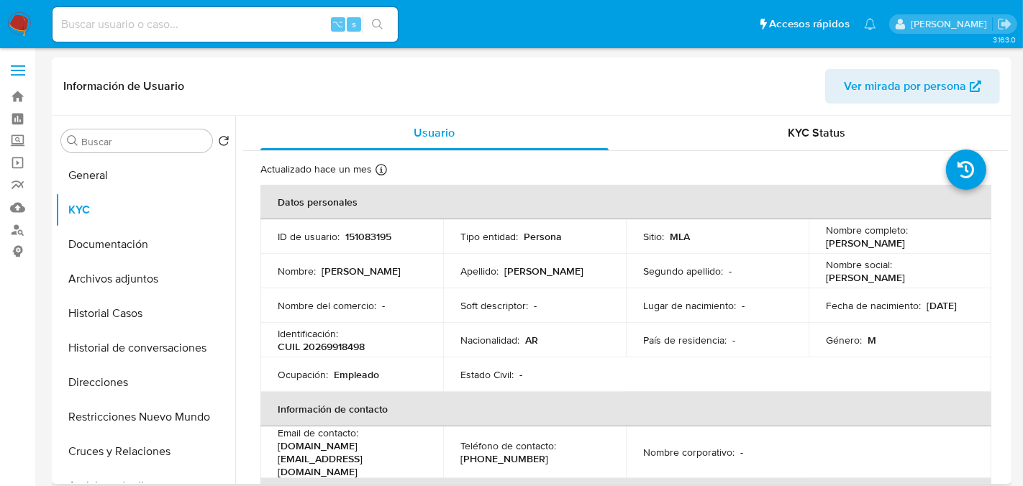
scroll to position [770, 0]
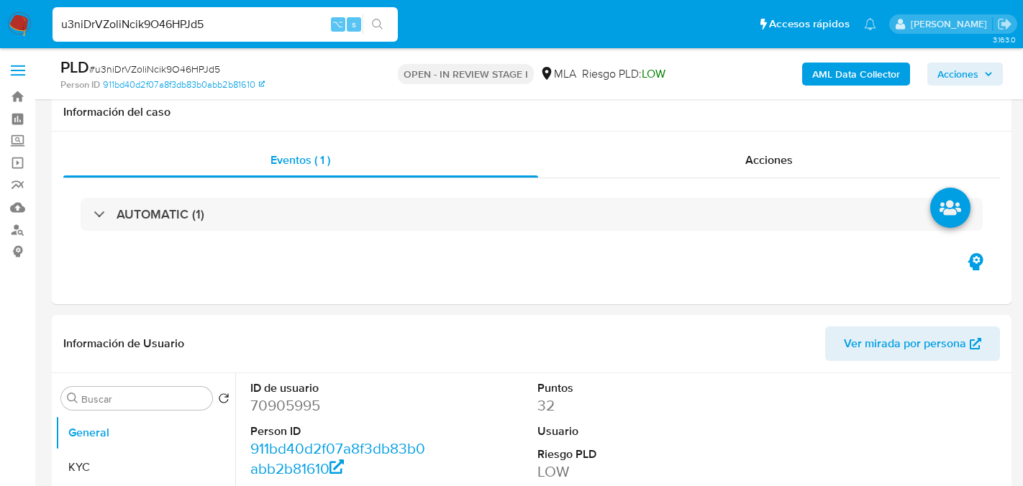
select select "10"
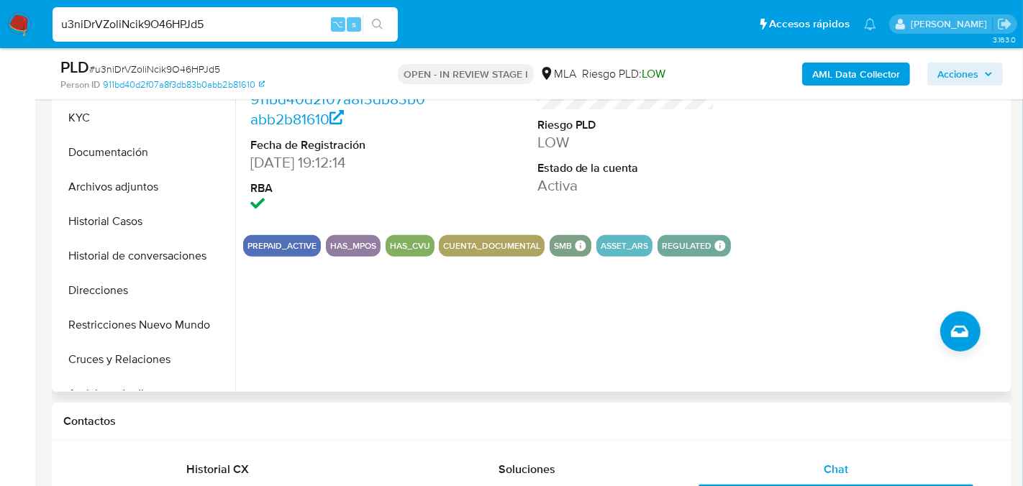
scroll to position [933, 0]
click at [130, 214] on button "Historial Casos" at bounding box center [139, 221] width 168 height 35
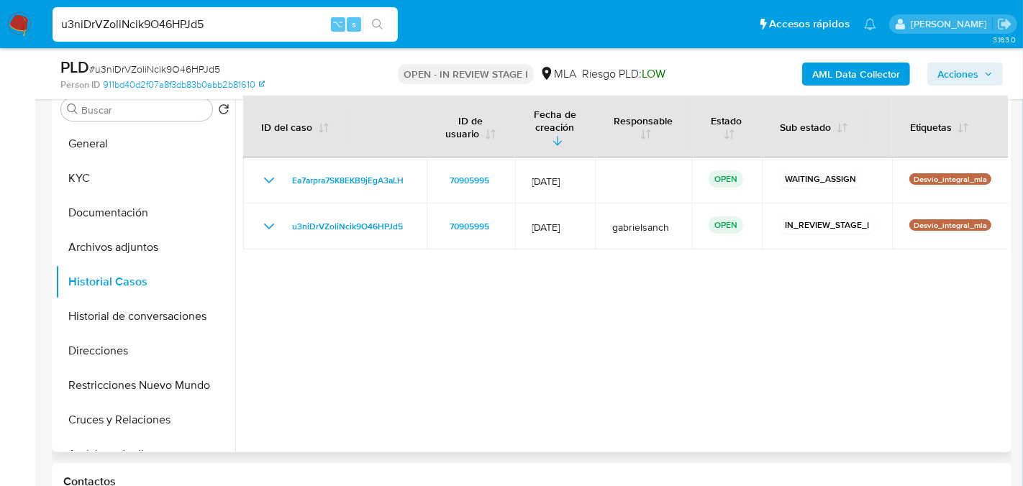
scroll to position [291, 0]
